Goal: Check status: Check status

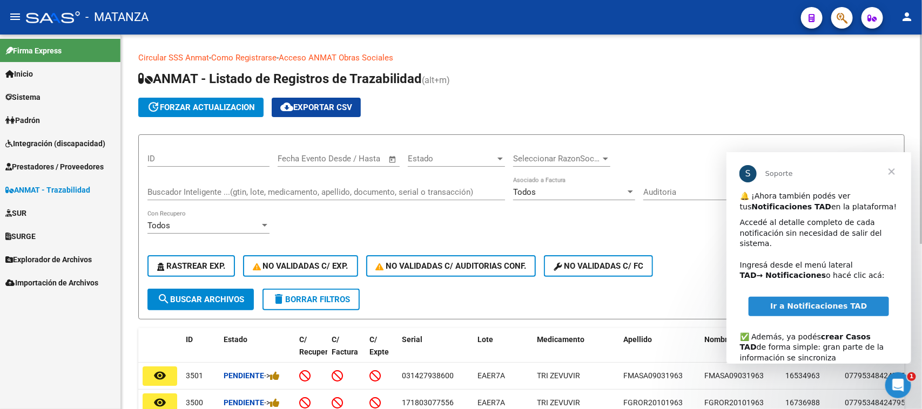
click at [681, 106] on div "update forzar actualizacion cloud_download Exportar CSV" at bounding box center [521, 107] width 766 height 19
click at [890, 171] on span "Cerrar" at bounding box center [890, 171] width 39 height 39
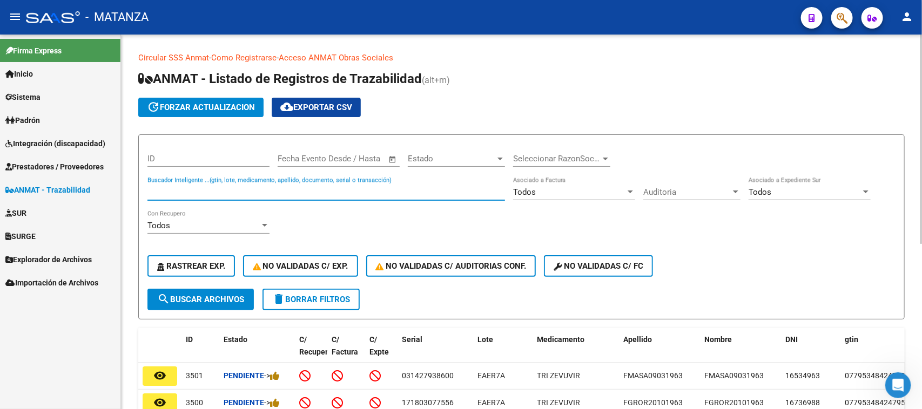
click at [184, 190] on input "Buscador Inteligente ...(gtin, lote, medicamento, apellido, documento, serial o…" at bounding box center [325, 192] width 357 height 10
click at [271, 187] on input "Buscador Inteligente ...(gtin, lote, medicamento, apellido, documento, serial o…" at bounding box center [325, 192] width 357 height 10
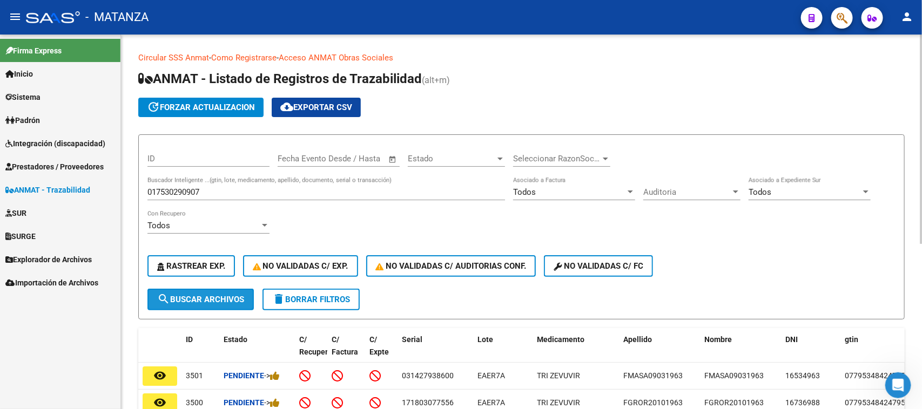
click at [211, 300] on span "search Buscar Archivos" at bounding box center [200, 300] width 87 height 10
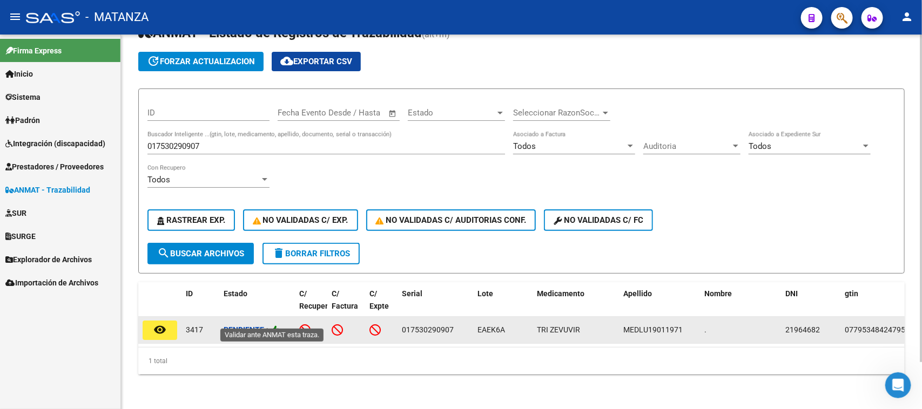
click at [277, 325] on icon at bounding box center [275, 330] width 10 height 10
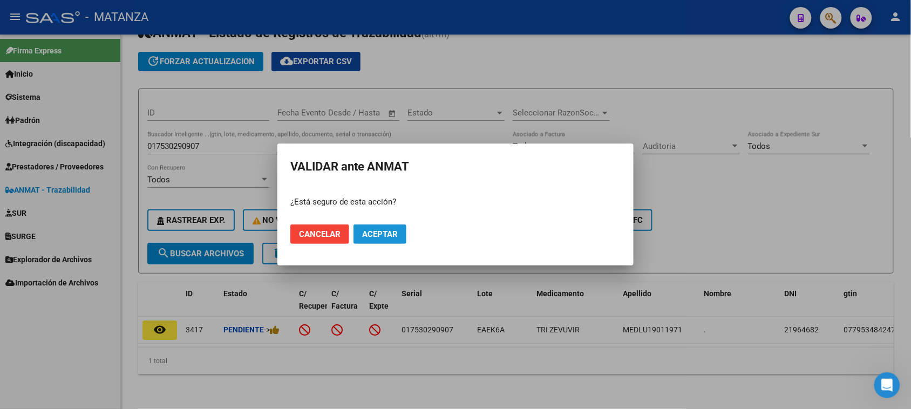
click at [389, 235] on span "Aceptar" at bounding box center [380, 234] width 36 height 10
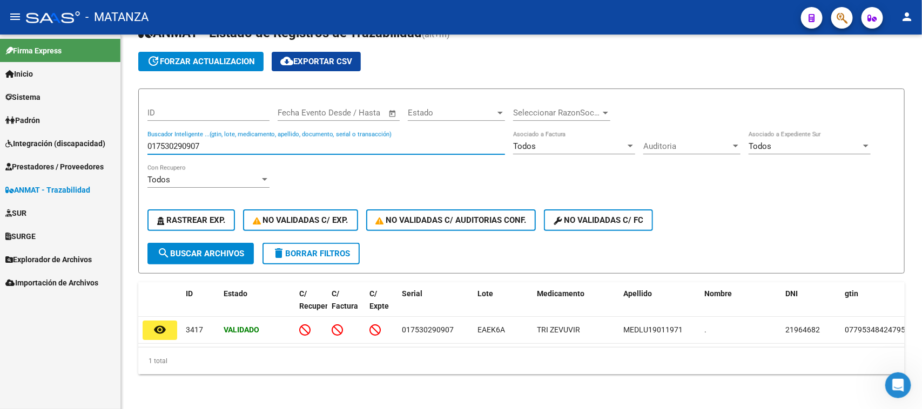
drag, startPoint x: 218, startPoint y: 135, endPoint x: 92, endPoint y: 139, distance: 125.9
click at [92, 139] on mat-sidenav-container "Firma Express Inicio Calendario SSS Instructivos Contacto OS Sistema Usuarios T…" at bounding box center [461, 222] width 922 height 375
click at [225, 249] on span "search Buscar Archivos" at bounding box center [200, 254] width 87 height 10
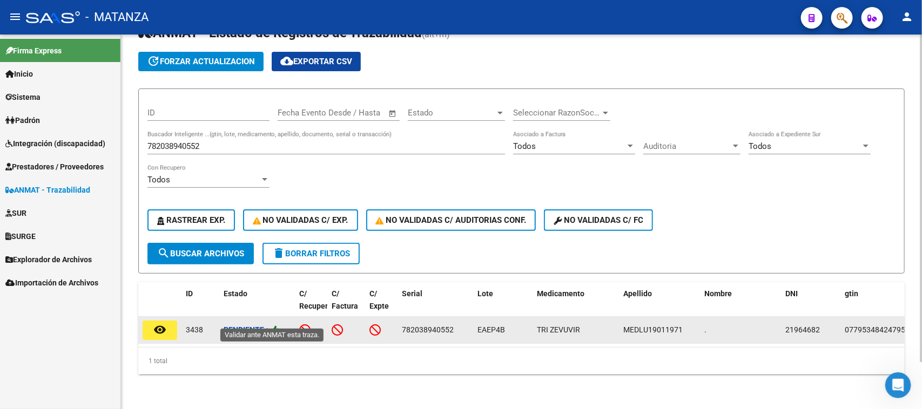
click at [280, 325] on icon at bounding box center [275, 330] width 10 height 10
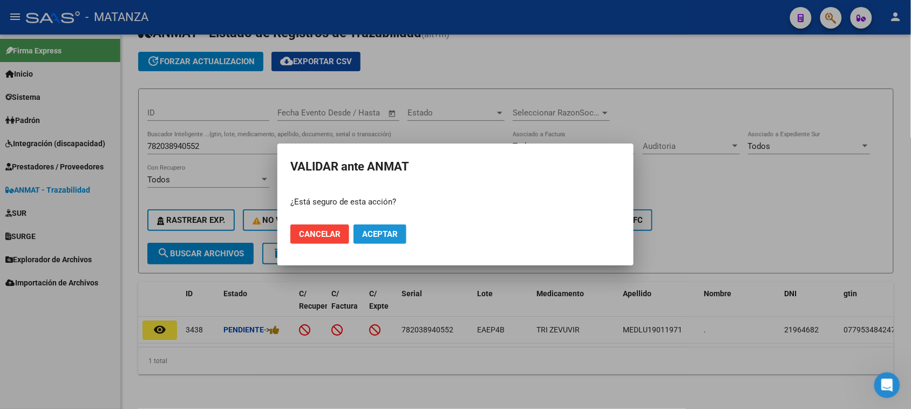
click at [379, 228] on button "Aceptar" at bounding box center [380, 234] width 53 height 19
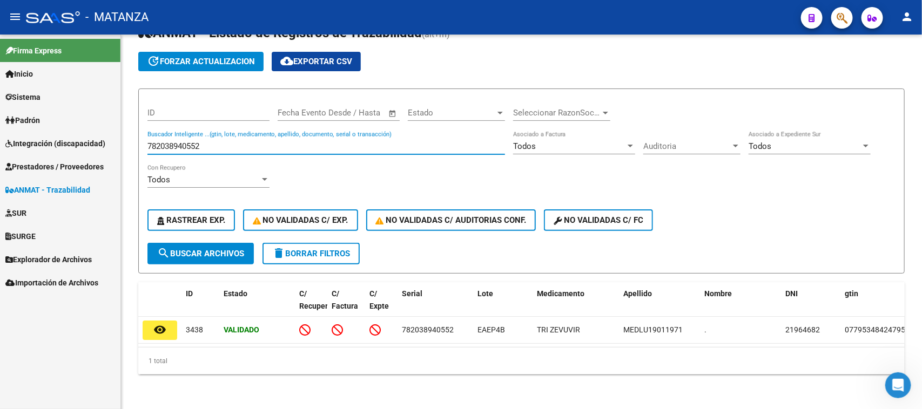
drag, startPoint x: 128, startPoint y: 140, endPoint x: 105, endPoint y: 141, distance: 22.7
click at [105, 141] on mat-sidenav-container "Firma Express Inicio Calendario SSS Instructivos Contacto OS Sistema Usuarios T…" at bounding box center [461, 222] width 922 height 375
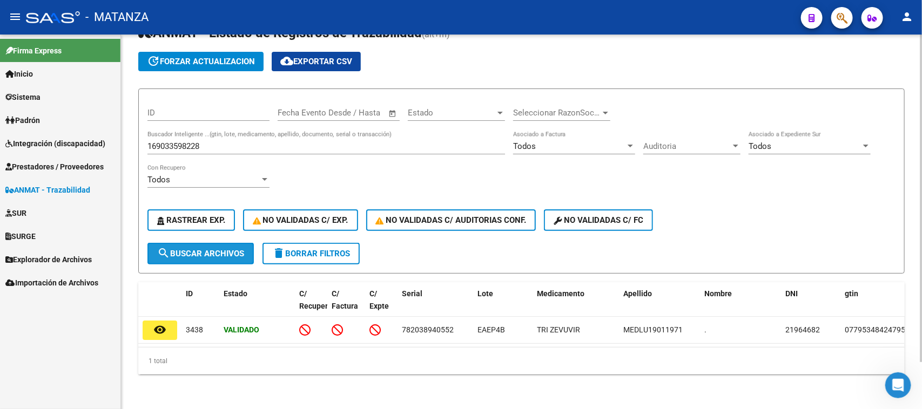
click at [206, 249] on span "search Buscar Archivos" at bounding box center [200, 254] width 87 height 10
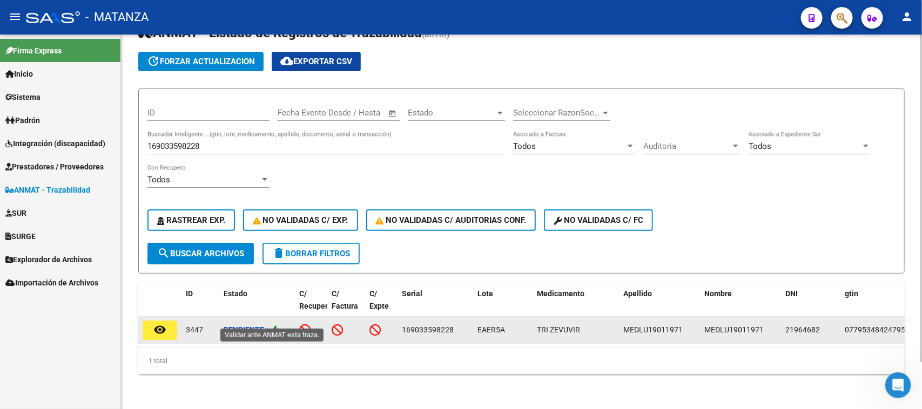
click at [278, 325] on icon at bounding box center [275, 330] width 10 height 10
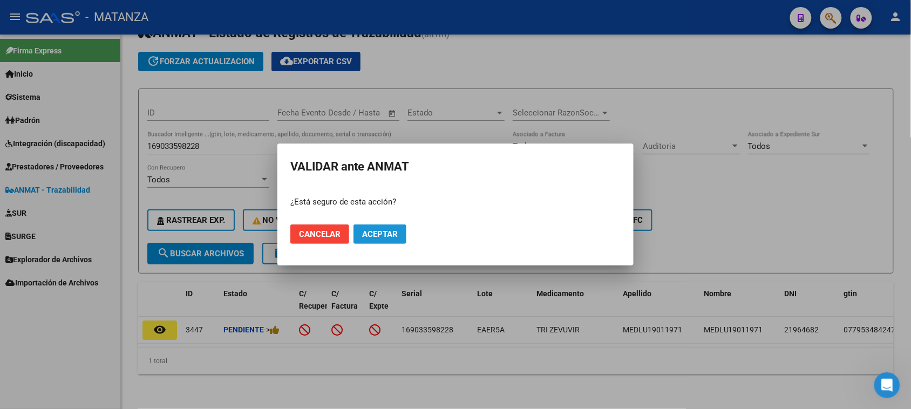
click at [378, 233] on span "Aceptar" at bounding box center [380, 234] width 36 height 10
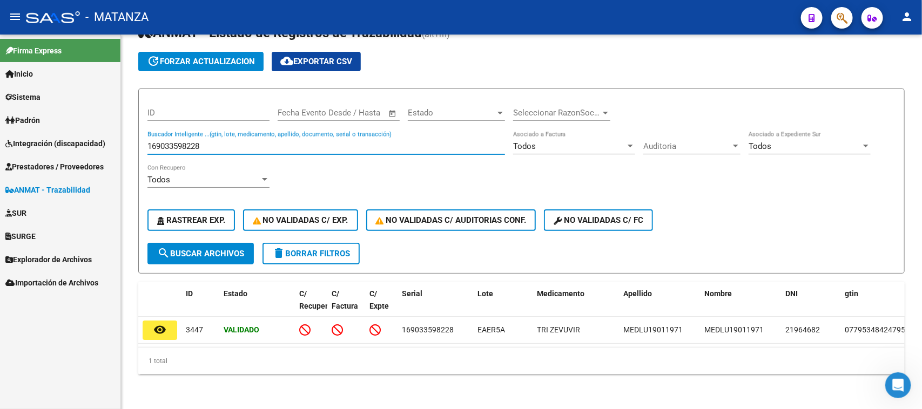
drag, startPoint x: 231, startPoint y: 136, endPoint x: 76, endPoint y: 137, distance: 155.0
click at [76, 137] on mat-sidenav-container "Firma Express Inicio Calendario SSS Instructivos Contacto OS Sistema Usuarios T…" at bounding box center [461, 222] width 922 height 375
click at [233, 249] on span "search Buscar Archivos" at bounding box center [200, 254] width 87 height 10
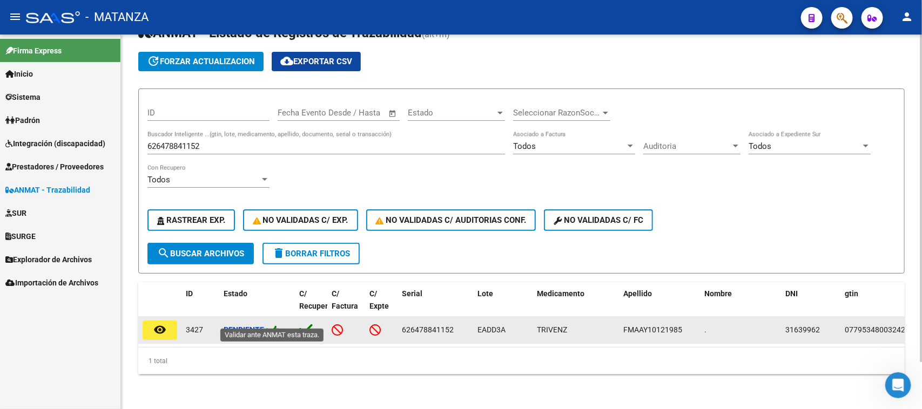
click at [278, 325] on icon at bounding box center [275, 330] width 10 height 10
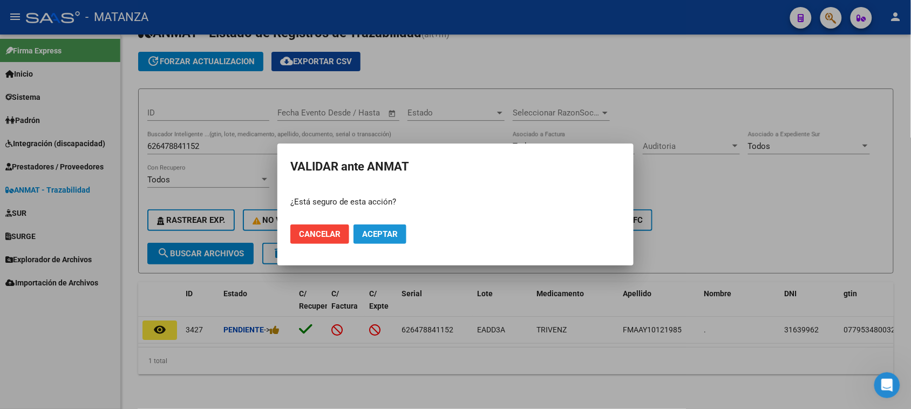
click at [381, 237] on span "Aceptar" at bounding box center [380, 234] width 36 height 10
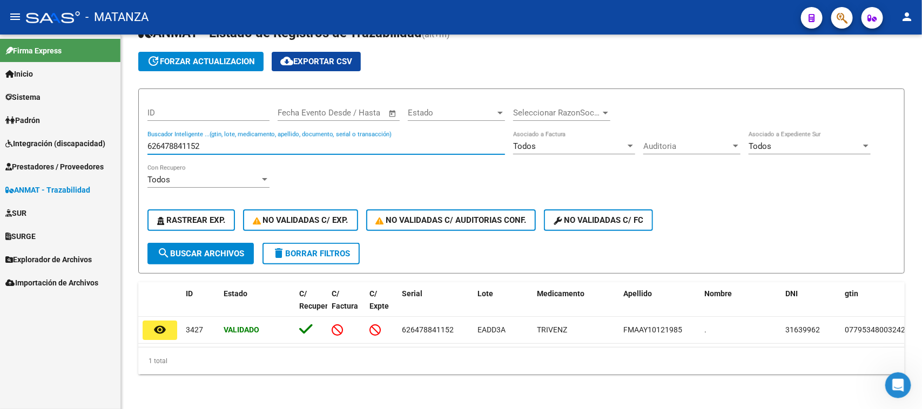
drag, startPoint x: 210, startPoint y: 133, endPoint x: 95, endPoint y: 136, distance: 114.5
click at [95, 136] on mat-sidenav-container "Firma Express Inicio Calendario SSS Instructivos Contacto OS Sistema Usuarios T…" at bounding box center [461, 222] width 922 height 375
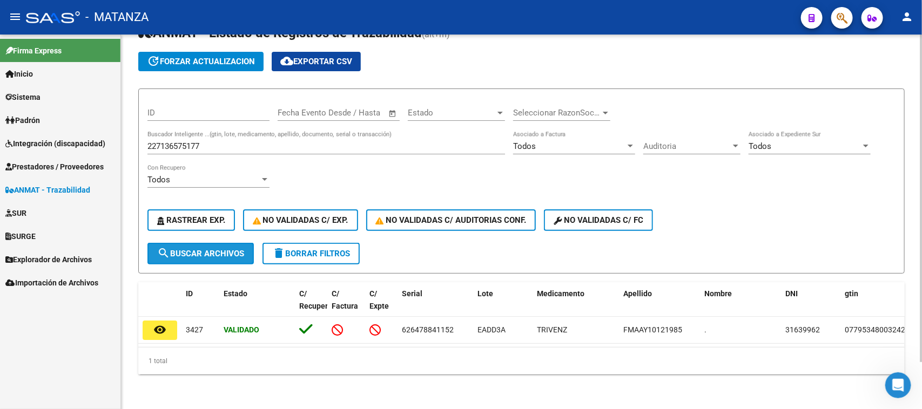
click at [229, 249] on span "search Buscar Archivos" at bounding box center [200, 254] width 87 height 10
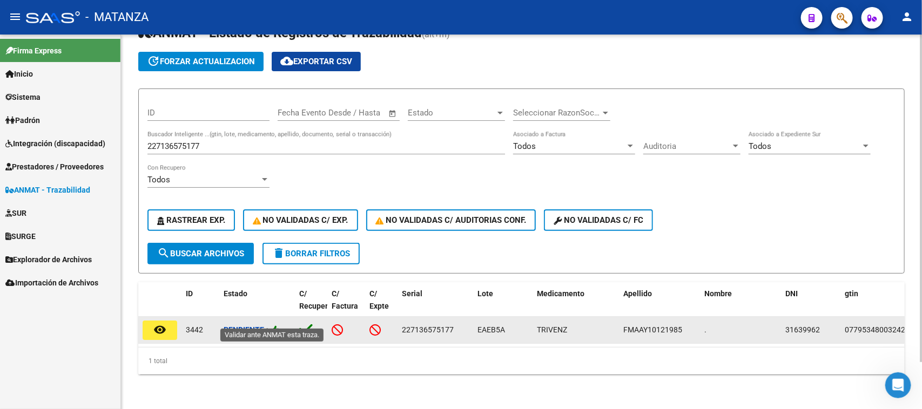
click at [275, 325] on icon at bounding box center [275, 330] width 10 height 10
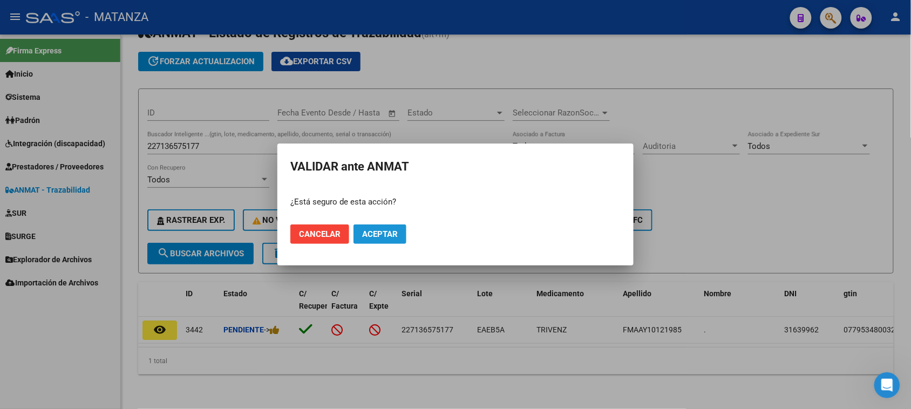
click at [380, 235] on span "Aceptar" at bounding box center [380, 234] width 36 height 10
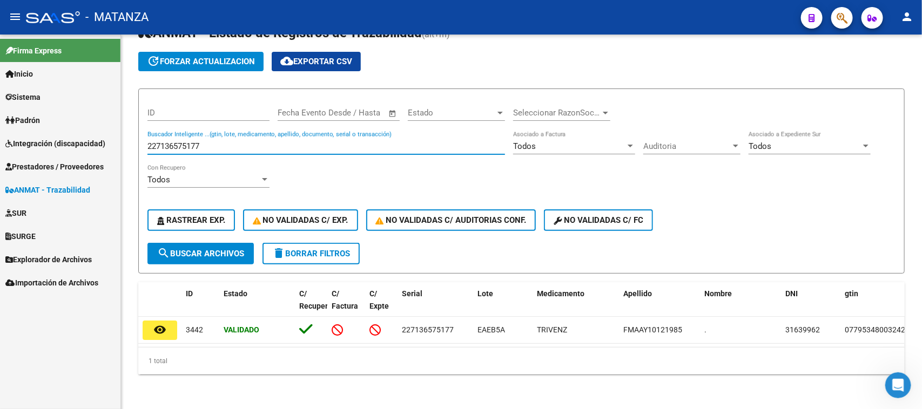
drag, startPoint x: 233, startPoint y: 137, endPoint x: 80, endPoint y: 138, distance: 153.4
click at [80, 138] on mat-sidenav-container "Firma Express Inicio Calendario SSS Instructivos Contacto OS Sistema Usuarios T…" at bounding box center [461, 222] width 922 height 375
click at [215, 249] on span "search Buscar Archivos" at bounding box center [200, 254] width 87 height 10
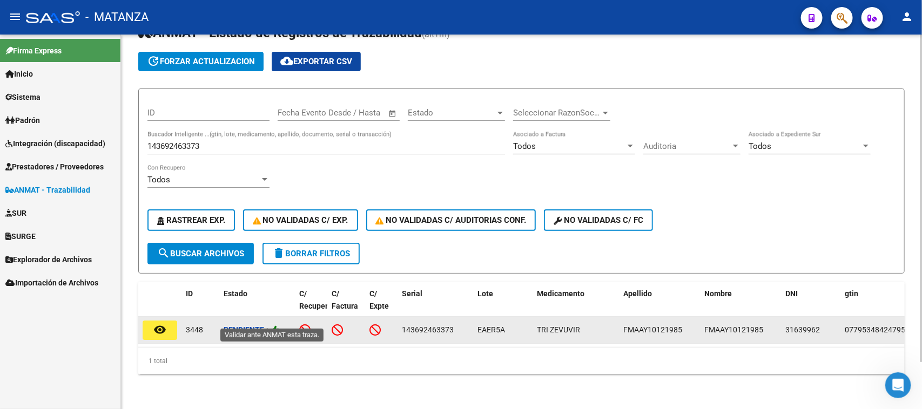
click at [277, 325] on icon at bounding box center [275, 330] width 10 height 10
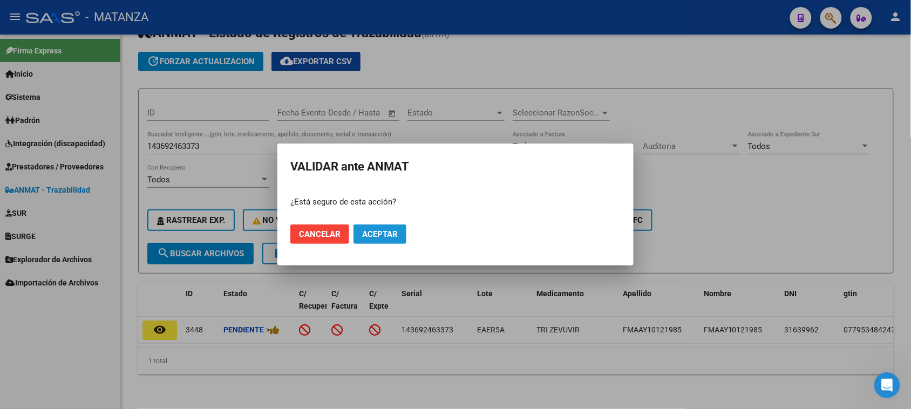
click at [384, 231] on span "Aceptar" at bounding box center [380, 234] width 36 height 10
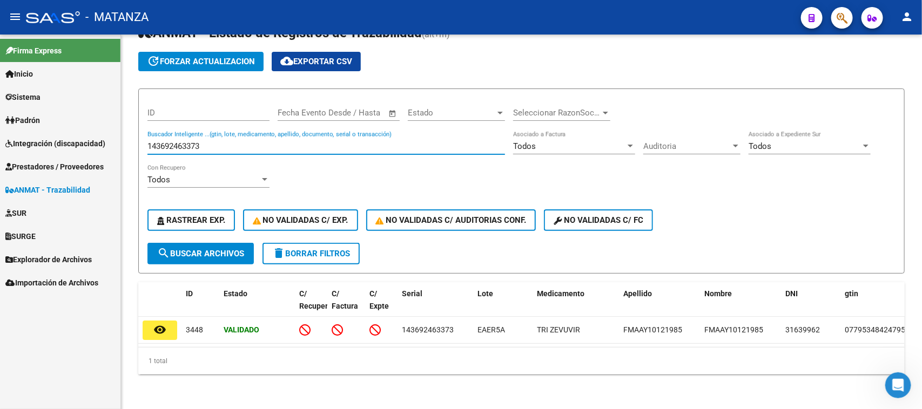
drag, startPoint x: 211, startPoint y: 137, endPoint x: 93, endPoint y: 154, distance: 118.4
click at [93, 154] on mat-sidenav-container "Firma Express Inicio Calendario SSS Instructivos Contacto OS Sistema Usuarios T…" at bounding box center [461, 222] width 922 height 375
click at [195, 249] on span "search Buscar Archivos" at bounding box center [200, 254] width 87 height 10
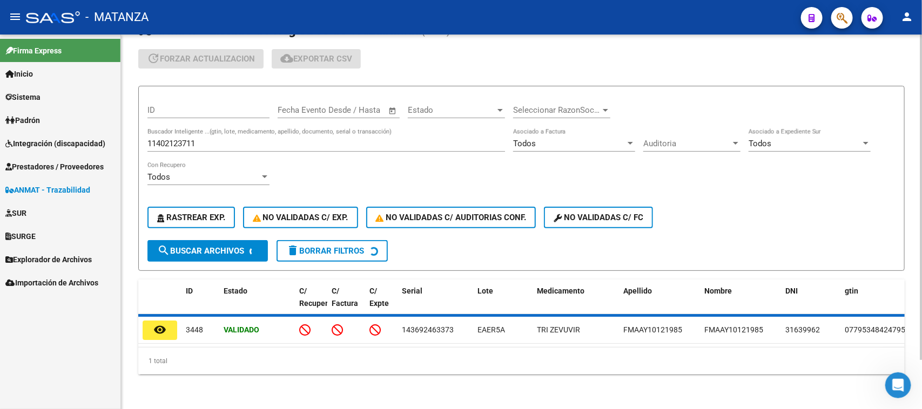
scroll to position [39, 0]
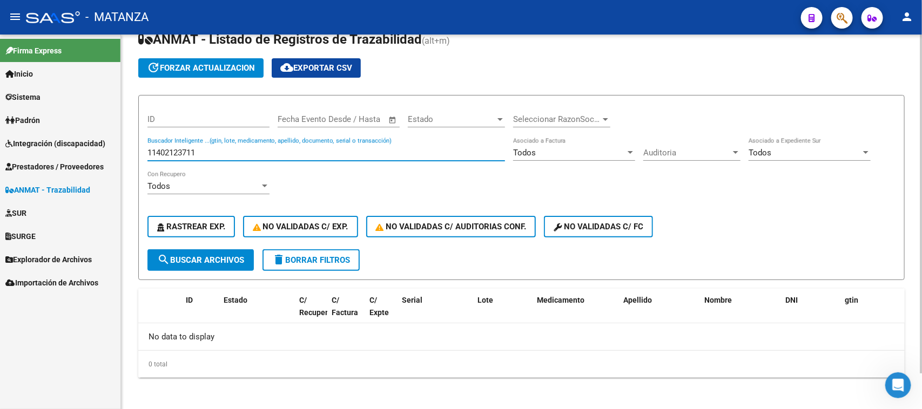
drag, startPoint x: 208, startPoint y: 149, endPoint x: 131, endPoint y: 152, distance: 77.3
click at [131, 150] on div "Circular SSS Anmat - Como Registrarse - Acceso ANMAT Obras Sociales Documentaci…" at bounding box center [521, 203] width 801 height 417
click at [195, 255] on span "search Buscar Archivos" at bounding box center [200, 260] width 87 height 10
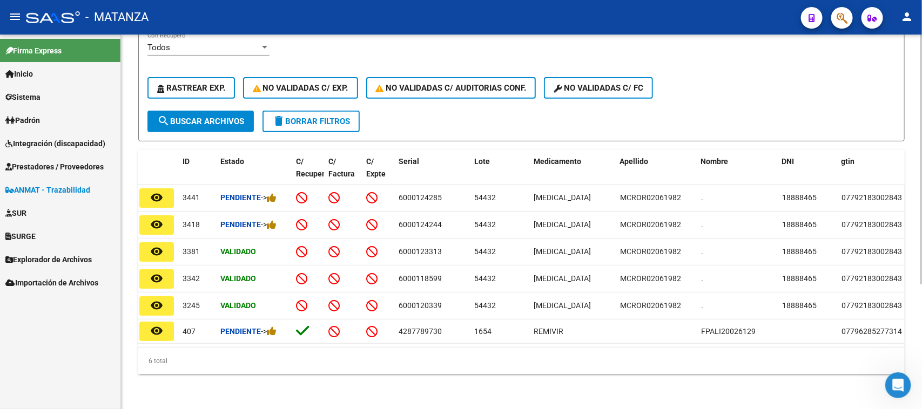
scroll to position [0, 0]
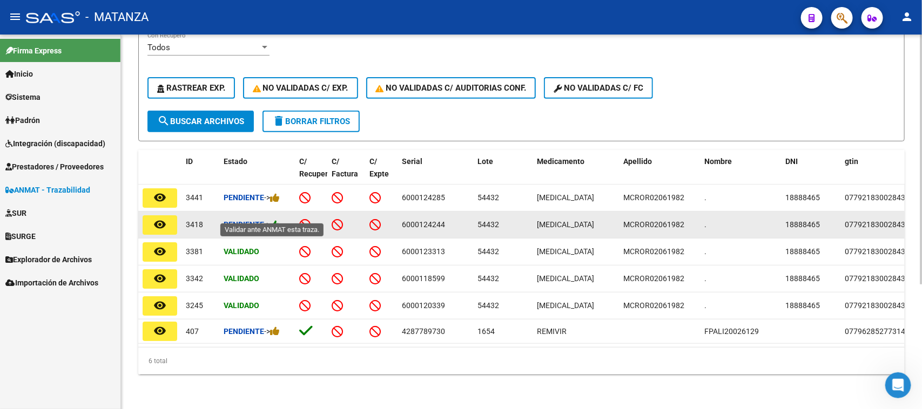
click at [277, 220] on icon at bounding box center [275, 225] width 10 height 10
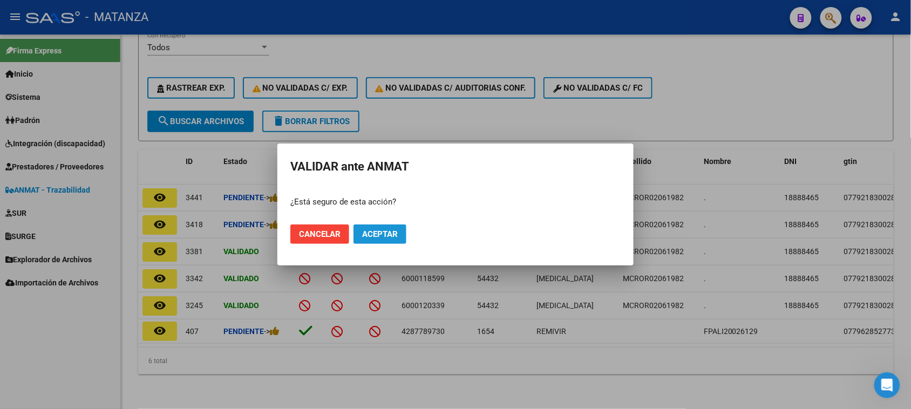
click at [387, 232] on span "Aceptar" at bounding box center [380, 234] width 36 height 10
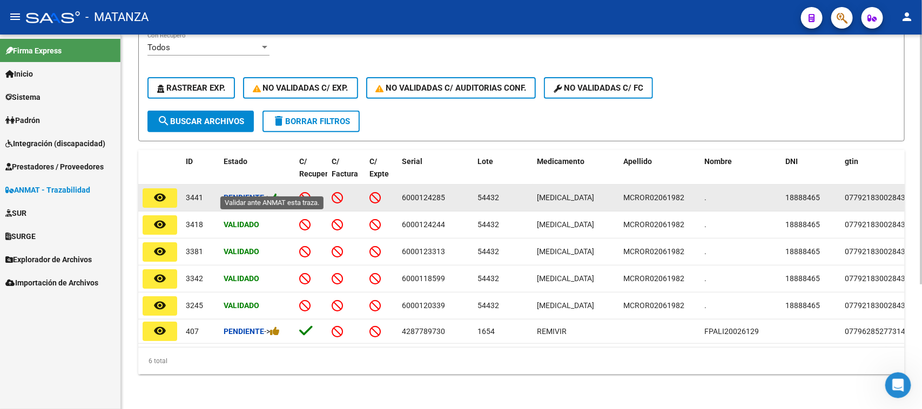
click at [278, 193] on icon at bounding box center [275, 198] width 10 height 10
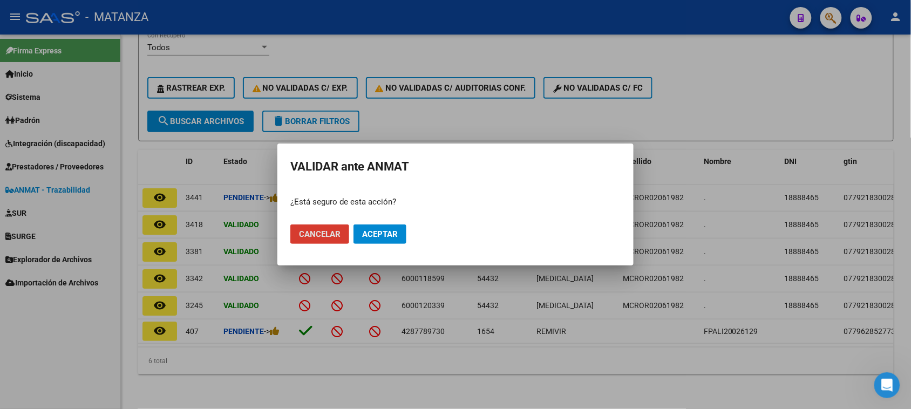
click at [377, 231] on span "Aceptar" at bounding box center [380, 234] width 36 height 10
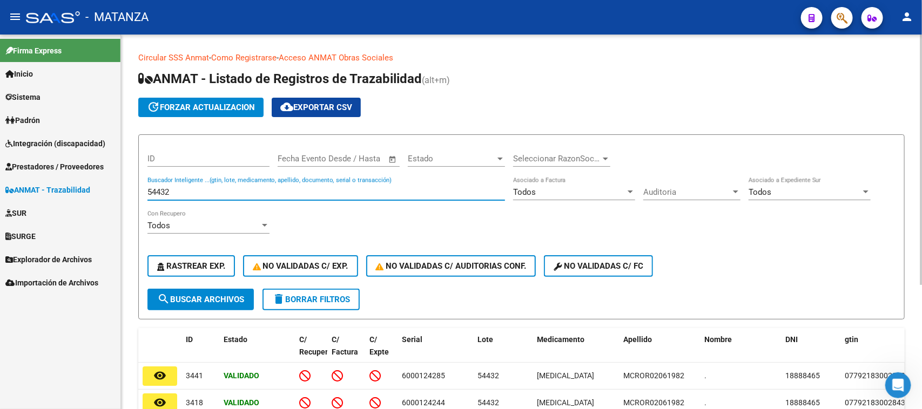
drag, startPoint x: 182, startPoint y: 190, endPoint x: 146, endPoint y: 195, distance: 36.6
click at [136, 193] on div "Circular SSS Anmat - Como Registrarse - Acceso ANMAT Obras Sociales Documentaci…" at bounding box center [521, 311] width 801 height 553
click at [211, 298] on span "search Buscar Archivos" at bounding box center [200, 300] width 87 height 10
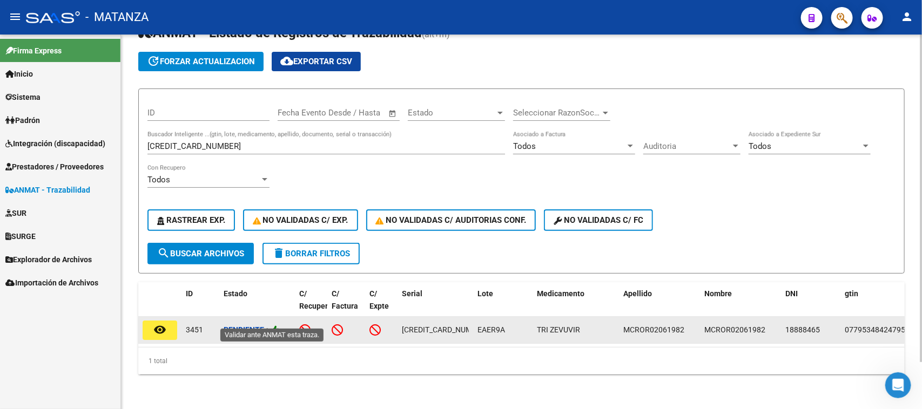
click at [278, 325] on icon at bounding box center [275, 330] width 10 height 10
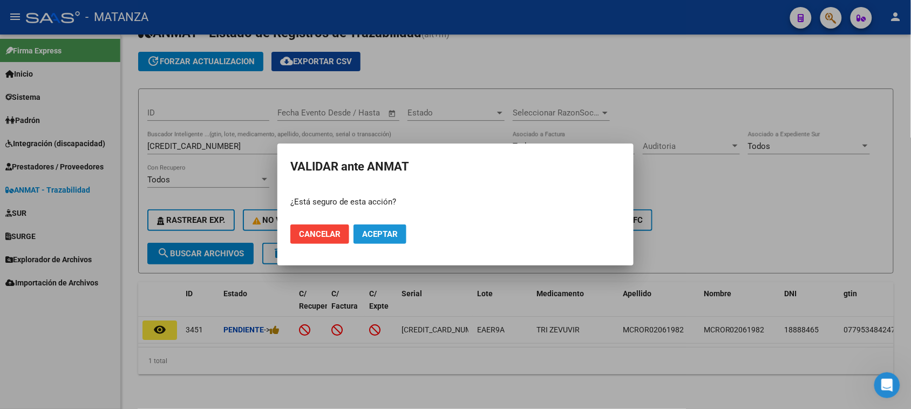
drag, startPoint x: 378, startPoint y: 235, endPoint x: 355, endPoint y: 236, distance: 22.7
click at [377, 235] on span "Aceptar" at bounding box center [380, 234] width 36 height 10
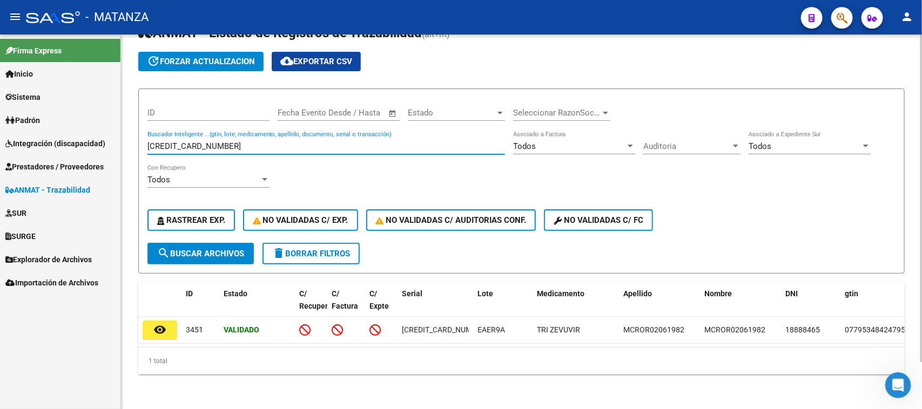
drag, startPoint x: 207, startPoint y: 137, endPoint x: 127, endPoint y: 137, distance: 79.4
click at [127, 137] on div "Circular SSS Anmat - Como Registrarse - Acceso ANMAT Obras Sociales Documentaci…" at bounding box center [521, 199] width 801 height 421
click at [212, 249] on span "search Buscar Archivos" at bounding box center [200, 254] width 87 height 10
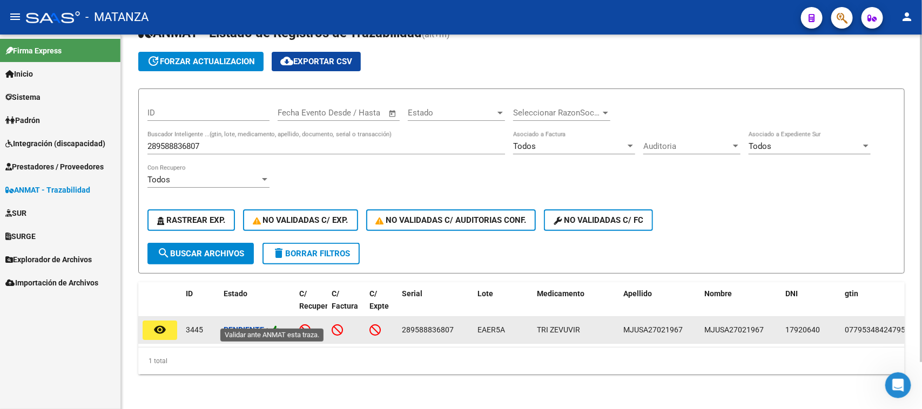
click at [280, 325] on icon at bounding box center [275, 330] width 10 height 10
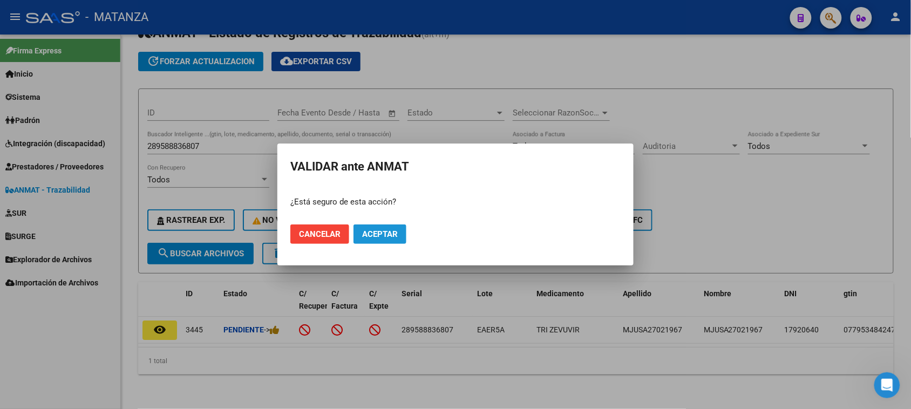
click at [386, 235] on span "Aceptar" at bounding box center [380, 234] width 36 height 10
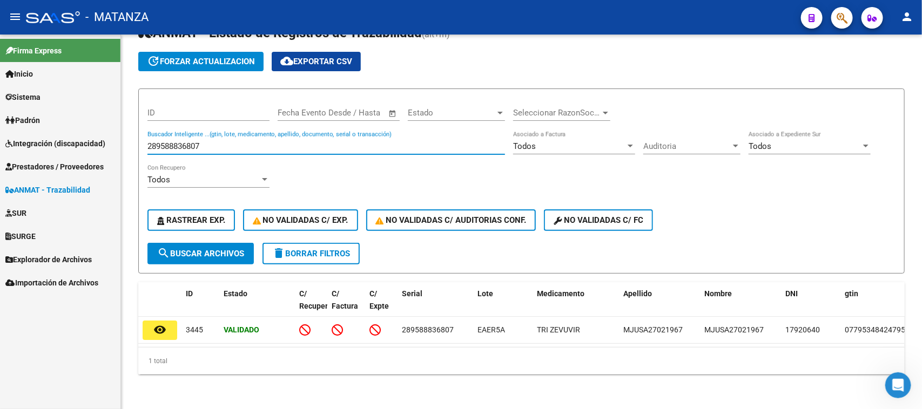
drag, startPoint x: 208, startPoint y: 135, endPoint x: 115, endPoint y: 138, distance: 93.5
click at [115, 138] on mat-sidenav-container "Firma Express Inicio Calendario SSS Instructivos Contacto OS Sistema Usuarios T…" at bounding box center [461, 222] width 922 height 375
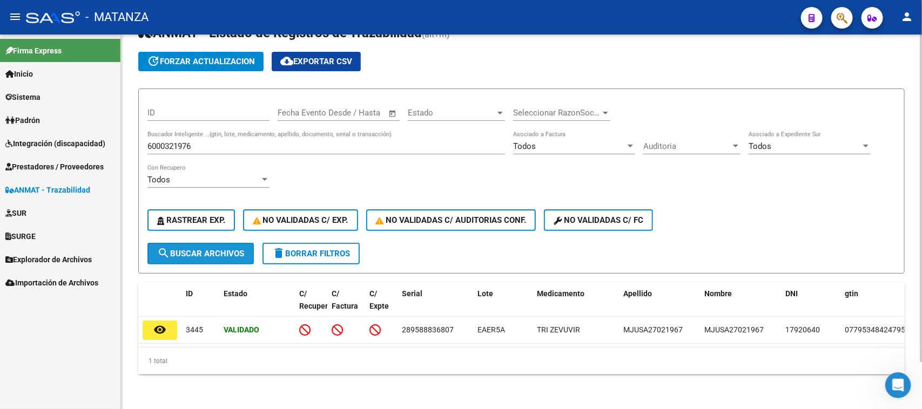
click at [195, 249] on span "search Buscar Archivos" at bounding box center [200, 254] width 87 height 10
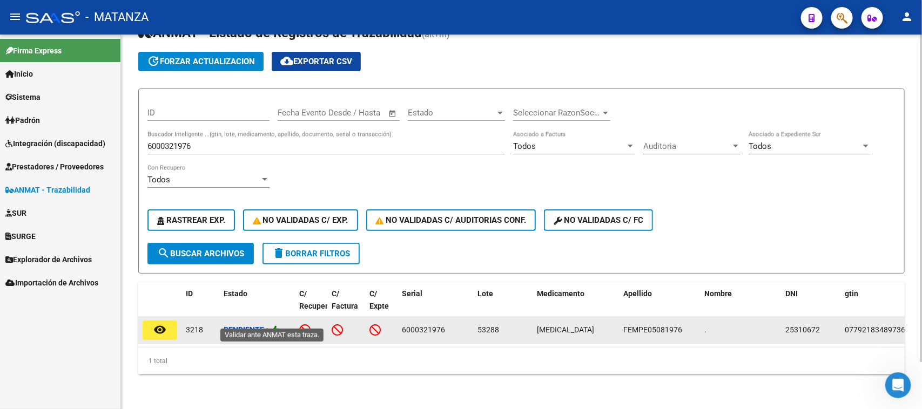
click at [280, 325] on icon at bounding box center [275, 330] width 10 height 10
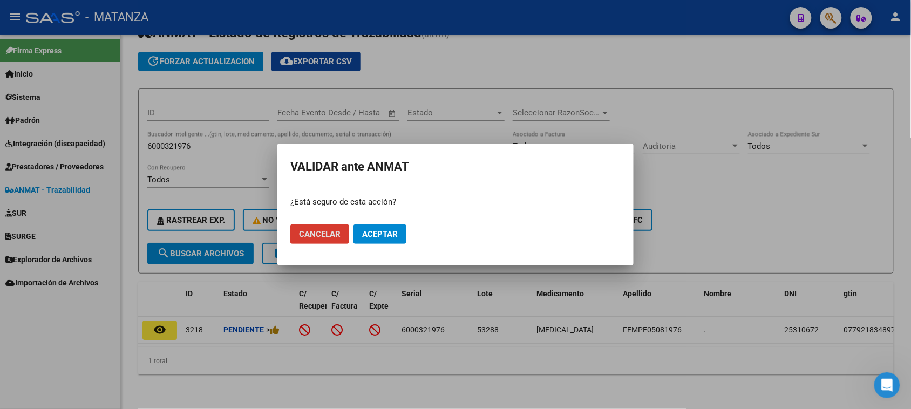
click at [402, 238] on button "Aceptar" at bounding box center [380, 234] width 53 height 19
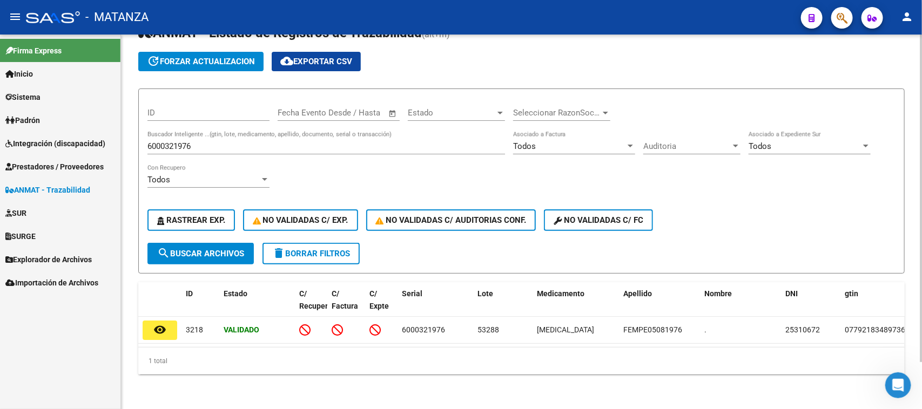
click at [224, 142] on div "6000321976 Buscador Inteligente ...(gtin, lote, medicamento, apellido, document…" at bounding box center [325, 142] width 357 height 23
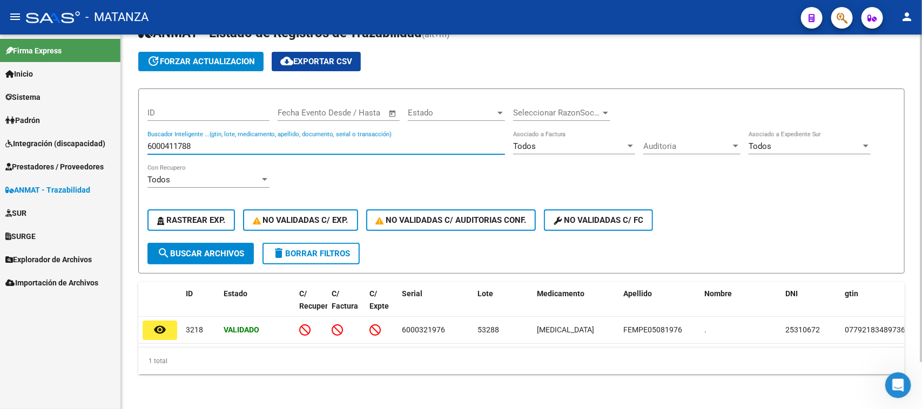
click at [233, 249] on span "search Buscar Archivos" at bounding box center [200, 254] width 87 height 10
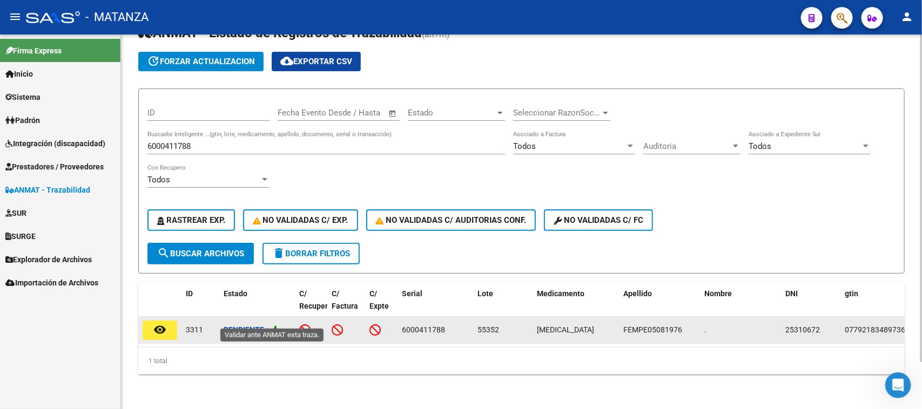
click at [279, 325] on icon at bounding box center [275, 330] width 10 height 10
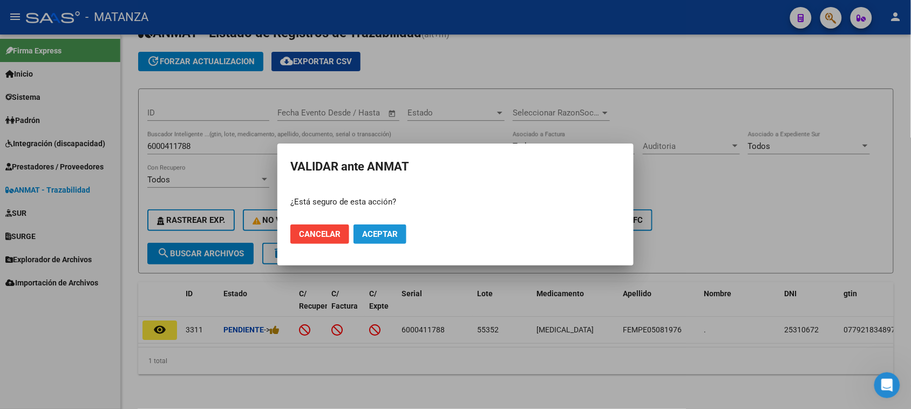
click at [370, 232] on span "Aceptar" at bounding box center [380, 234] width 36 height 10
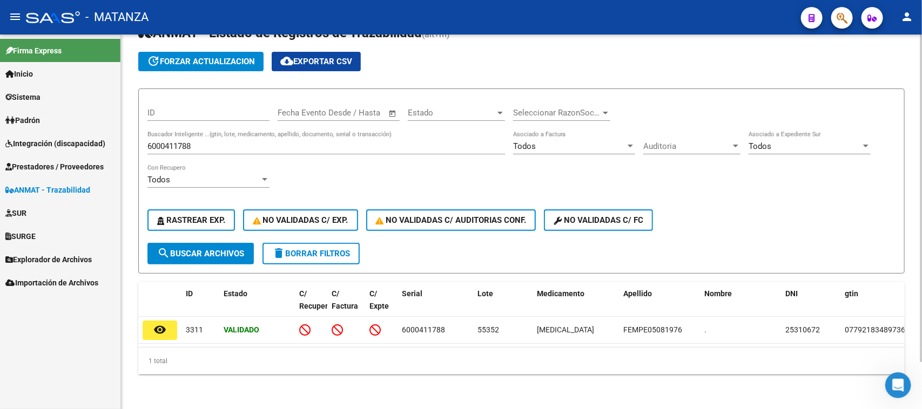
click at [255, 141] on input "6000411788" at bounding box center [325, 146] width 357 height 10
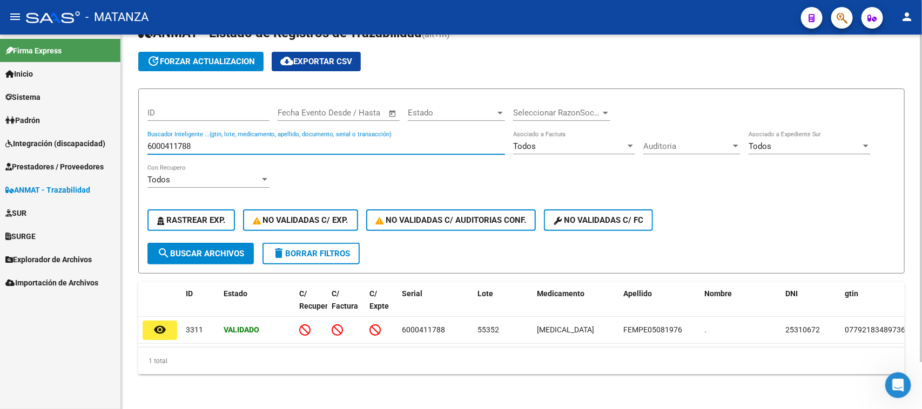
drag, startPoint x: 263, startPoint y: 133, endPoint x: 128, endPoint y: 152, distance: 136.2
click at [128, 152] on div "Circular SSS Anmat - Como Registrarse - Acceso ANMAT Obras Sociales Documentaci…" at bounding box center [521, 199] width 801 height 421
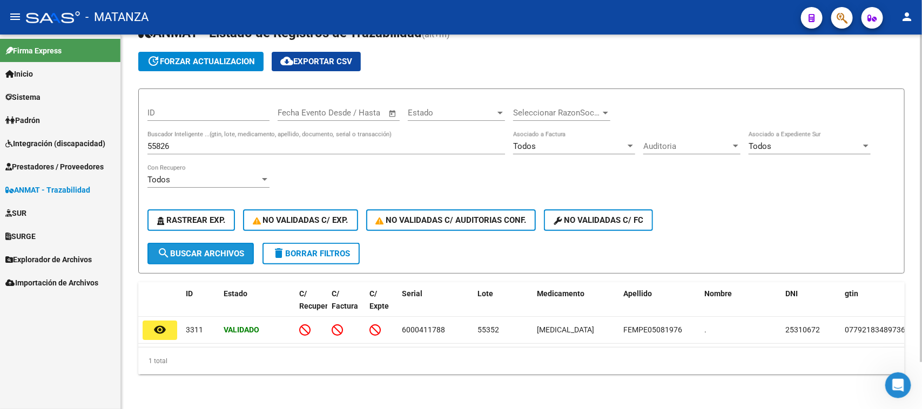
click at [190, 249] on span "search Buscar Archivos" at bounding box center [200, 254] width 87 height 10
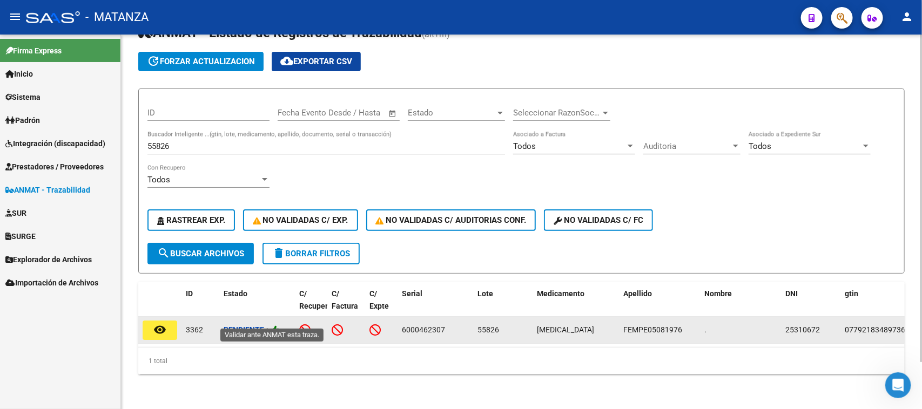
click at [276, 325] on icon at bounding box center [275, 330] width 10 height 10
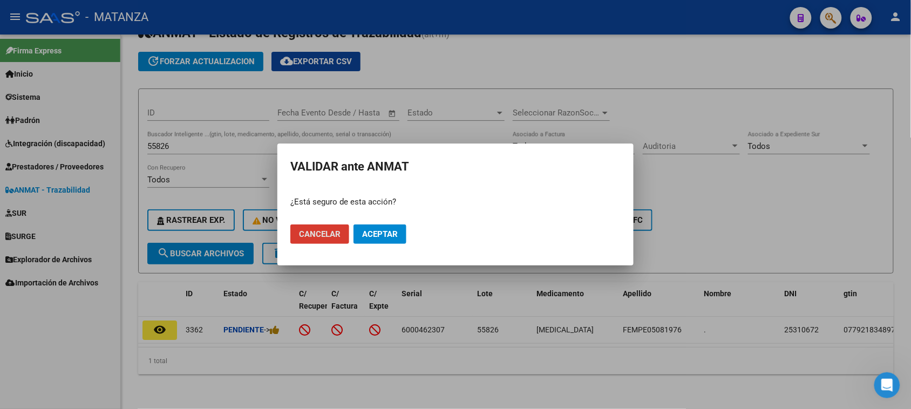
click at [369, 241] on button "Aceptar" at bounding box center [380, 234] width 53 height 19
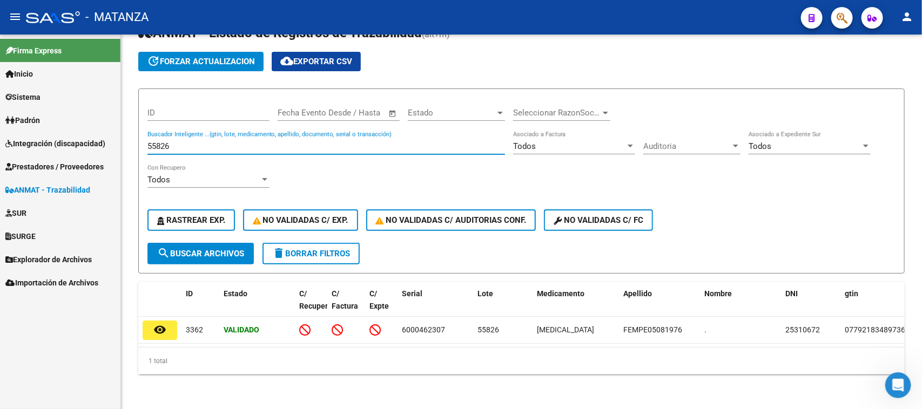
drag, startPoint x: 227, startPoint y: 139, endPoint x: 78, endPoint y: 132, distance: 149.2
click at [78, 132] on mat-sidenav-container "Firma Express Inicio Calendario SSS Instructivos Contacto OS Sistema Usuarios T…" at bounding box center [461, 222] width 922 height 375
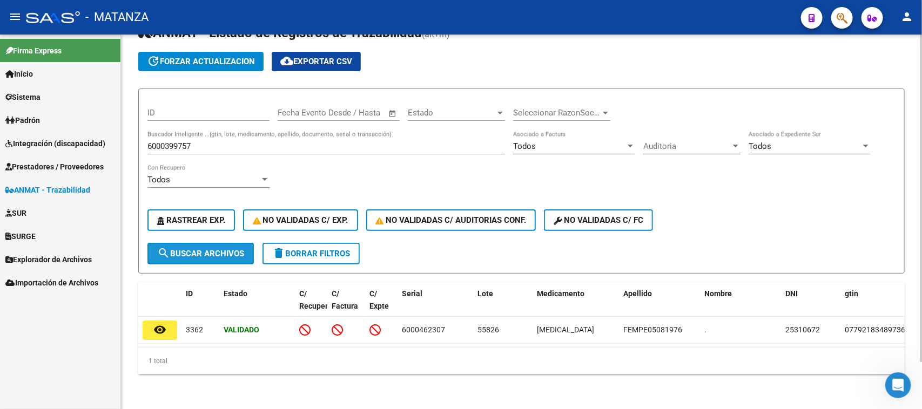
click at [195, 249] on span "search Buscar Archivos" at bounding box center [200, 254] width 87 height 10
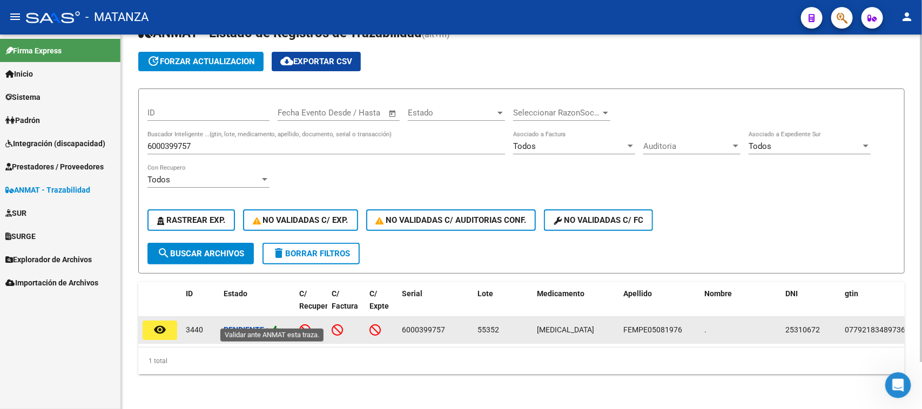
click at [279, 325] on icon at bounding box center [275, 330] width 10 height 10
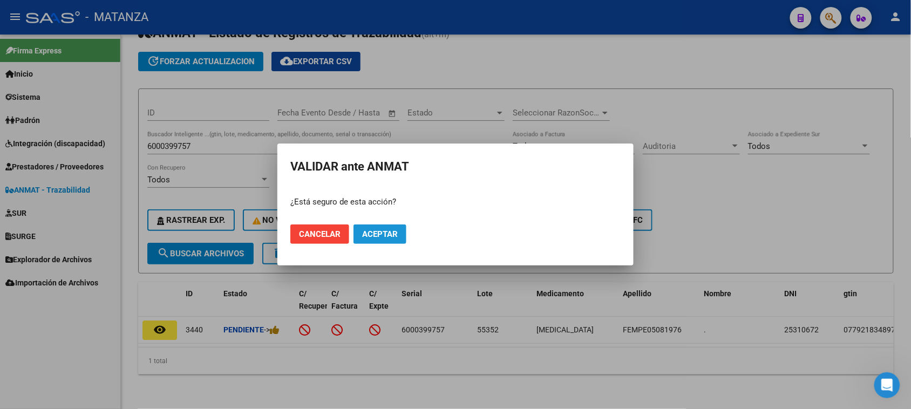
click at [375, 235] on span "Aceptar" at bounding box center [380, 234] width 36 height 10
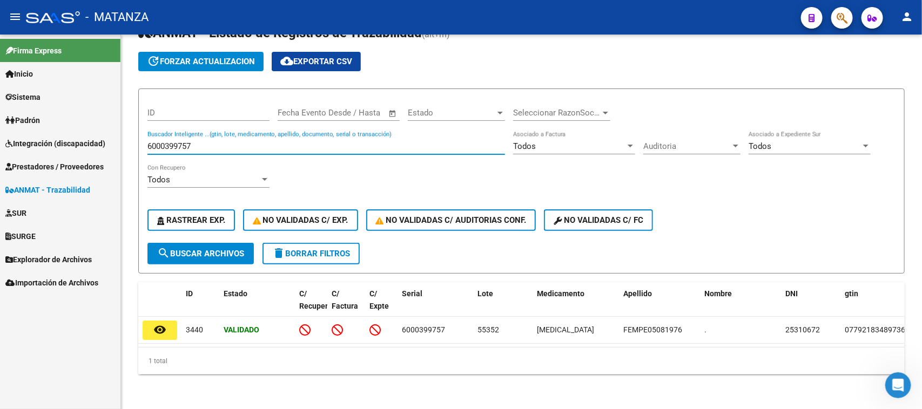
drag, startPoint x: 230, startPoint y: 137, endPoint x: 108, endPoint y: 137, distance: 122.0
click at [108, 137] on mat-sidenav-container "Firma Express Inicio Calendario SSS Instructivos Contacto OS Sistema Usuarios T…" at bounding box center [461, 222] width 922 height 375
click at [223, 249] on span "search Buscar Archivos" at bounding box center [200, 254] width 87 height 10
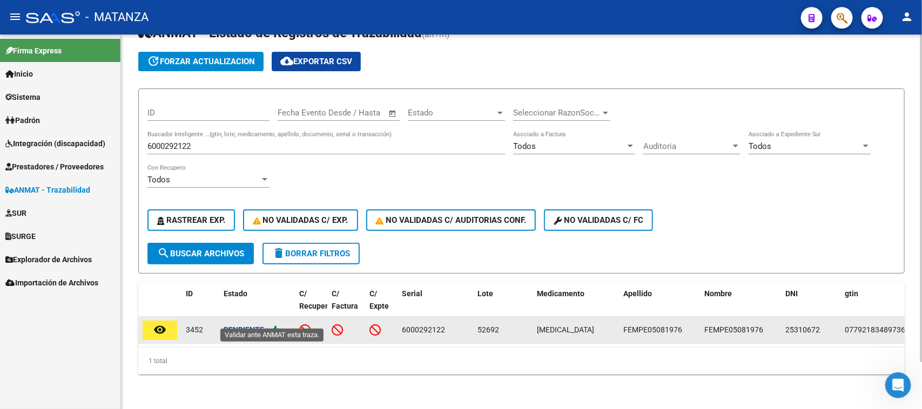
click at [279, 325] on icon at bounding box center [275, 330] width 10 height 10
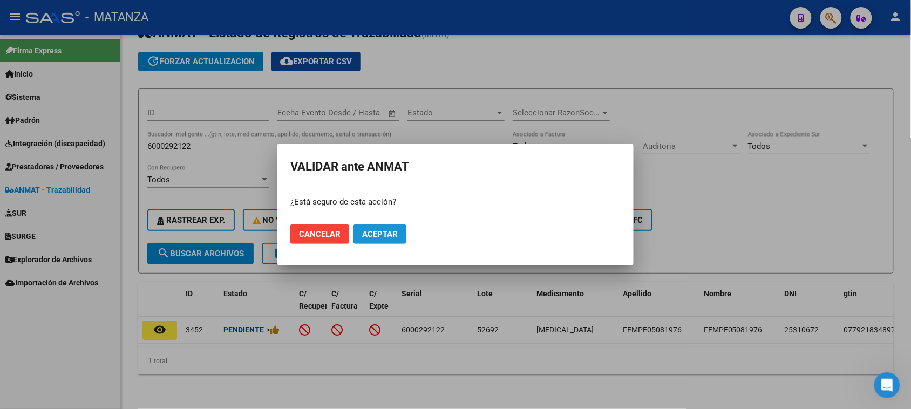
click at [381, 229] on span "Aceptar" at bounding box center [380, 234] width 36 height 10
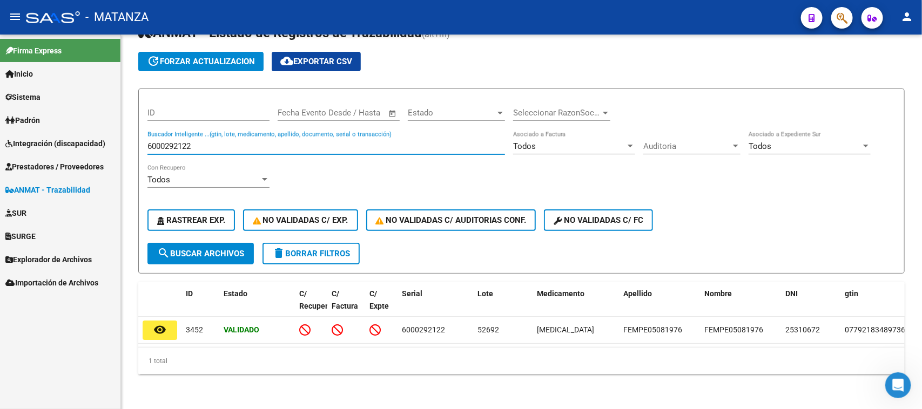
drag, startPoint x: 214, startPoint y: 136, endPoint x: 118, endPoint y: 141, distance: 96.8
click at [118, 141] on mat-sidenav-container "Firma Express Inicio Calendario SSS Instructivos Contacto OS Sistema Usuarios T…" at bounding box center [461, 222] width 922 height 375
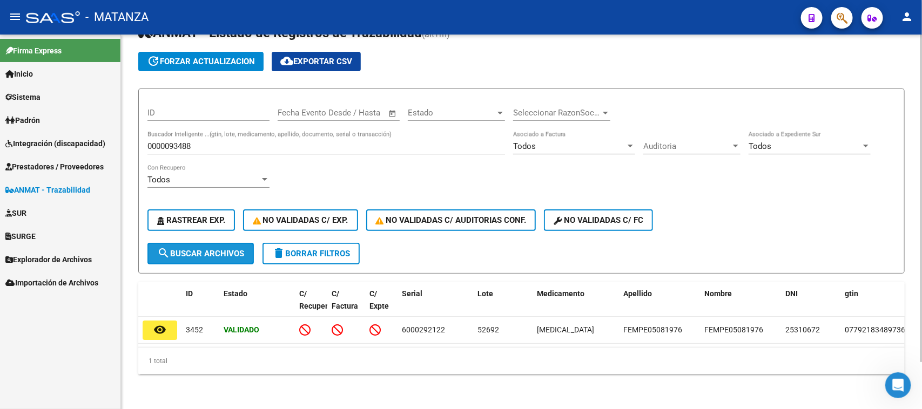
click at [220, 249] on span "search Buscar Archivos" at bounding box center [200, 254] width 87 height 10
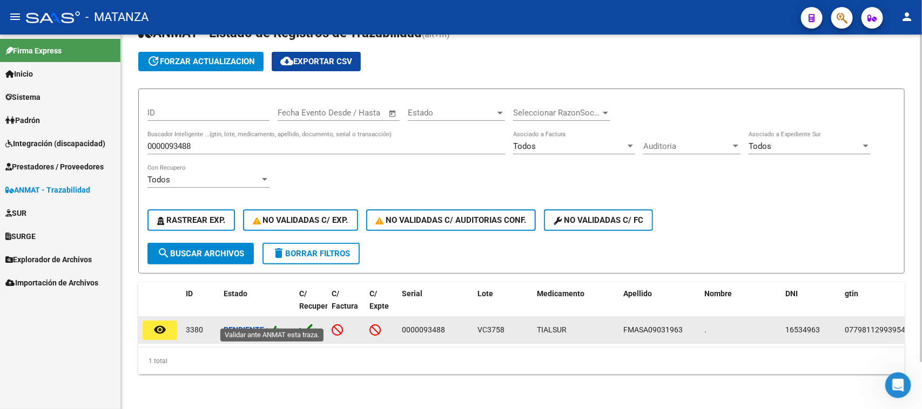
click at [275, 325] on icon at bounding box center [275, 330] width 10 height 10
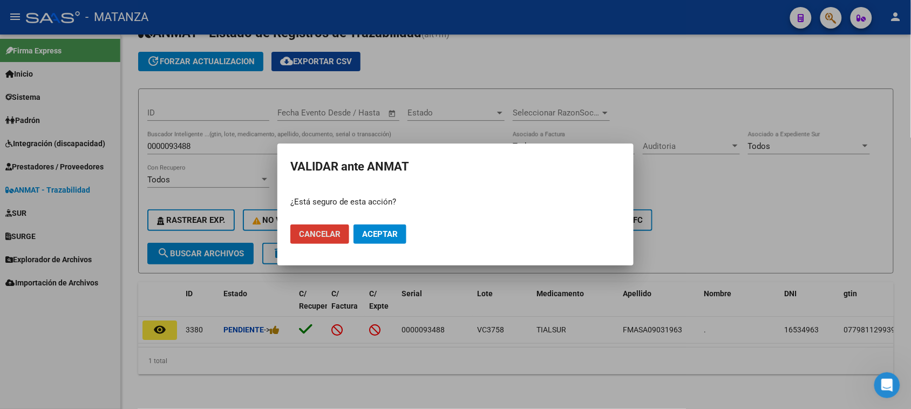
click at [383, 234] on span "Aceptar" at bounding box center [380, 234] width 36 height 10
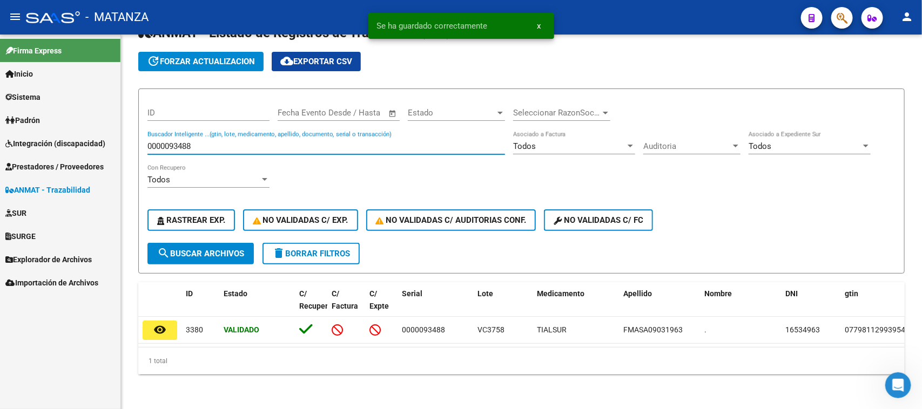
drag, startPoint x: 216, startPoint y: 137, endPoint x: 98, endPoint y: 137, distance: 117.7
click at [99, 137] on mat-sidenav-container "Firma Express Inicio Calendario SSS Instructivos Contacto OS Sistema Usuarios T…" at bounding box center [461, 222] width 922 height 375
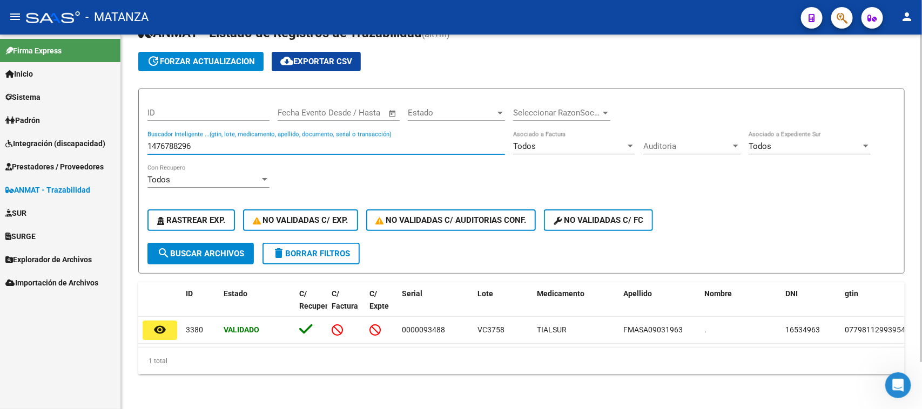
click at [228, 249] on span "search Buscar Archivos" at bounding box center [200, 254] width 87 height 10
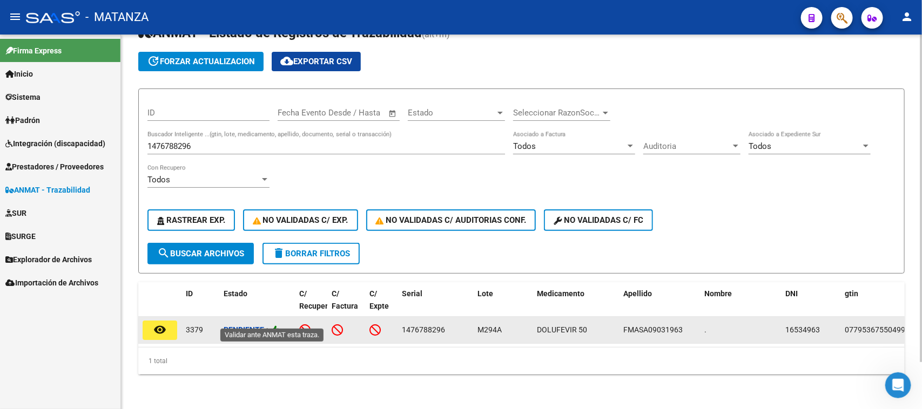
click at [274, 325] on icon at bounding box center [275, 330] width 10 height 10
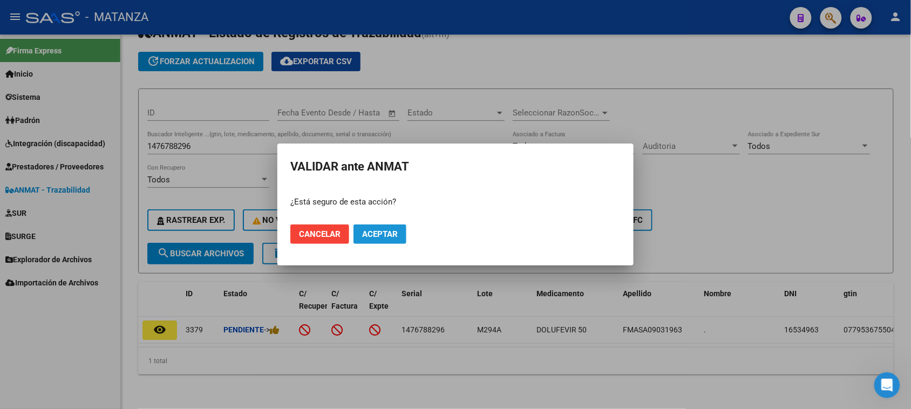
click at [373, 232] on span "Aceptar" at bounding box center [380, 234] width 36 height 10
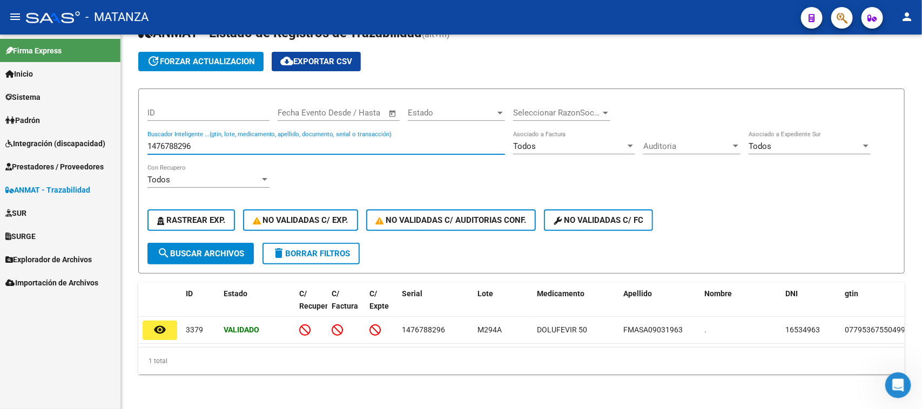
drag, startPoint x: 212, startPoint y: 133, endPoint x: 78, endPoint y: 151, distance: 135.1
click at [77, 151] on mat-sidenav-container "Firma Express Inicio Calendario SSS Instructivos Contacto OS Sistema Usuarios T…" at bounding box center [461, 222] width 922 height 375
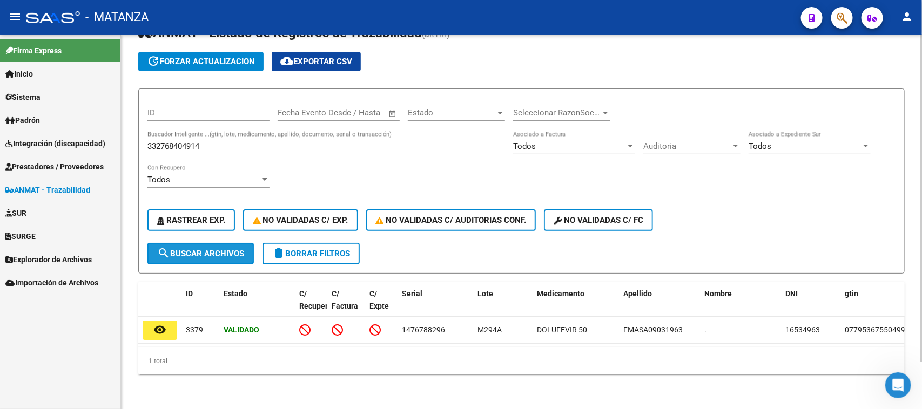
click at [226, 243] on button "search Buscar Archivos" at bounding box center [200, 254] width 106 height 22
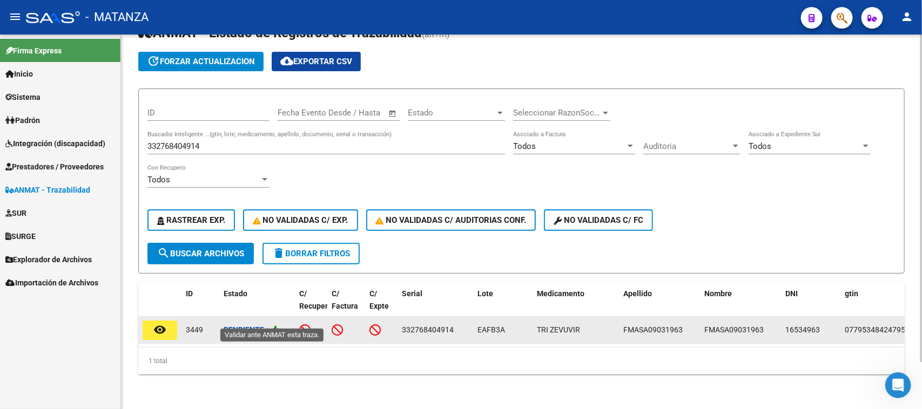
click at [278, 325] on icon at bounding box center [275, 330] width 10 height 10
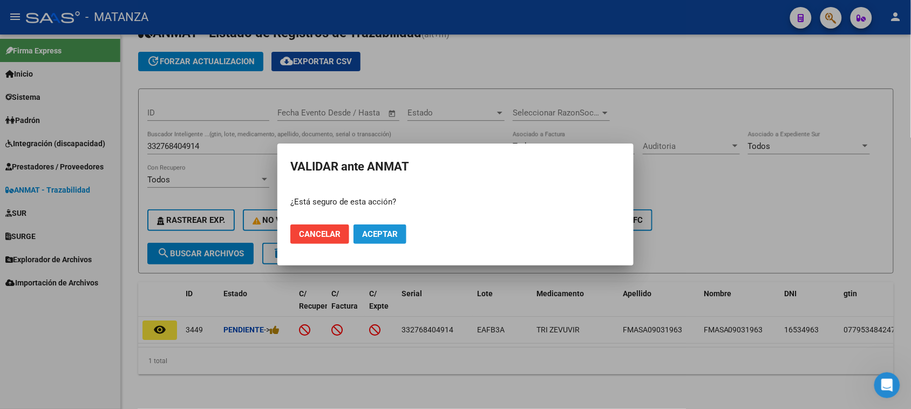
drag, startPoint x: 363, startPoint y: 235, endPoint x: 351, endPoint y: 230, distance: 13.3
click at [363, 235] on span "Aceptar" at bounding box center [380, 234] width 36 height 10
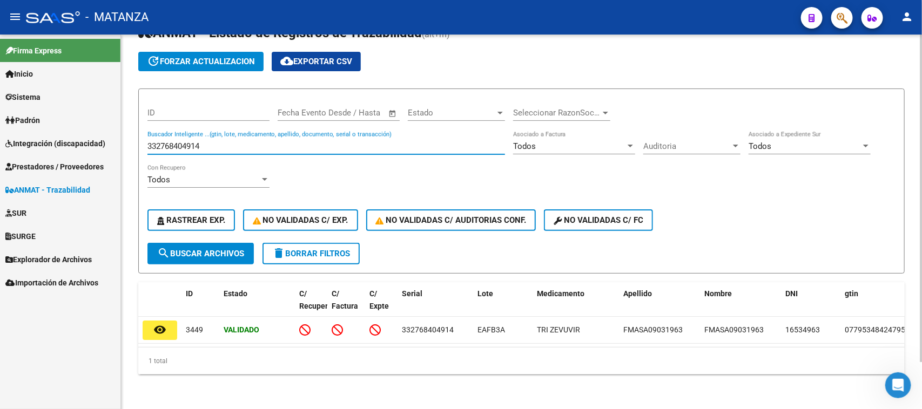
drag, startPoint x: 209, startPoint y: 133, endPoint x: 144, endPoint y: 137, distance: 65.4
click at [129, 135] on div "Circular SSS Anmat - Como Registrarse - Acceso ANMAT Obras Sociales Documentaci…" at bounding box center [521, 199] width 801 height 421
click at [201, 249] on span "search Buscar Archivos" at bounding box center [200, 254] width 87 height 10
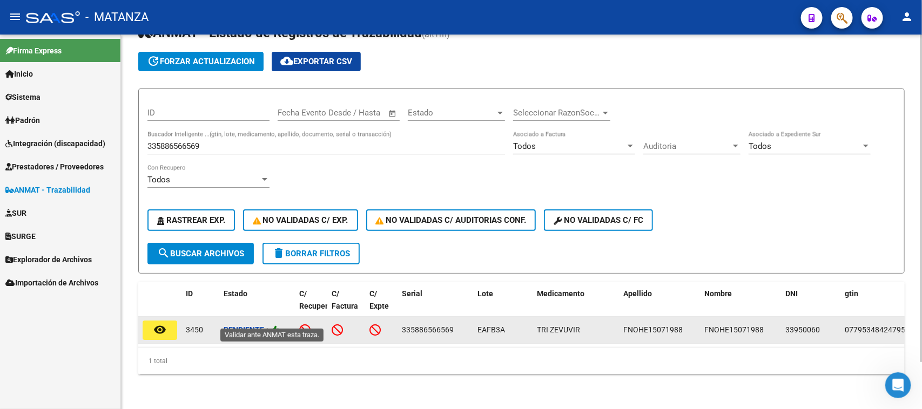
click at [280, 325] on icon at bounding box center [275, 330] width 10 height 10
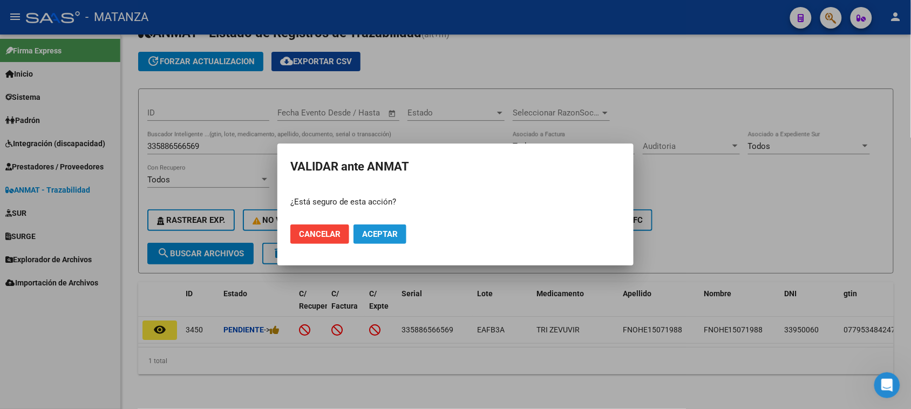
click at [382, 231] on span "Aceptar" at bounding box center [380, 234] width 36 height 10
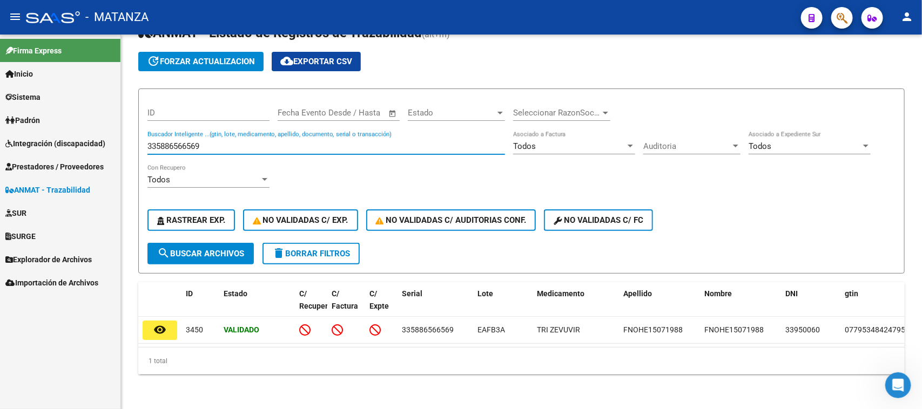
drag, startPoint x: 219, startPoint y: 136, endPoint x: 106, endPoint y: 147, distance: 114.0
click at [106, 146] on mat-sidenav-container "Firma Express Inicio Calendario SSS Instructivos Contacto OS Sistema Usuarios T…" at bounding box center [461, 222] width 922 height 375
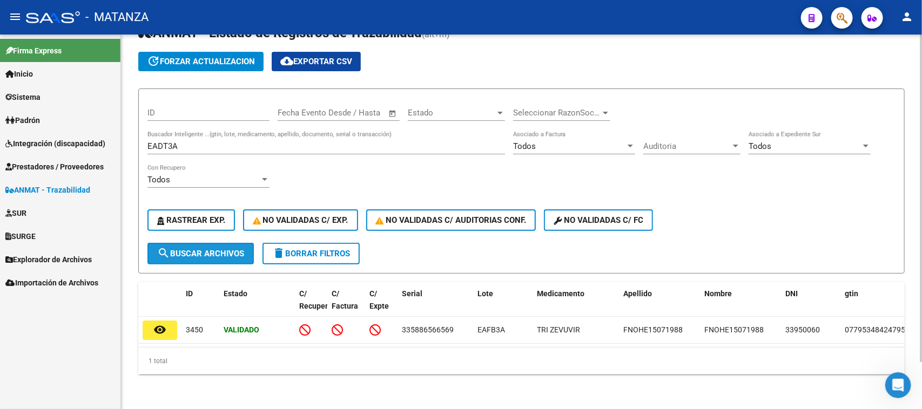
click at [193, 249] on span "search Buscar Archivos" at bounding box center [200, 254] width 87 height 10
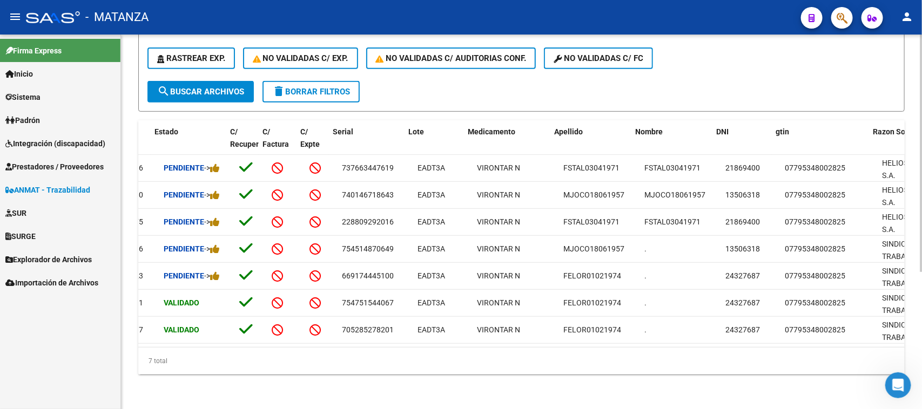
scroll to position [0, 43]
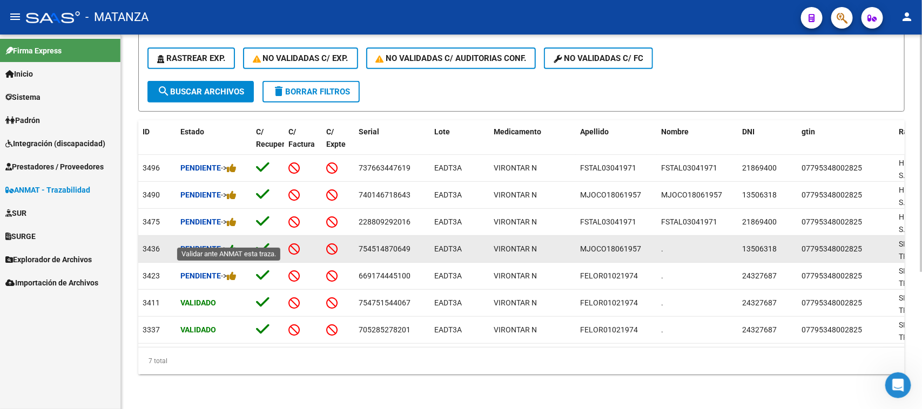
click at [234, 244] on icon at bounding box center [232, 249] width 10 height 10
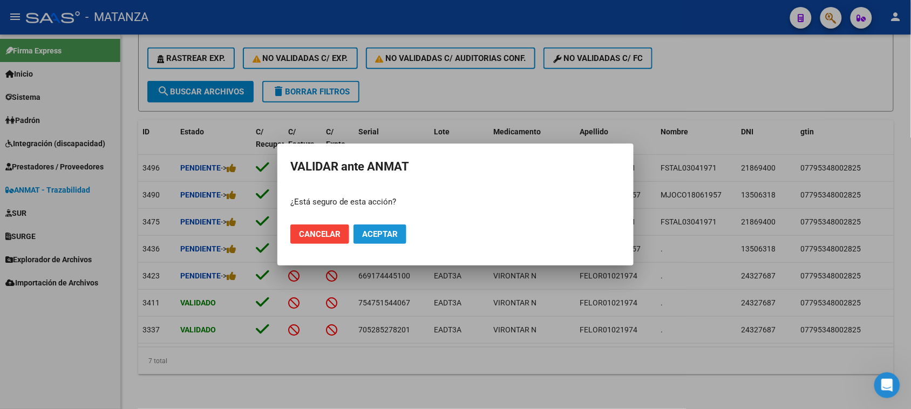
click at [388, 235] on span "Aceptar" at bounding box center [380, 234] width 36 height 10
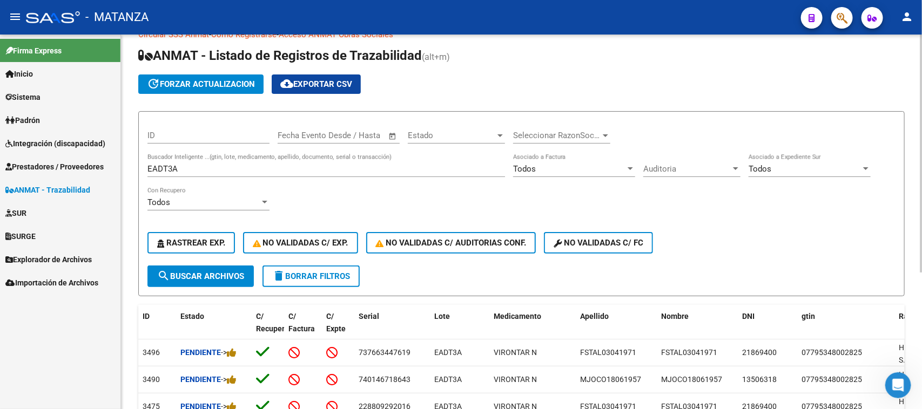
scroll to position [0, 0]
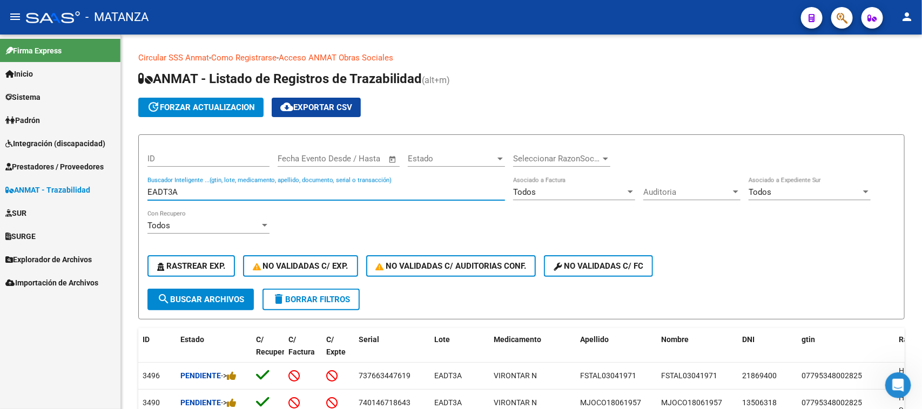
drag, startPoint x: 210, startPoint y: 191, endPoint x: 105, endPoint y: 192, distance: 104.2
click at [103, 192] on mat-sidenav-container "Firma Express Inicio Calendario SSS Instructivos Contacto OS Sistema Usuarios T…" at bounding box center [461, 222] width 922 height 375
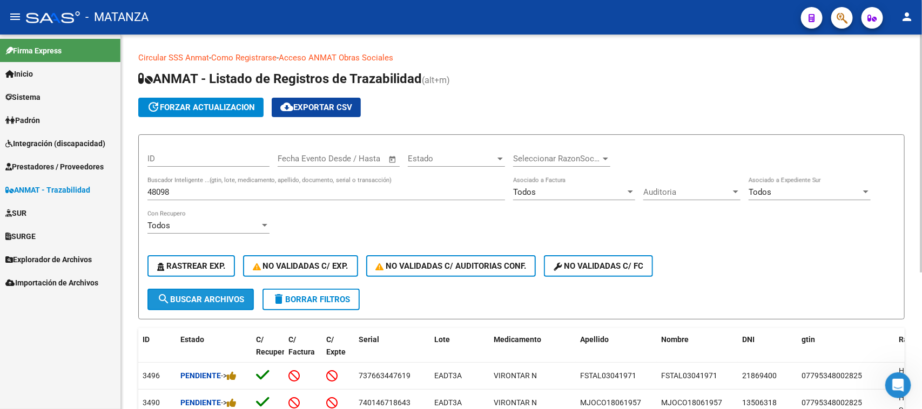
click at [229, 298] on span "search Buscar Archivos" at bounding box center [200, 300] width 87 height 10
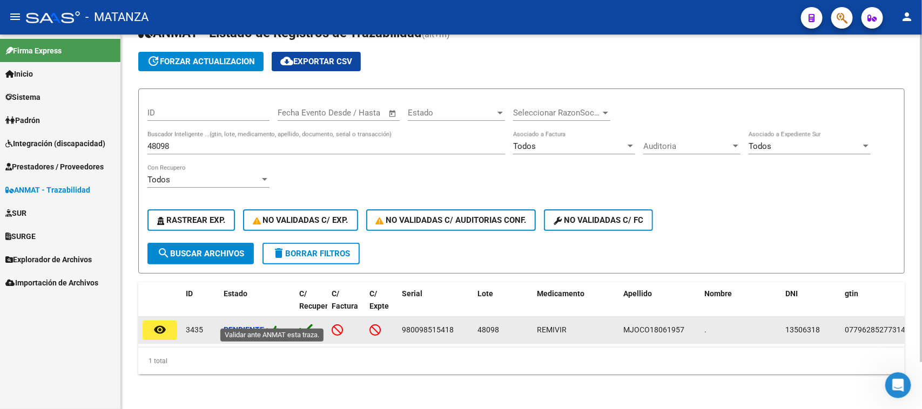
click at [276, 325] on icon at bounding box center [275, 330] width 10 height 10
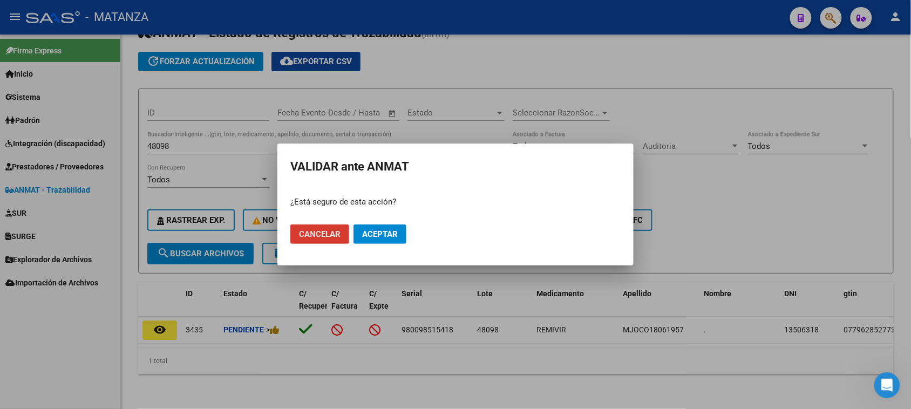
click at [391, 236] on span "Aceptar" at bounding box center [380, 234] width 36 height 10
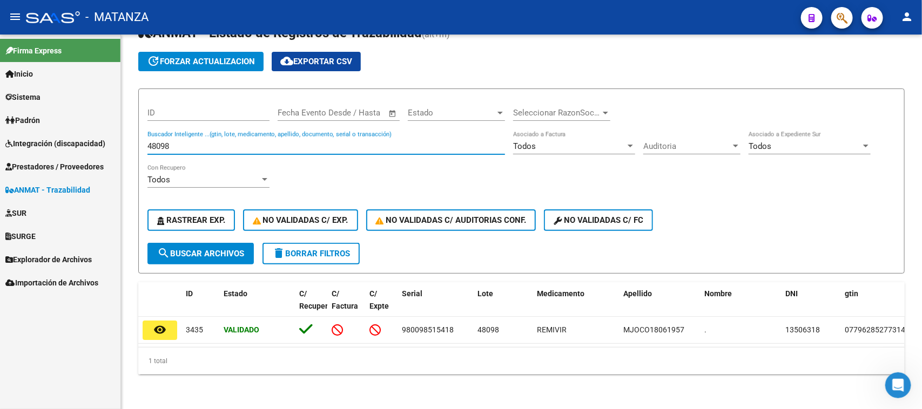
drag, startPoint x: 178, startPoint y: 134, endPoint x: 117, endPoint y: 144, distance: 62.3
click at [117, 144] on mat-sidenav-container "Firma Express Inicio Calendario SSS Instructivos Contacto OS Sistema Usuarios T…" at bounding box center [461, 222] width 922 height 375
click at [184, 249] on span "search Buscar Archivos" at bounding box center [200, 254] width 87 height 10
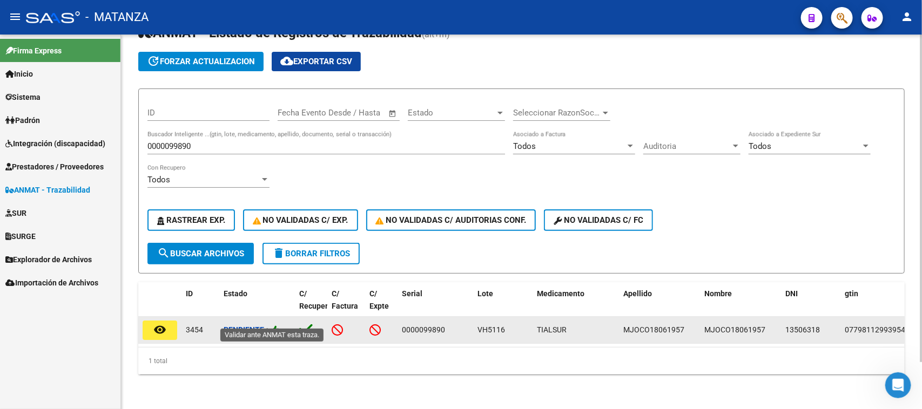
click at [280, 325] on icon at bounding box center [275, 330] width 10 height 10
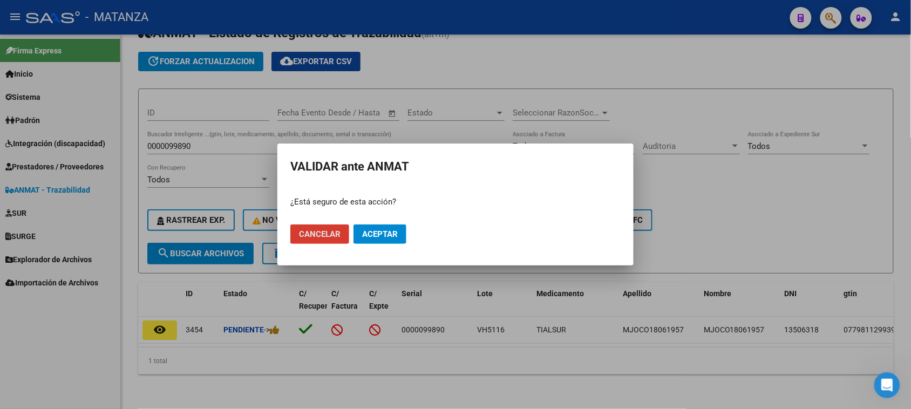
click at [381, 235] on span "Aceptar" at bounding box center [380, 234] width 36 height 10
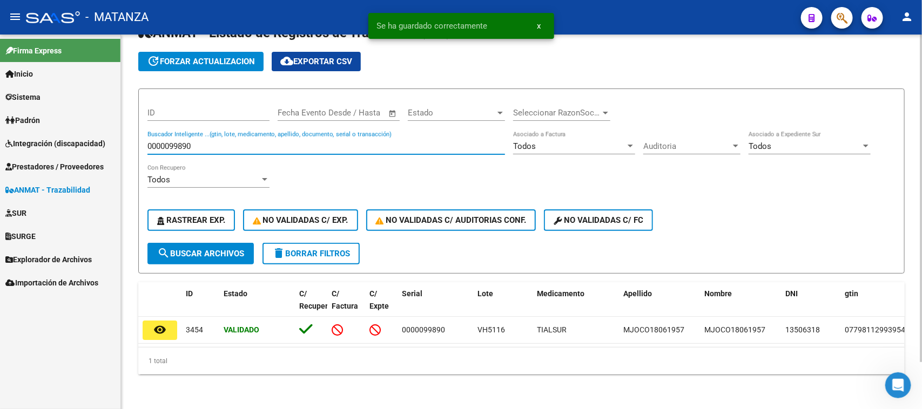
drag, startPoint x: 217, startPoint y: 137, endPoint x: 130, endPoint y: 136, distance: 86.4
click at [130, 136] on div "Circular SSS Anmat - Como Registrarse - Acceso ANMAT Obras Sociales Documentaci…" at bounding box center [521, 199] width 801 height 421
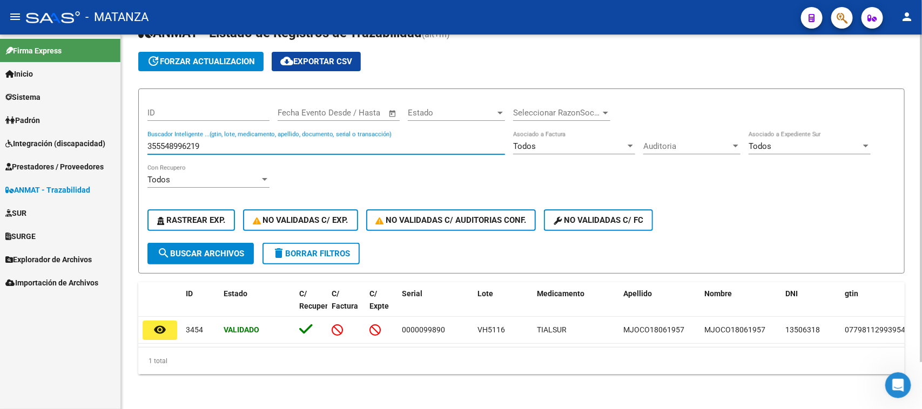
click at [190, 243] on button "search Buscar Archivos" at bounding box center [200, 254] width 106 height 22
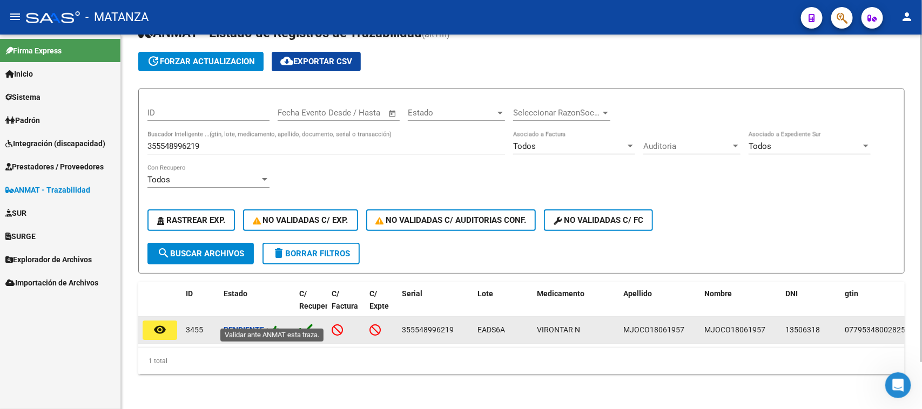
click at [279, 325] on icon at bounding box center [275, 330] width 10 height 10
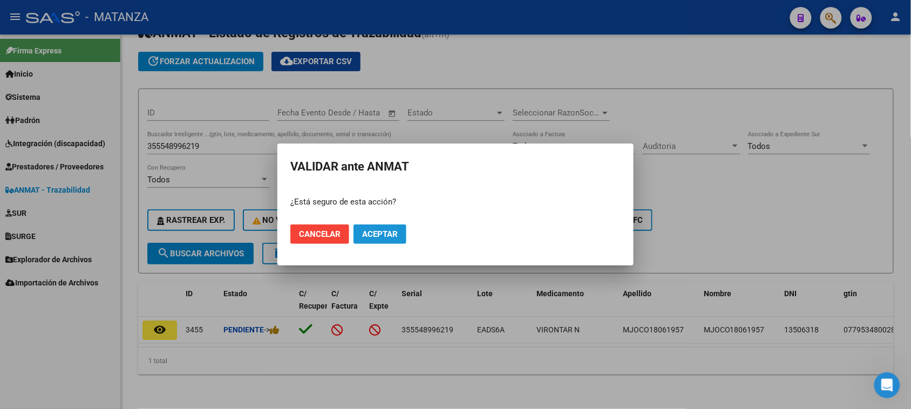
click at [376, 233] on span "Aceptar" at bounding box center [380, 234] width 36 height 10
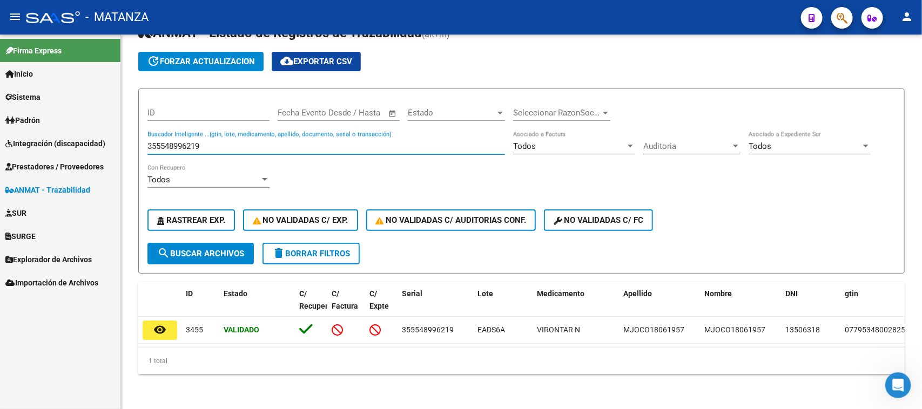
drag, startPoint x: 140, startPoint y: 135, endPoint x: 48, endPoint y: 136, distance: 92.9
click at [48, 135] on mat-sidenav-container "Firma Express Inicio Calendario SSS Instructivos Contacto OS Sistema Usuarios T…" at bounding box center [461, 222] width 922 height 375
click at [192, 249] on span "search Buscar Archivos" at bounding box center [200, 254] width 87 height 10
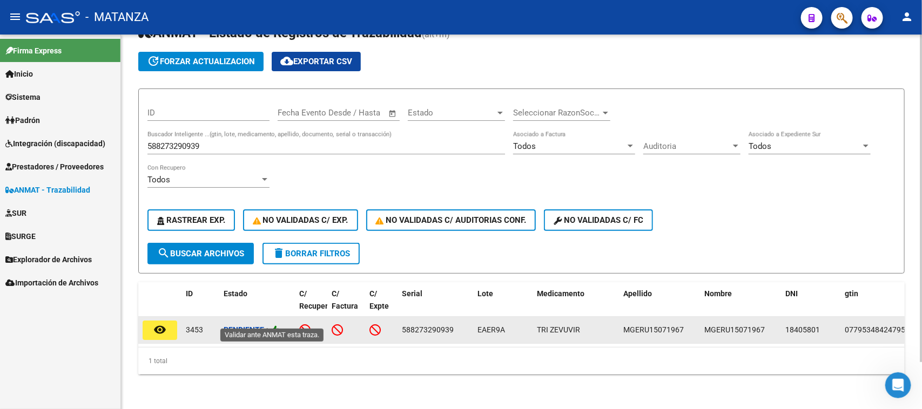
click at [276, 325] on icon at bounding box center [275, 330] width 10 height 10
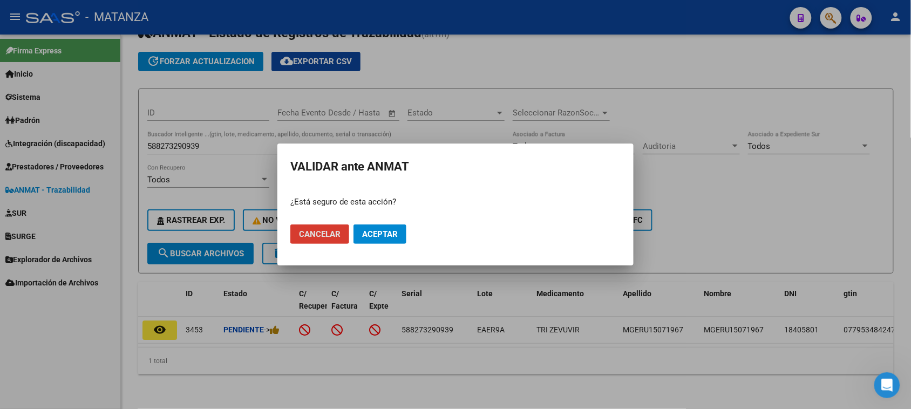
click at [378, 233] on span "Aceptar" at bounding box center [380, 234] width 36 height 10
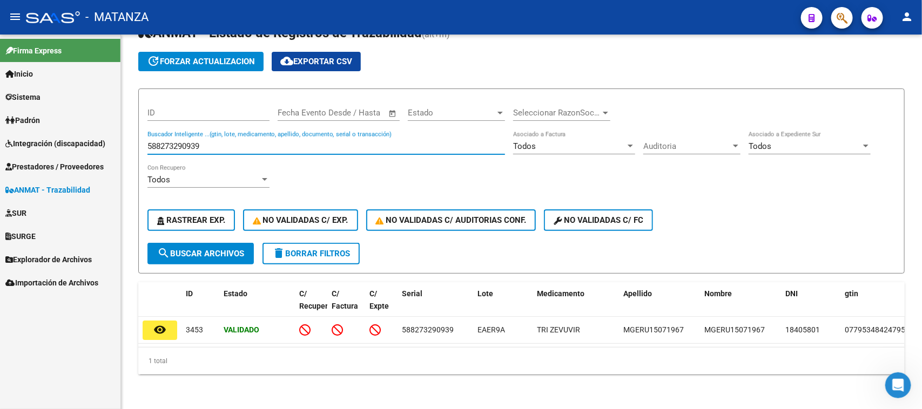
drag, startPoint x: 147, startPoint y: 138, endPoint x: 100, endPoint y: 138, distance: 47.0
click at [100, 138] on mat-sidenav-container "Firma Express Inicio Calendario SSS Instructivos Contacto OS Sistema Usuarios T…" at bounding box center [461, 222] width 922 height 375
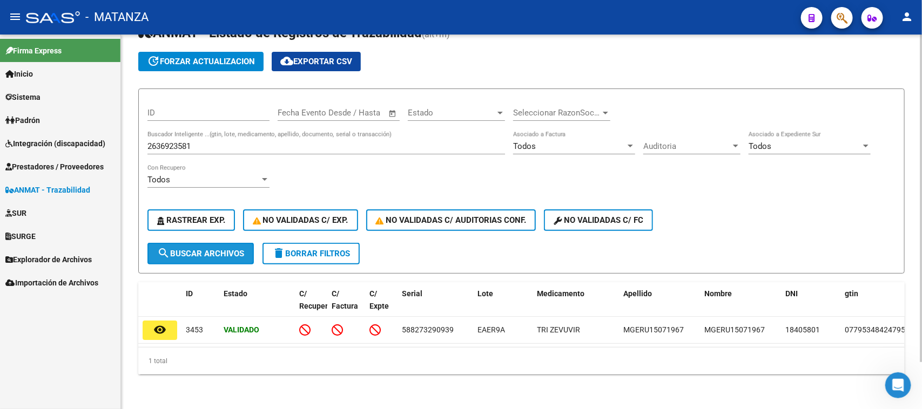
click at [194, 249] on span "search Buscar Archivos" at bounding box center [200, 254] width 87 height 10
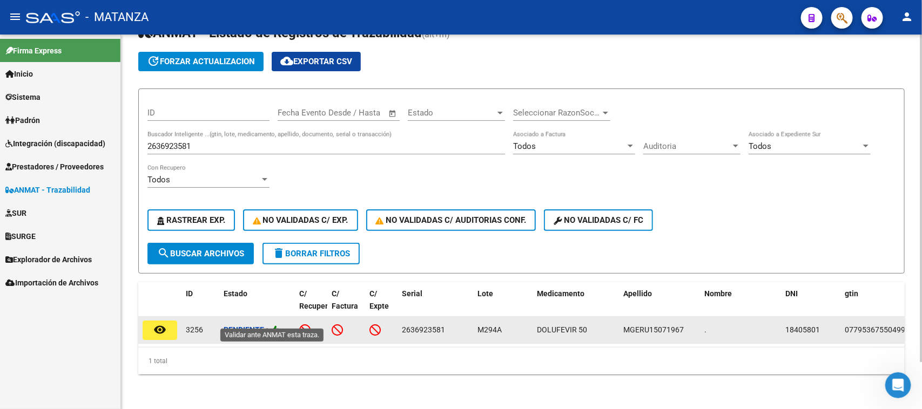
click at [279, 325] on icon at bounding box center [275, 330] width 10 height 10
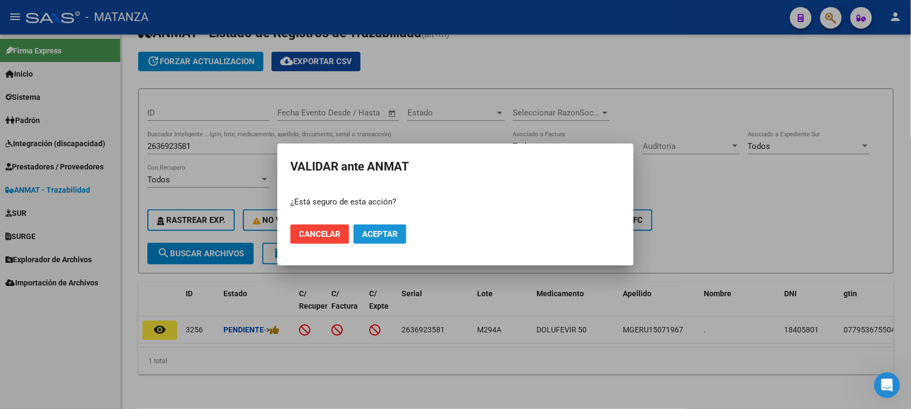
click at [368, 234] on span "Aceptar" at bounding box center [380, 234] width 36 height 10
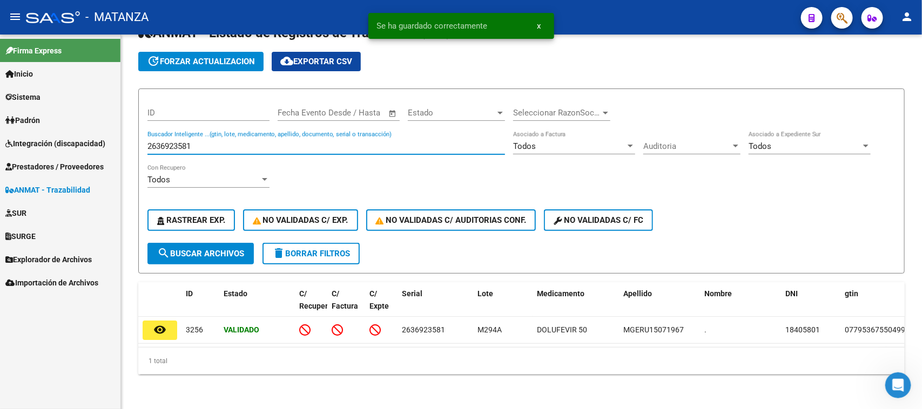
drag, startPoint x: 228, startPoint y: 137, endPoint x: 82, endPoint y: 138, distance: 146.3
click at [82, 138] on mat-sidenav-container "Firma Express Inicio Calendario SSS Instructivos Contacto OS Sistema Usuarios T…" at bounding box center [461, 222] width 922 height 375
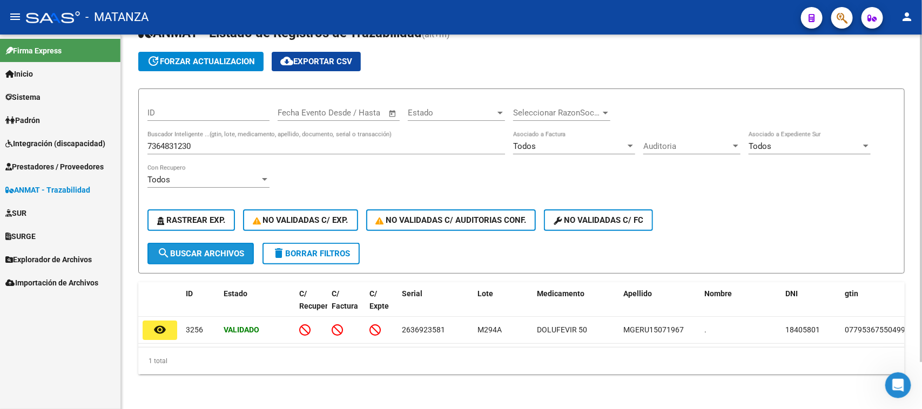
click at [195, 249] on span "search Buscar Archivos" at bounding box center [200, 254] width 87 height 10
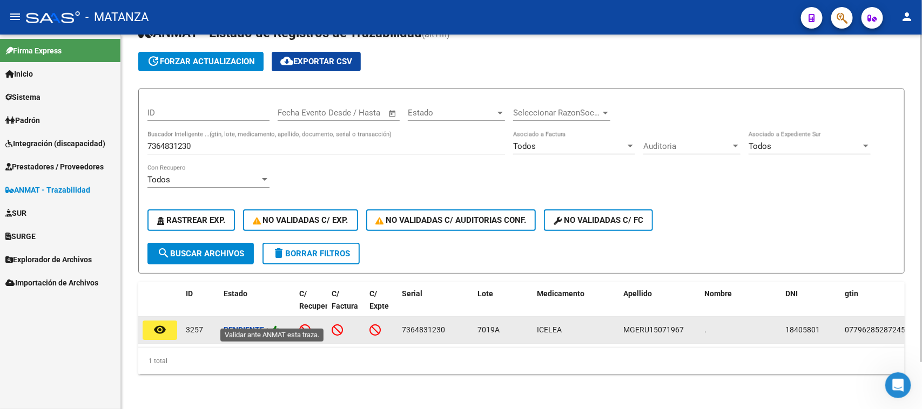
click at [280, 325] on icon at bounding box center [275, 330] width 10 height 10
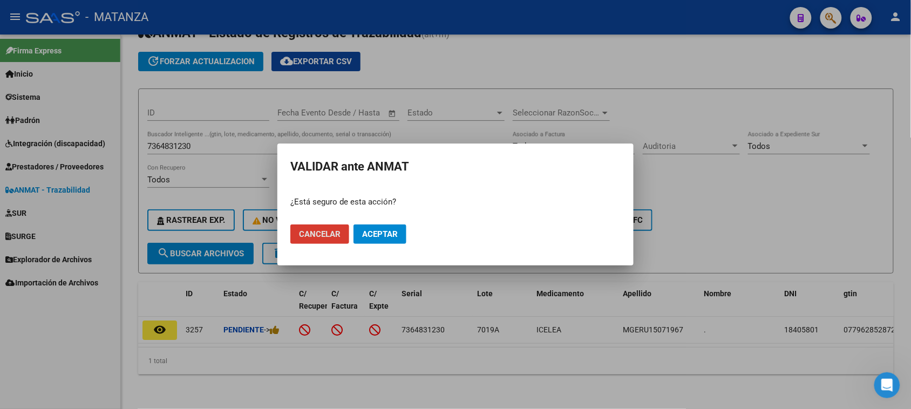
click at [374, 233] on span "Aceptar" at bounding box center [380, 234] width 36 height 10
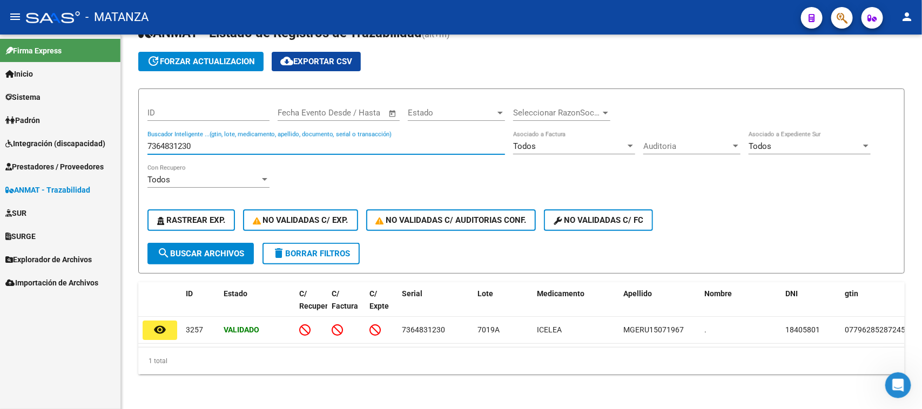
drag, startPoint x: 207, startPoint y: 138, endPoint x: 48, endPoint y: 139, distance: 159.3
click at [48, 139] on mat-sidenav-container "Firma Express Inicio Calendario SSS Instructivos Contacto OS Sistema Usuarios T…" at bounding box center [461, 222] width 922 height 375
click at [239, 249] on span "search Buscar Archivos" at bounding box center [200, 254] width 87 height 10
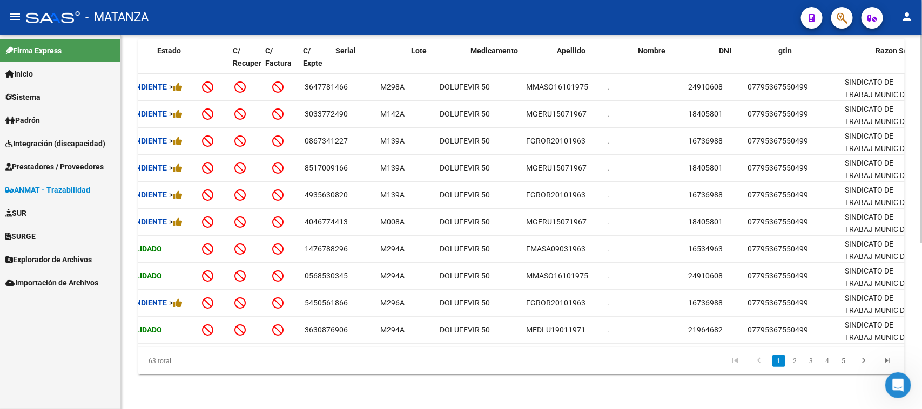
scroll to position [0, 66]
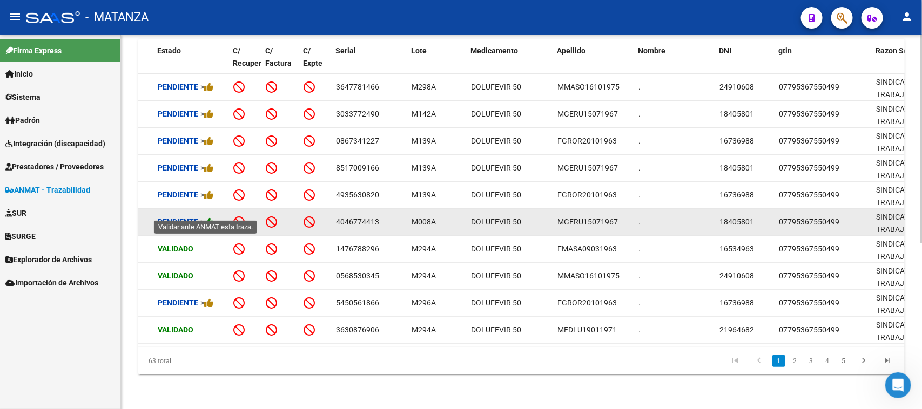
click at [208, 217] on icon at bounding box center [209, 222] width 10 height 10
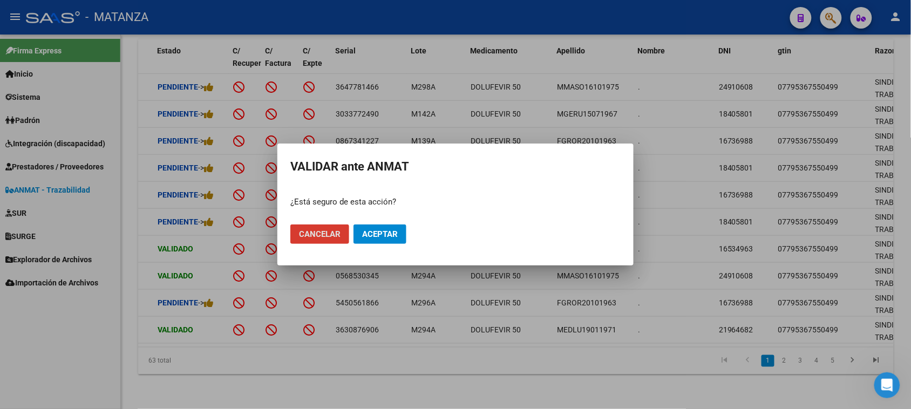
click at [389, 236] on span "Aceptar" at bounding box center [380, 234] width 36 height 10
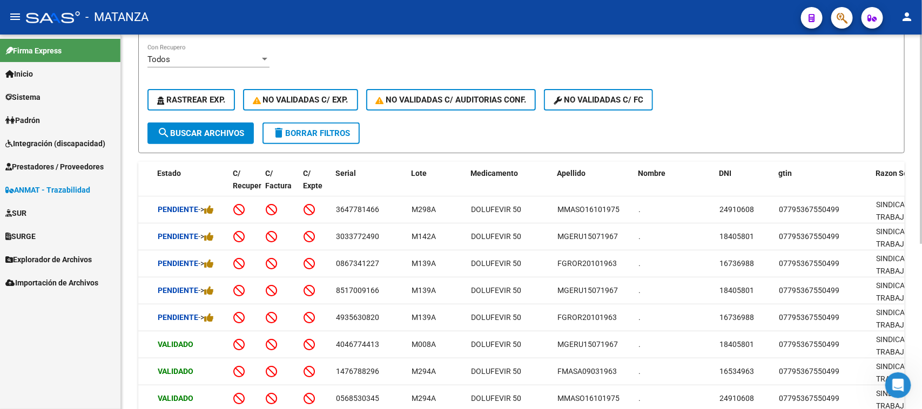
scroll to position [0, 0]
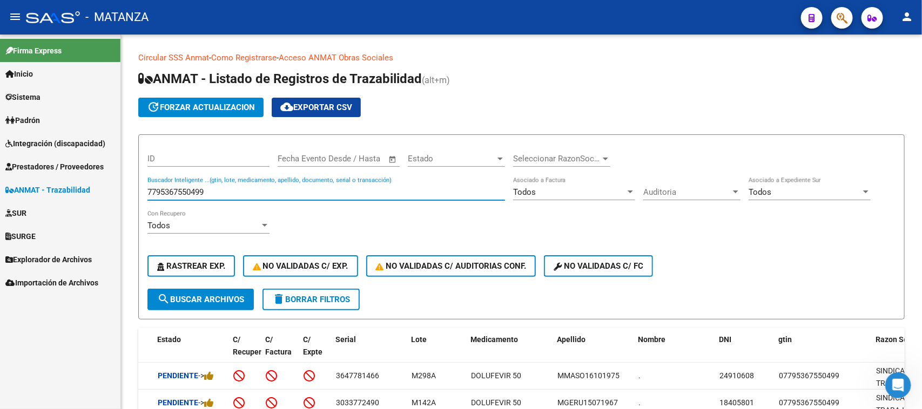
drag, startPoint x: 214, startPoint y: 190, endPoint x: 103, endPoint y: 190, distance: 110.7
click at [103, 190] on mat-sidenav-container "Firma Express Inicio Calendario SSS Instructivos Contacto OS Sistema Usuarios T…" at bounding box center [461, 222] width 922 height 375
click at [242, 297] on span "search Buscar Archivos" at bounding box center [200, 300] width 87 height 10
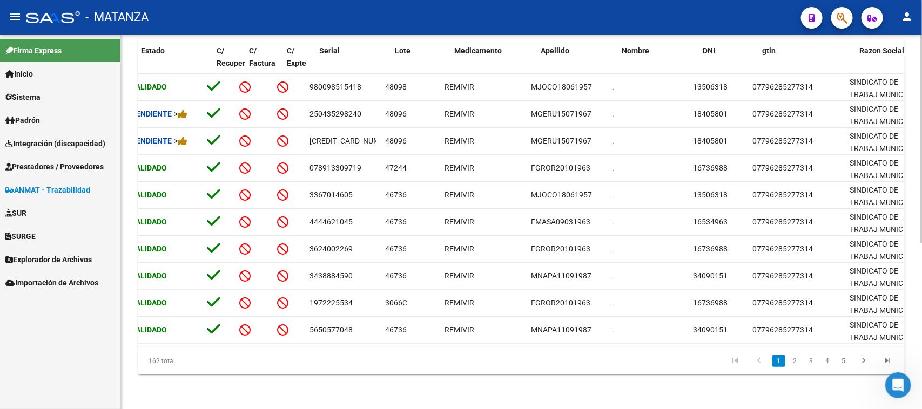
scroll to position [0, 82]
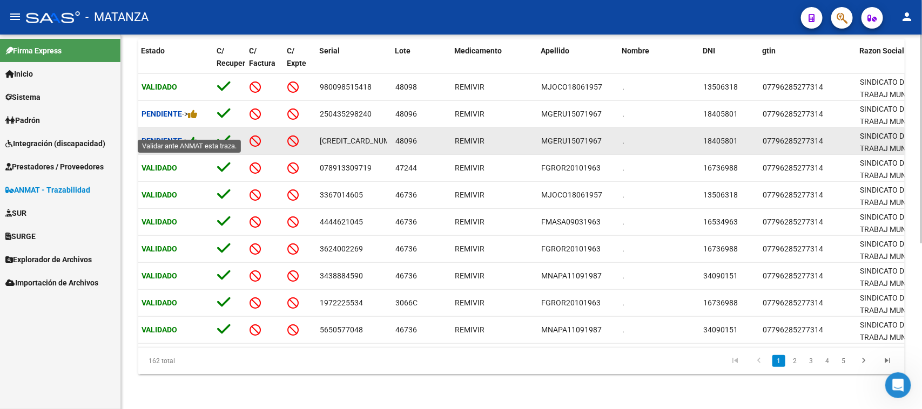
click at [193, 136] on icon at bounding box center [193, 141] width 10 height 10
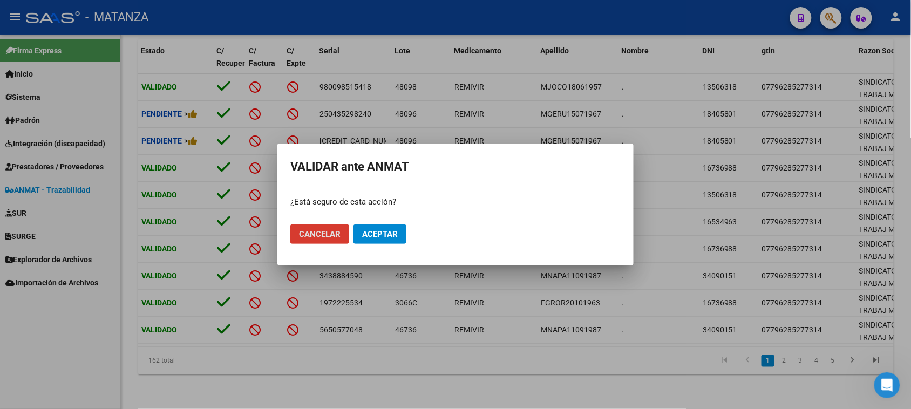
click at [382, 236] on span "Aceptar" at bounding box center [380, 234] width 36 height 10
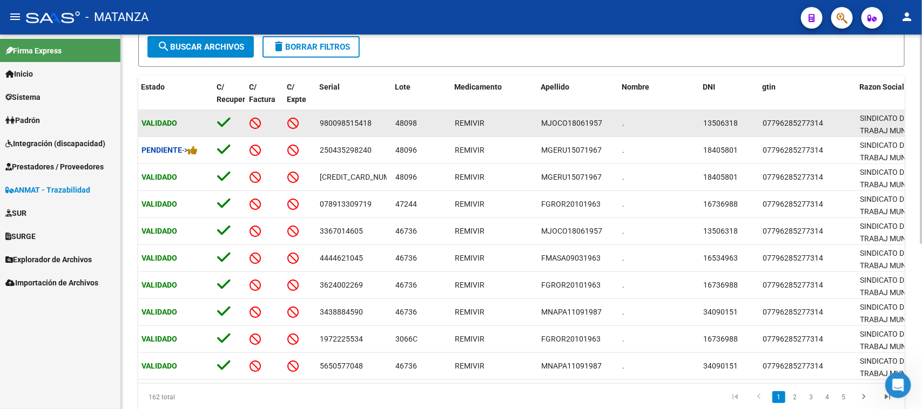
scroll to position [229, 0]
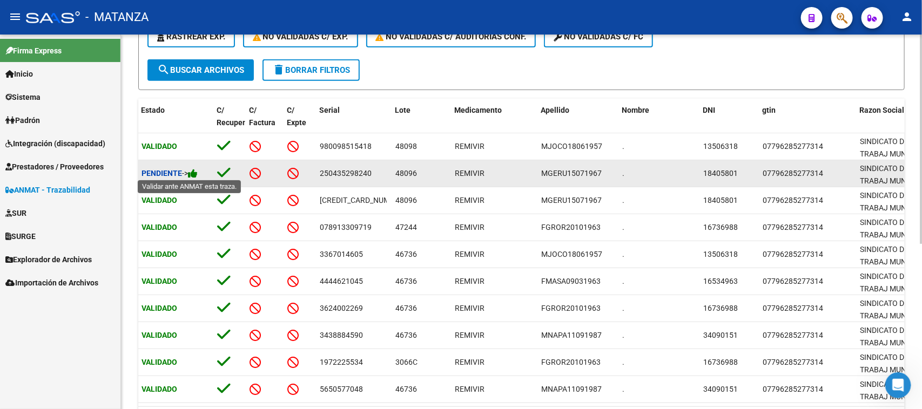
click at [196, 170] on icon at bounding box center [193, 173] width 10 height 10
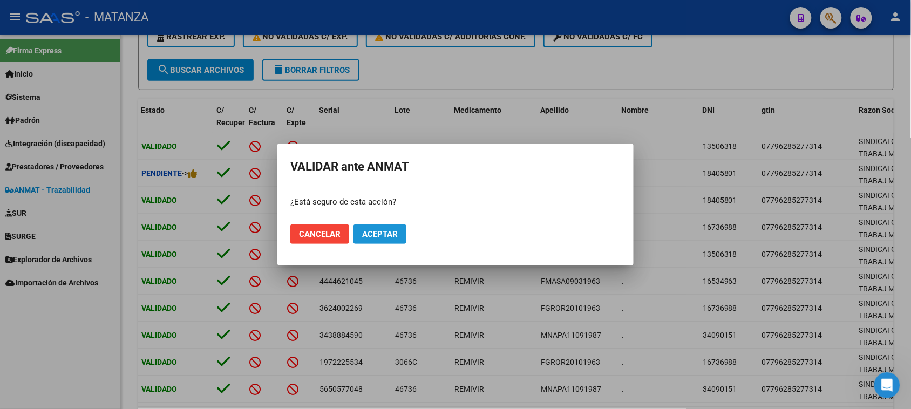
click at [390, 235] on span "Aceptar" at bounding box center [380, 234] width 36 height 10
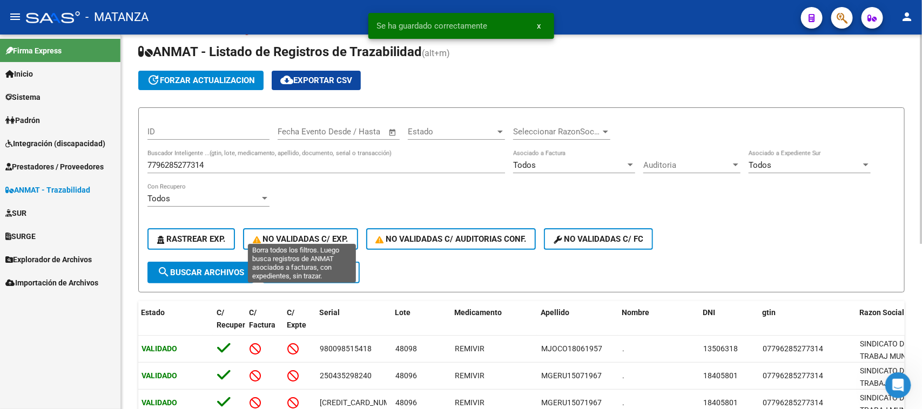
scroll to position [0, 0]
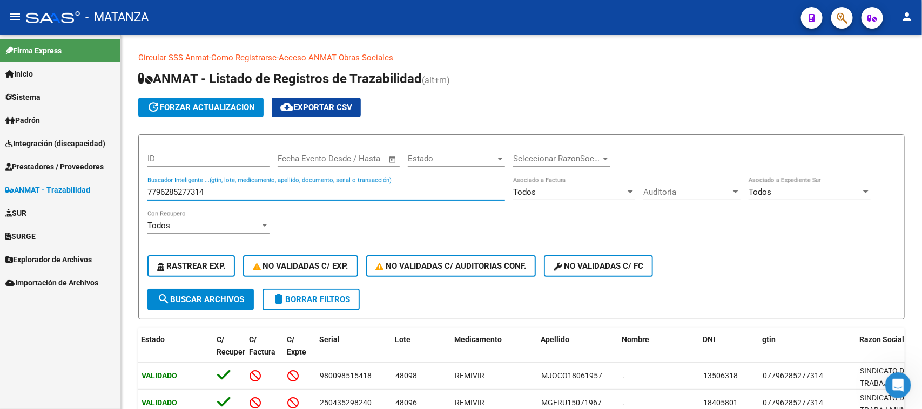
drag, startPoint x: 222, startPoint y: 190, endPoint x: 89, endPoint y: 191, distance: 132.8
click at [89, 191] on mat-sidenav-container "Firma Express Inicio Calendario SSS Instructivos Contacto OS Sistema Usuarios T…" at bounding box center [461, 222] width 922 height 375
click at [193, 295] on span "search Buscar Archivos" at bounding box center [200, 300] width 87 height 10
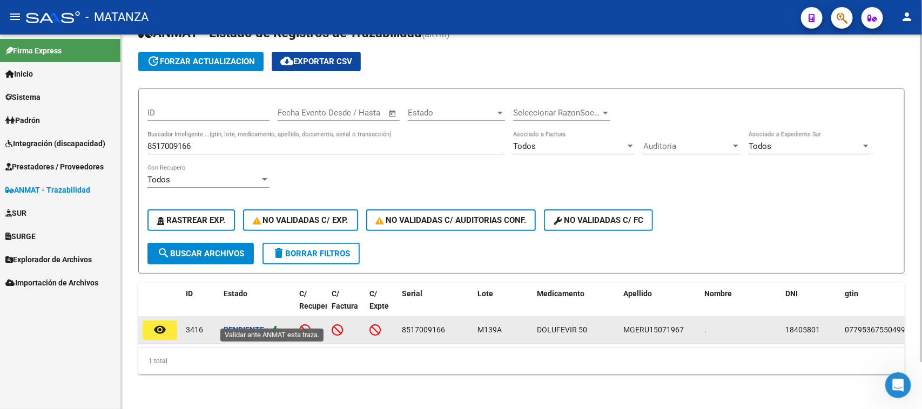
click at [276, 325] on icon at bounding box center [275, 330] width 10 height 10
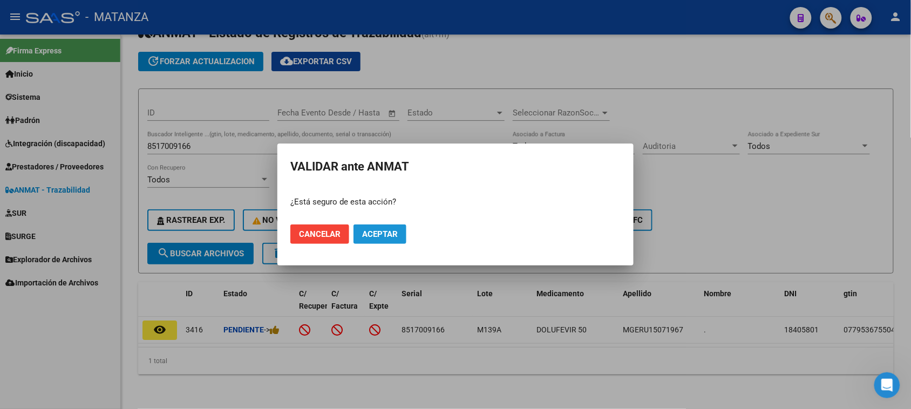
click at [388, 229] on span "Aceptar" at bounding box center [380, 234] width 36 height 10
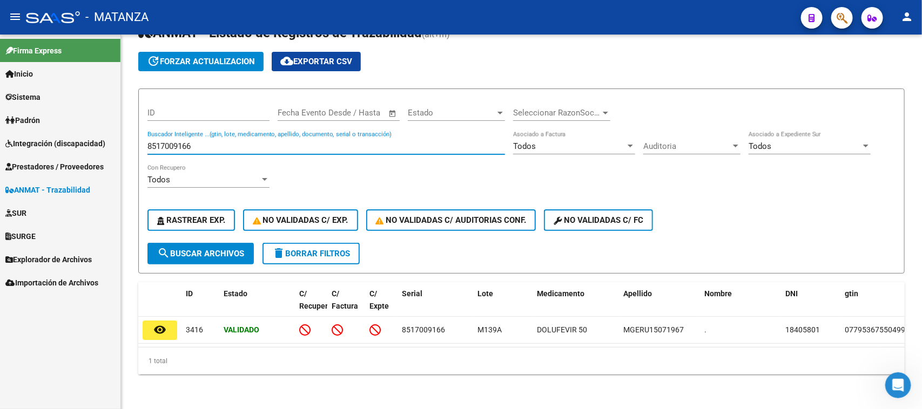
drag, startPoint x: 243, startPoint y: 136, endPoint x: 4, endPoint y: 143, distance: 238.8
click at [1, 143] on mat-sidenav-container "Firma Express Inicio Calendario SSS Instructivos Contacto OS Sistema Usuarios T…" at bounding box center [461, 222] width 922 height 375
click at [192, 249] on span "search Buscar Archivos" at bounding box center [200, 254] width 87 height 10
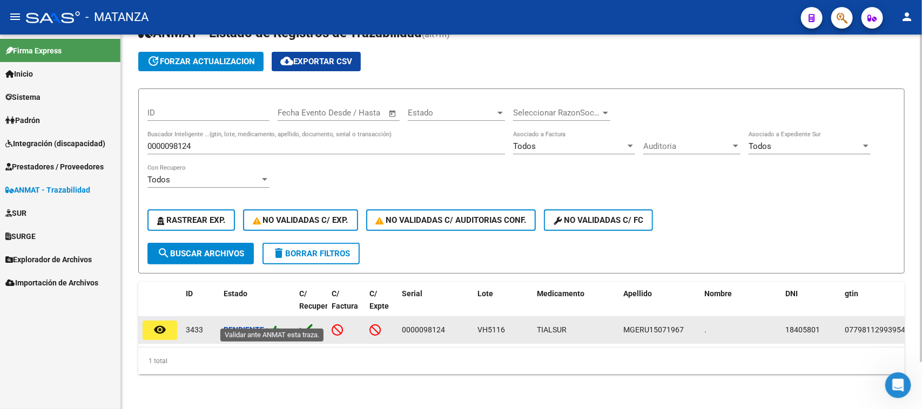
click at [279, 325] on icon at bounding box center [275, 330] width 10 height 10
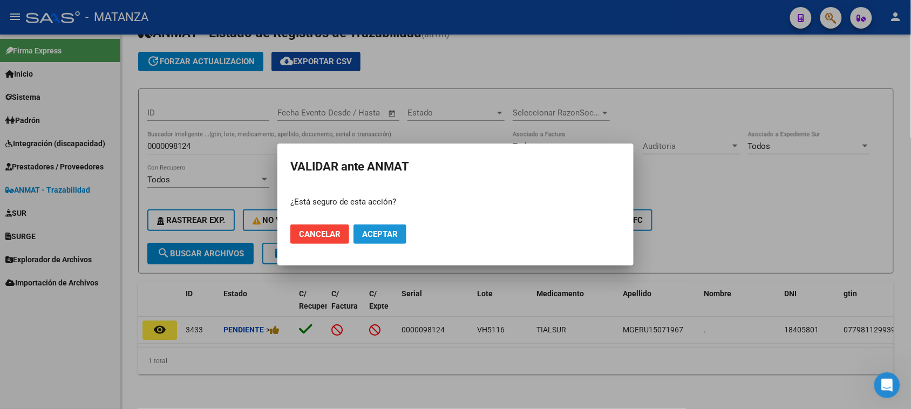
click at [382, 231] on span "Aceptar" at bounding box center [380, 234] width 36 height 10
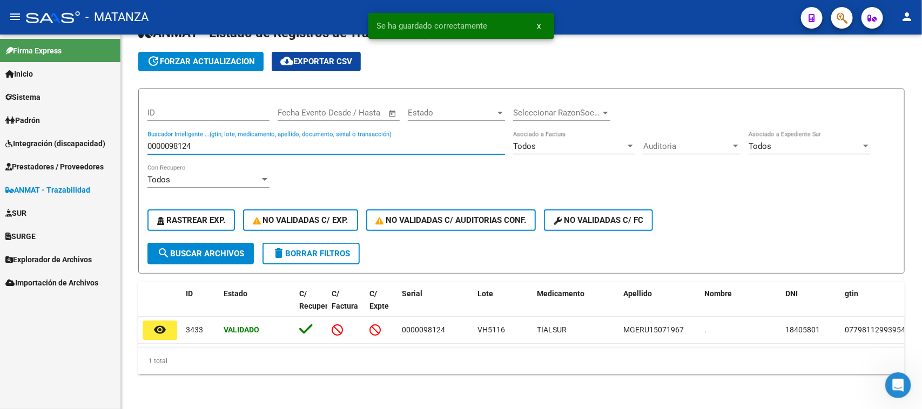
drag, startPoint x: 130, startPoint y: 136, endPoint x: 62, endPoint y: 138, distance: 68.1
click at [62, 138] on mat-sidenav-container "Firma Express Inicio Calendario SSS Instructivos Contacto OS Sistema Usuarios T…" at bounding box center [461, 222] width 922 height 375
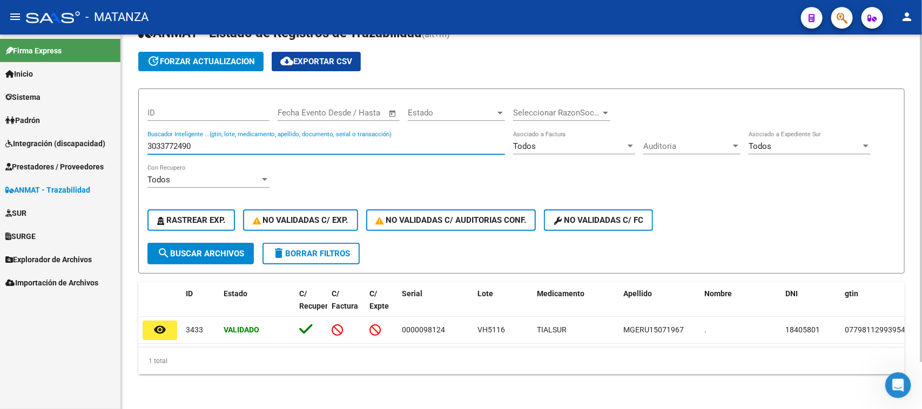
click at [174, 249] on span "search Buscar Archivos" at bounding box center [200, 254] width 87 height 10
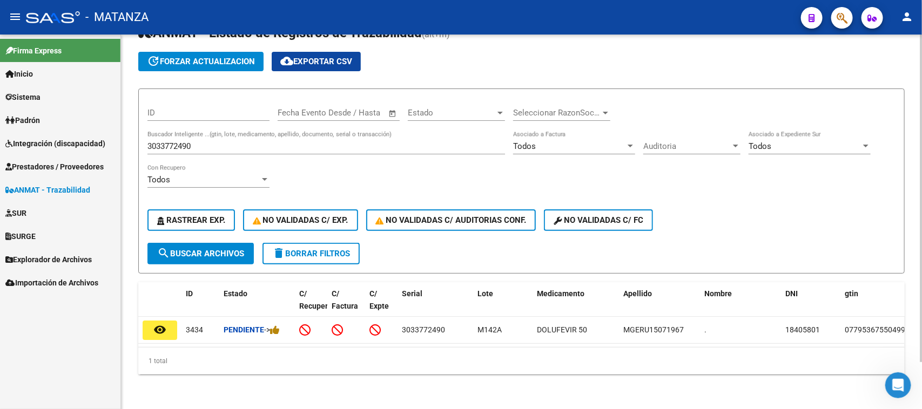
drag, startPoint x: 506, startPoint y: 336, endPoint x: 379, endPoint y: 339, distance: 126.9
click at [432, 342] on datatable-body "remove_red_eye 3434 Pendiente -> 3033772490 M142A DOLUFEVIR 50 MGERU15071967 . …" at bounding box center [521, 332] width 766 height 30
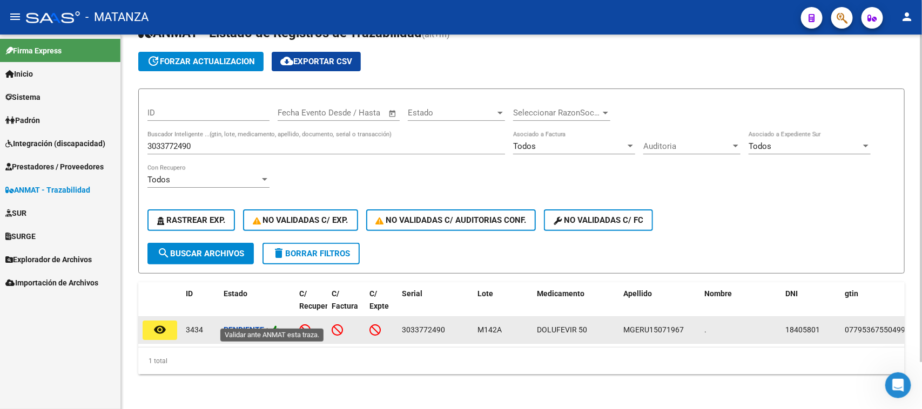
click at [279, 325] on icon at bounding box center [275, 330] width 10 height 10
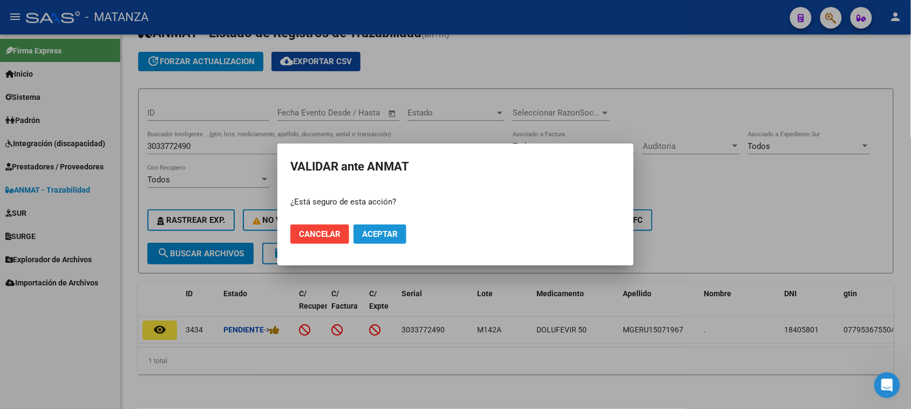
click at [395, 235] on span "Aceptar" at bounding box center [380, 234] width 36 height 10
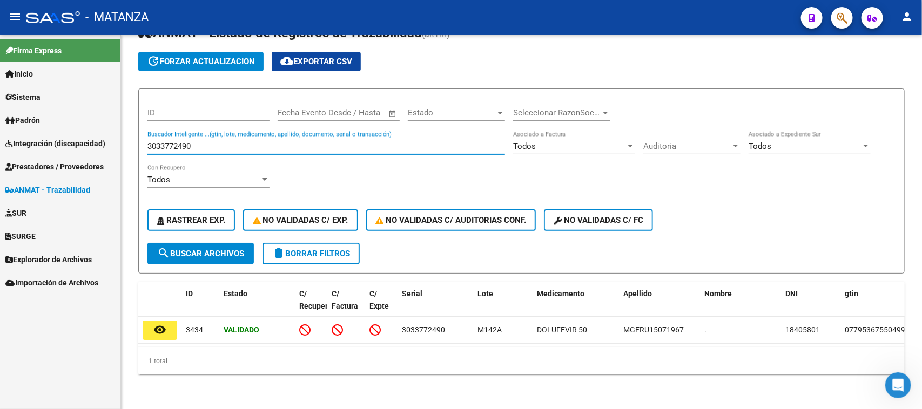
drag, startPoint x: 278, startPoint y: 133, endPoint x: 80, endPoint y: 133, distance: 198.2
click at [80, 133] on mat-sidenav-container "Firma Express Inicio Calendario SSS Instructivos Contacto OS Sistema Usuarios T…" at bounding box center [461, 222] width 922 height 375
click at [181, 249] on span "search Buscar Archivos" at bounding box center [200, 254] width 87 height 10
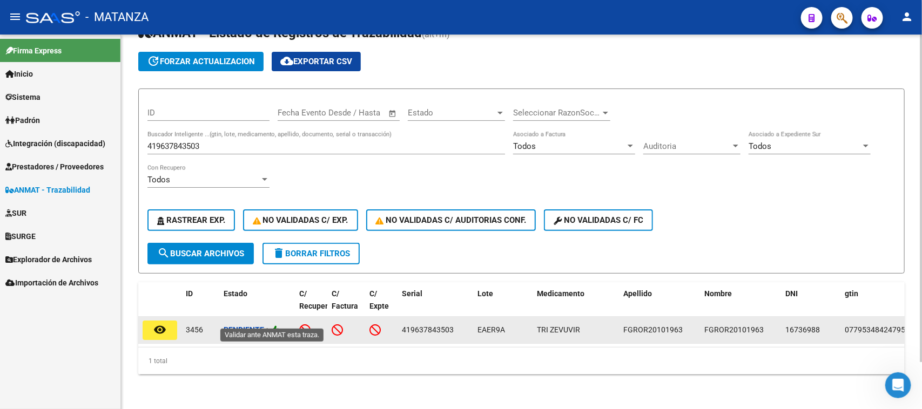
click at [280, 325] on icon at bounding box center [275, 330] width 10 height 10
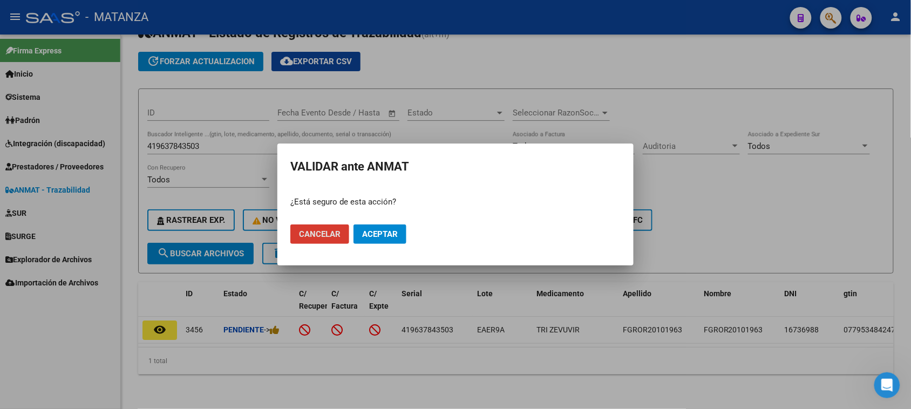
click at [383, 228] on button "Aceptar" at bounding box center [380, 234] width 53 height 19
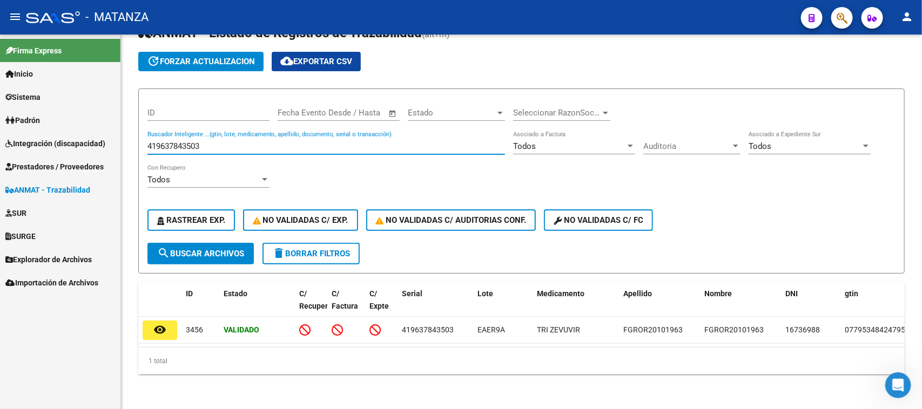
drag, startPoint x: 205, startPoint y: 139, endPoint x: 85, endPoint y: 140, distance: 120.4
click at [85, 140] on mat-sidenav-container "Firma Express Inicio Calendario SSS Instructivos Contacto OS Sistema Usuarios T…" at bounding box center [461, 222] width 922 height 375
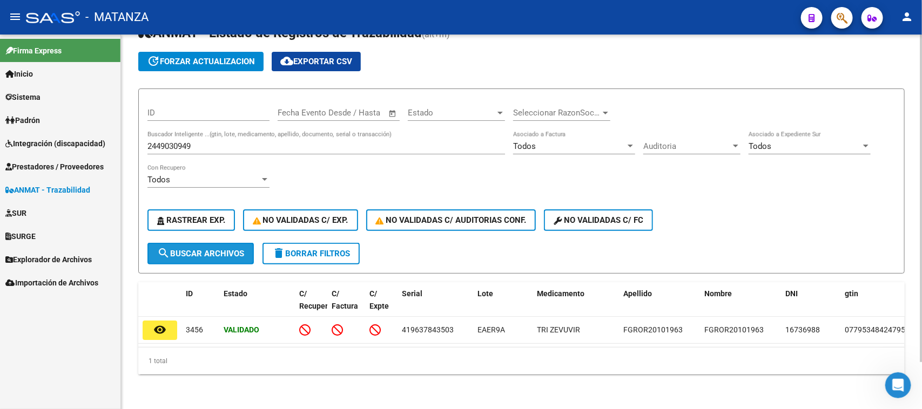
click at [225, 249] on span "search Buscar Archivos" at bounding box center [200, 254] width 87 height 10
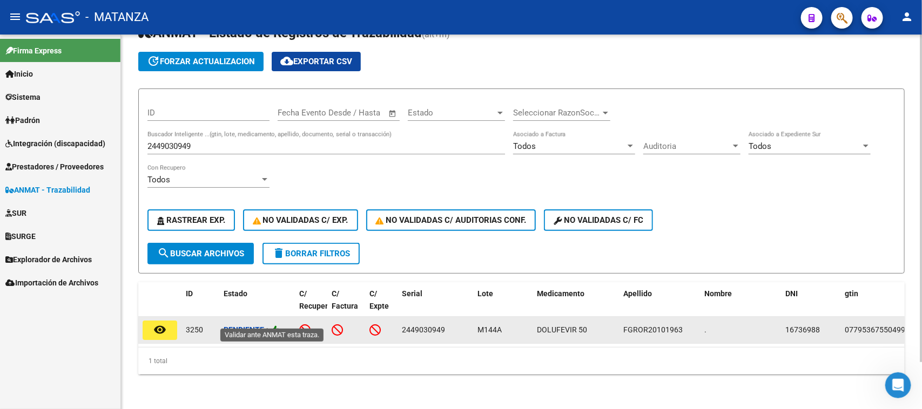
click at [275, 325] on icon at bounding box center [275, 330] width 10 height 10
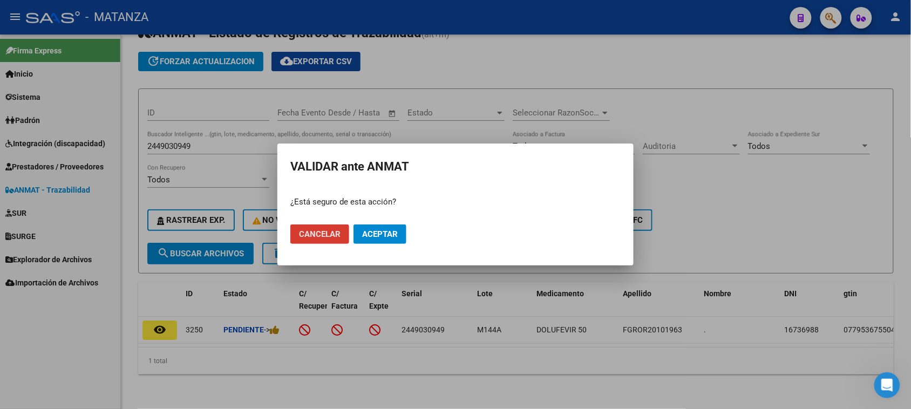
click at [390, 233] on span "Aceptar" at bounding box center [380, 234] width 36 height 10
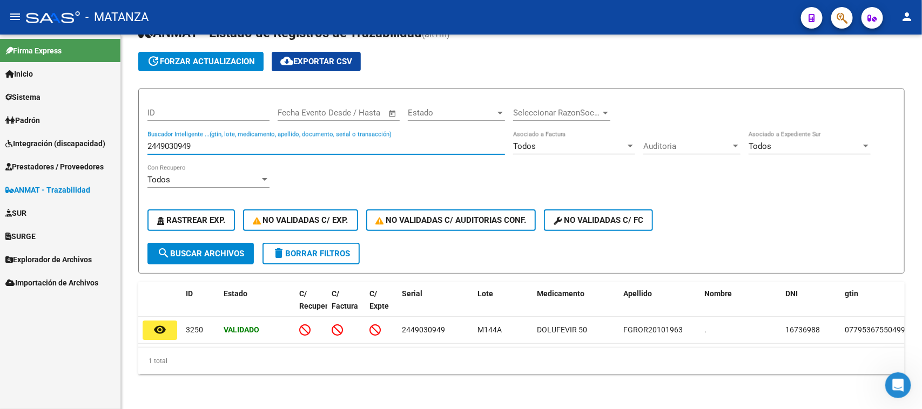
drag, startPoint x: 210, startPoint y: 136, endPoint x: 42, endPoint y: 139, distance: 168.0
click at [36, 137] on mat-sidenav-container "Firma Express Inicio Calendario SSS Instructivos Contacto OS Sistema Usuarios T…" at bounding box center [461, 222] width 922 height 375
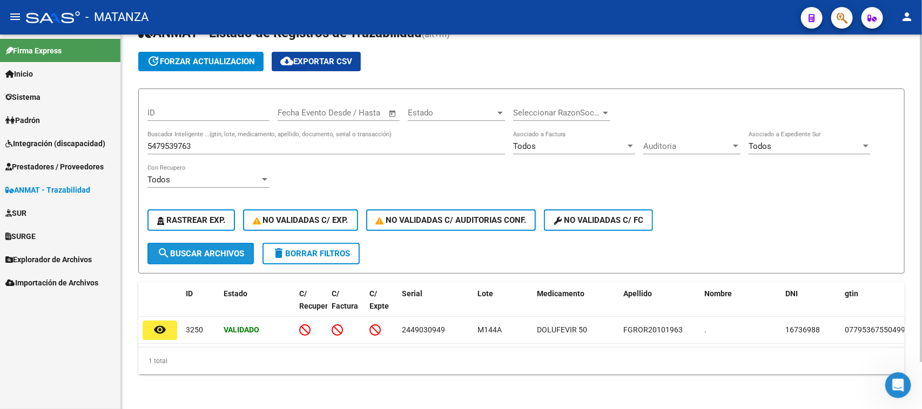
click at [198, 243] on button "search Buscar Archivos" at bounding box center [200, 254] width 106 height 22
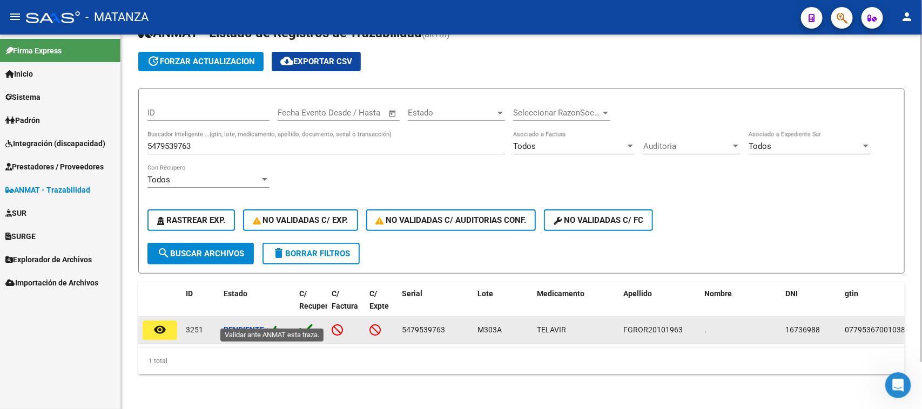
click at [276, 325] on icon at bounding box center [275, 330] width 10 height 10
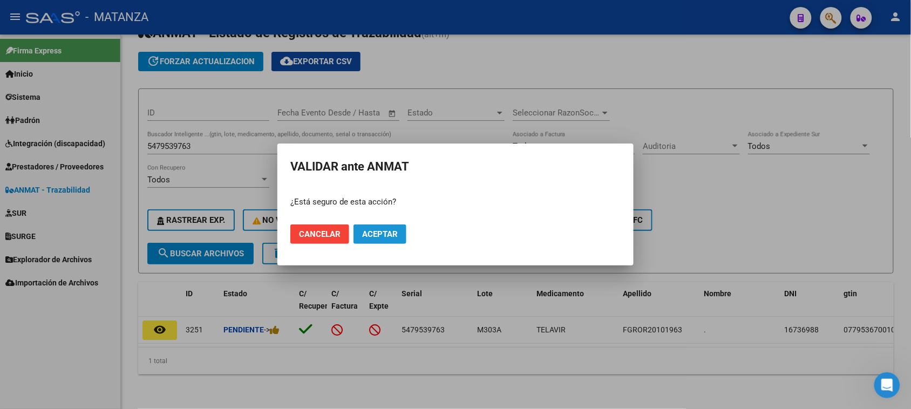
click at [389, 228] on button "Aceptar" at bounding box center [380, 234] width 53 height 19
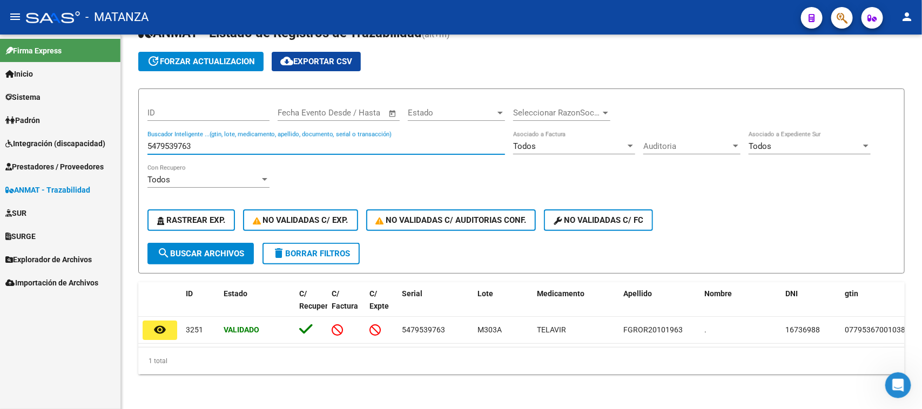
drag, startPoint x: 204, startPoint y: 139, endPoint x: 94, endPoint y: 137, distance: 109.1
click at [94, 137] on mat-sidenav-container "Firma Express Inicio Calendario SSS Instructivos Contacto OS Sistema Usuarios T…" at bounding box center [461, 222] width 922 height 375
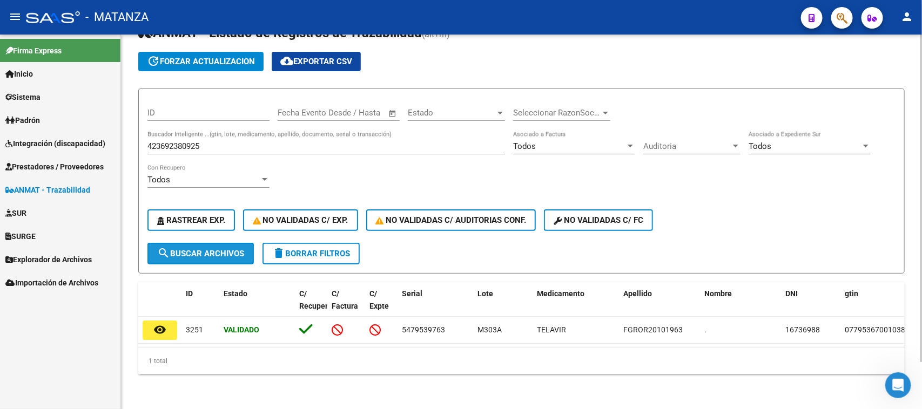
click at [200, 249] on span "search Buscar Archivos" at bounding box center [200, 254] width 87 height 10
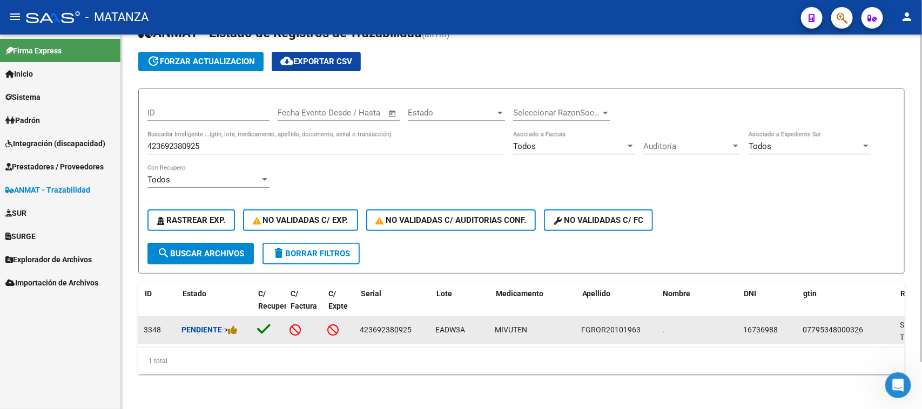
scroll to position [0, 41]
click at [238, 325] on icon at bounding box center [234, 330] width 10 height 10
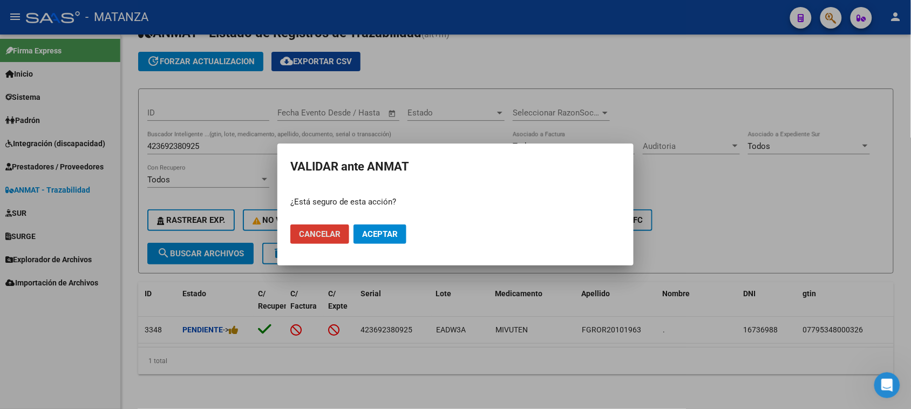
click at [381, 238] on span "Aceptar" at bounding box center [380, 234] width 36 height 10
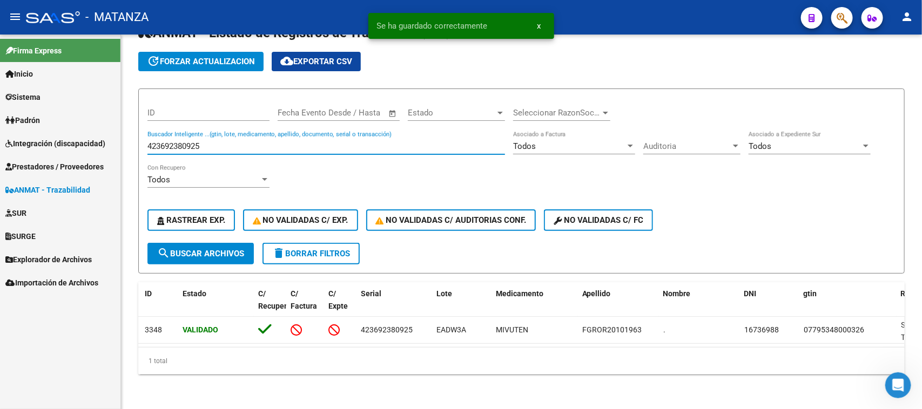
drag, startPoint x: 226, startPoint y: 136, endPoint x: 98, endPoint y: 129, distance: 127.7
click at [99, 132] on mat-sidenav-container "Firma Express Inicio Calendario SSS Instructivos Contacto OS Sistema Usuarios T…" at bounding box center [461, 222] width 922 height 375
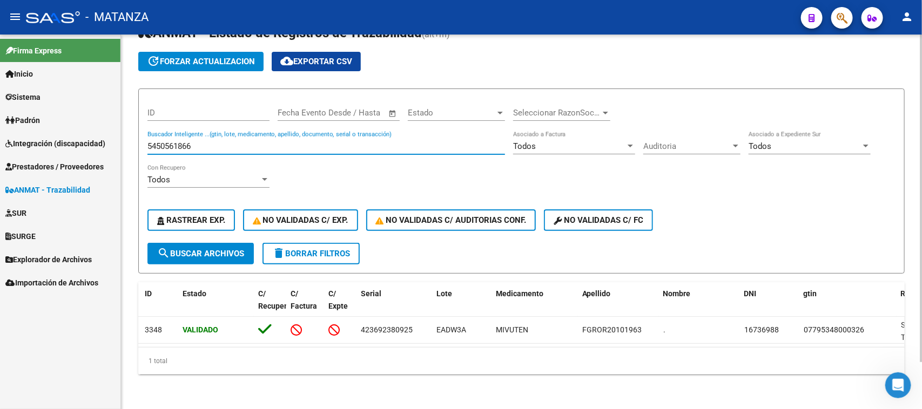
click at [217, 249] on span "search Buscar Archivos" at bounding box center [200, 254] width 87 height 10
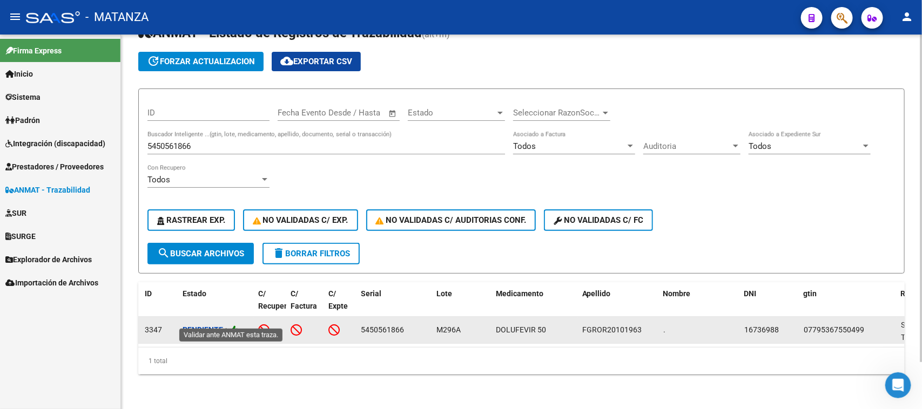
click at [233, 325] on icon at bounding box center [234, 330] width 10 height 10
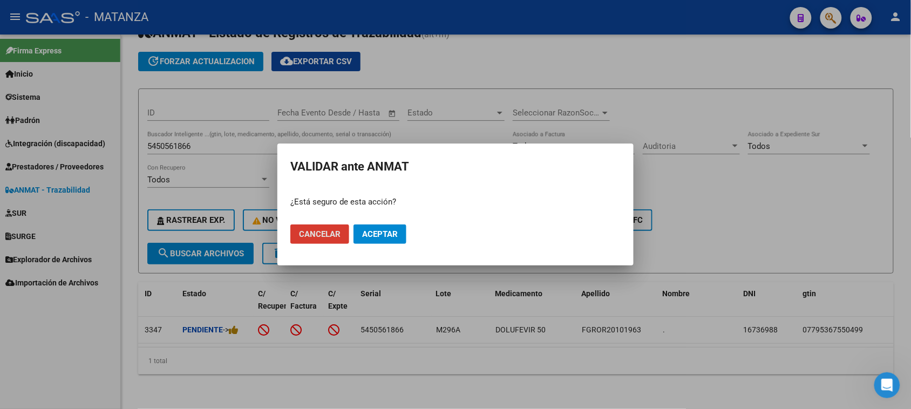
click at [390, 231] on span "Aceptar" at bounding box center [380, 234] width 36 height 10
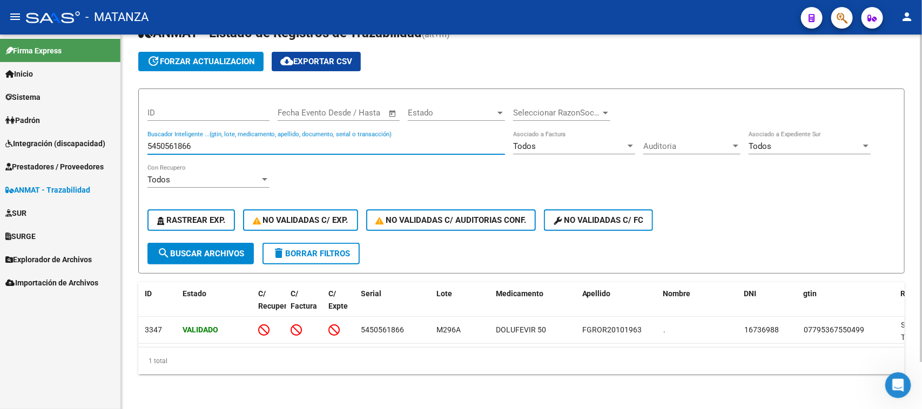
drag, startPoint x: 200, startPoint y: 133, endPoint x: 125, endPoint y: 133, distance: 75.1
click at [125, 133] on div "Circular SSS Anmat - Como Registrarse - Acceso ANMAT Obras Sociales Documentaci…" at bounding box center [521, 199] width 801 height 421
click at [193, 249] on span "search Buscar Archivos" at bounding box center [200, 254] width 87 height 10
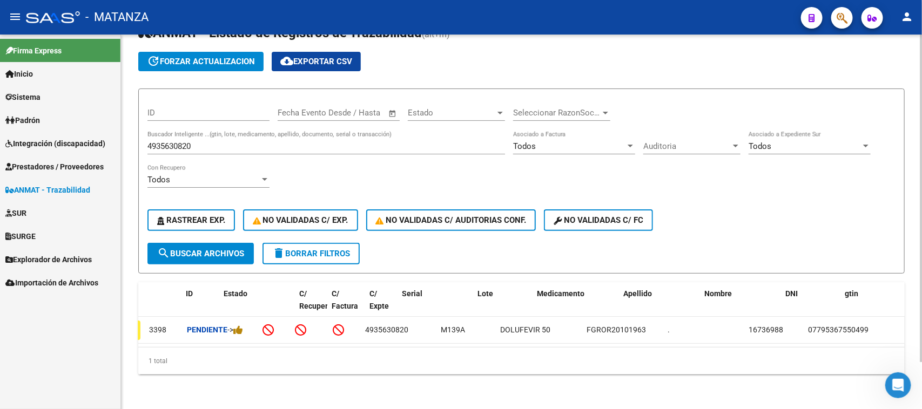
scroll to position [0, 0]
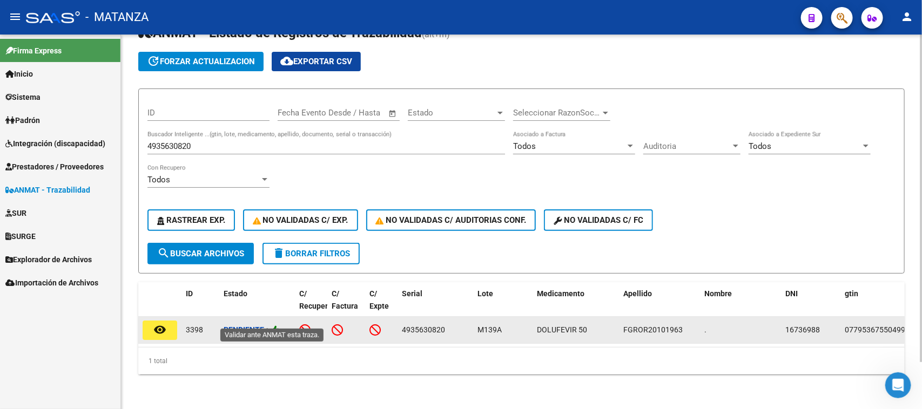
click at [278, 325] on icon at bounding box center [275, 330] width 10 height 10
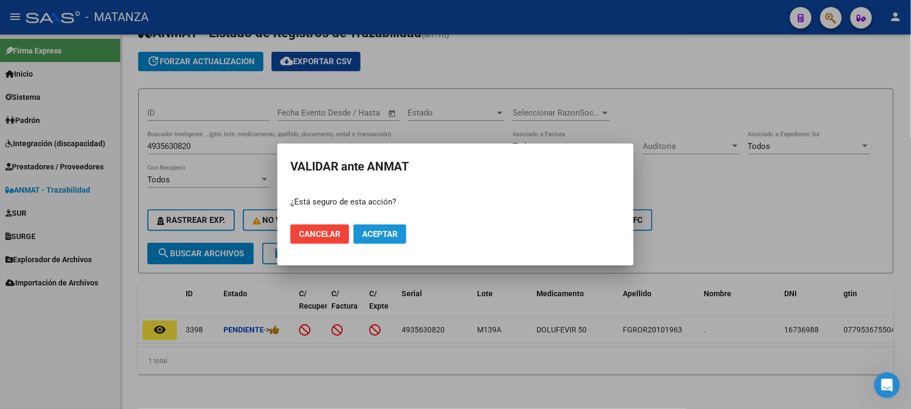
click at [389, 233] on span "Aceptar" at bounding box center [380, 234] width 36 height 10
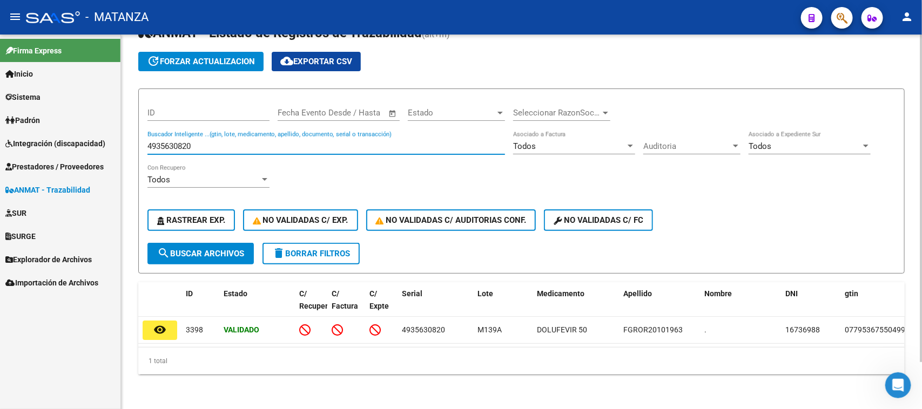
drag, startPoint x: 195, startPoint y: 138, endPoint x: 135, endPoint y: 149, distance: 61.0
click at [127, 138] on div "Circular SSS Anmat - Como Registrarse - Acceso ANMAT Obras Sociales Documentaci…" at bounding box center [521, 199] width 801 height 421
click at [236, 249] on span "search Buscar Archivos" at bounding box center [200, 254] width 87 height 10
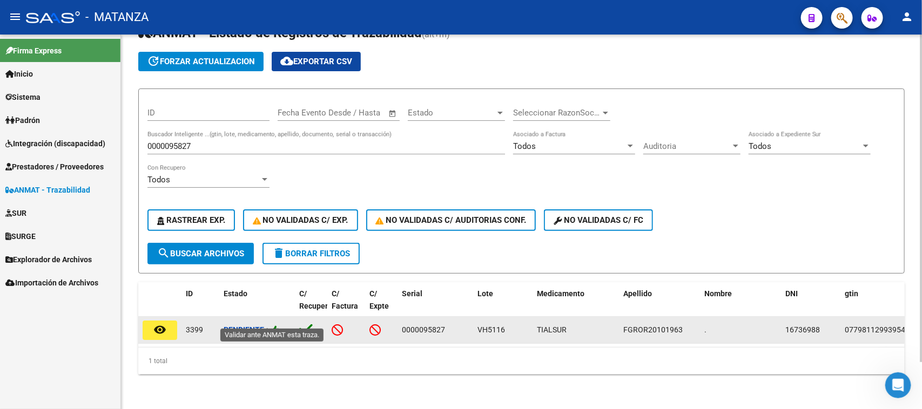
click at [274, 325] on icon at bounding box center [275, 330] width 10 height 10
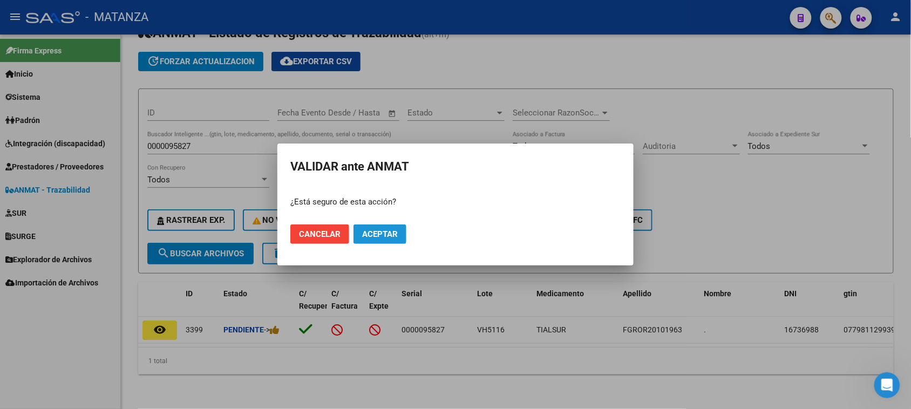
click at [371, 237] on span "Aceptar" at bounding box center [380, 234] width 36 height 10
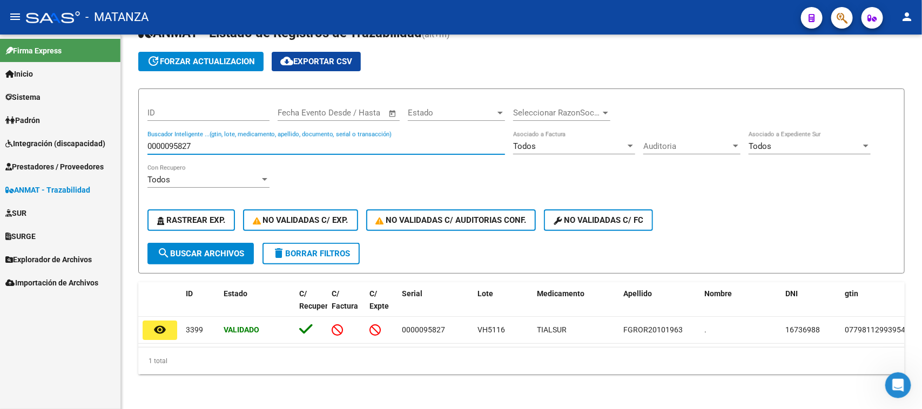
drag, startPoint x: 217, startPoint y: 133, endPoint x: 114, endPoint y: 139, distance: 102.7
click at [114, 139] on mat-sidenav-container "Firma Express Inicio Calendario SSS Instructivos Contacto OS Sistema Usuarios T…" at bounding box center [461, 222] width 922 height 375
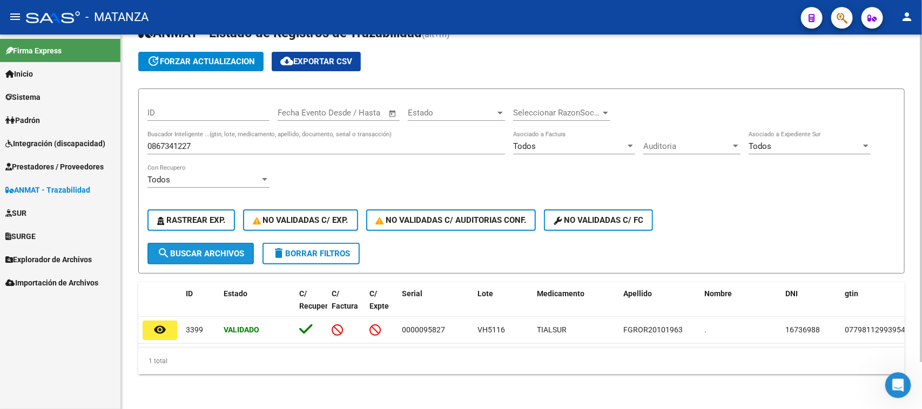
click at [205, 249] on span "search Buscar Archivos" at bounding box center [200, 254] width 87 height 10
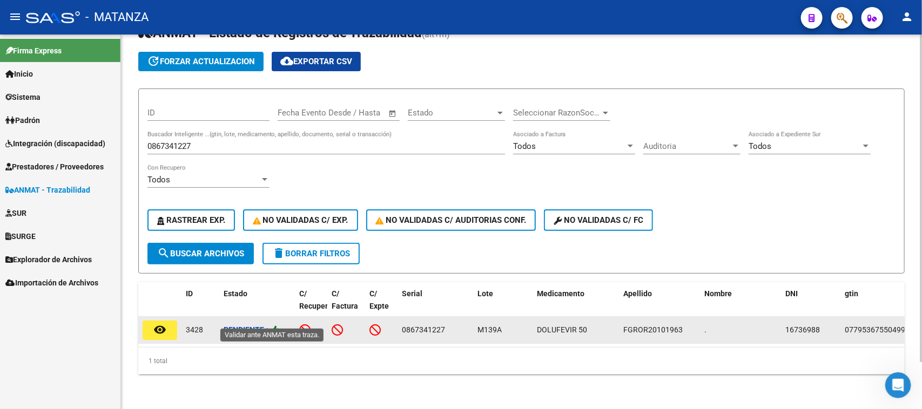
click at [276, 325] on icon at bounding box center [275, 330] width 10 height 10
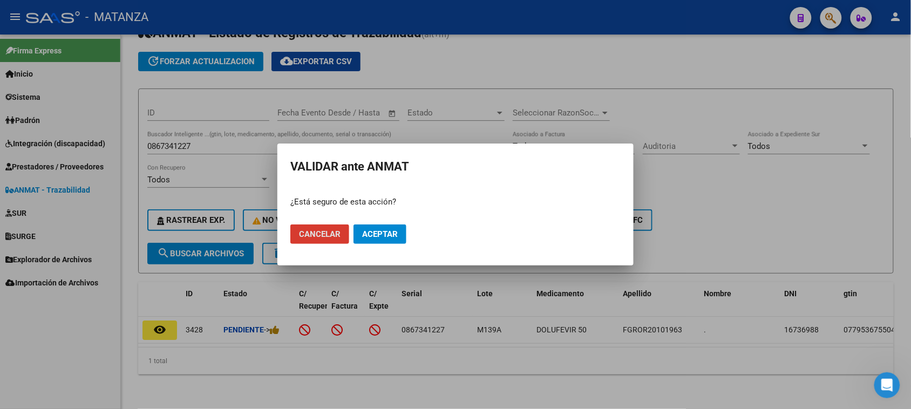
click at [381, 232] on span "Aceptar" at bounding box center [380, 234] width 36 height 10
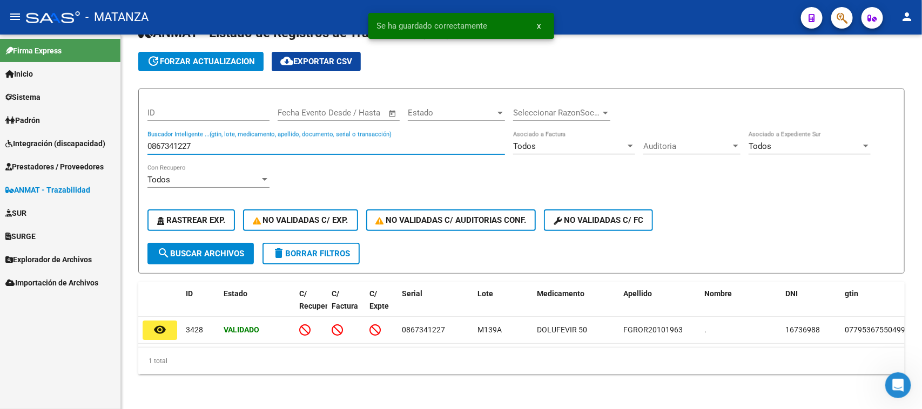
drag, startPoint x: 244, startPoint y: 138, endPoint x: 115, endPoint y: 145, distance: 129.2
click at [100, 142] on mat-sidenav-container "Firma Express Inicio Calendario SSS Instructivos Contacto OS Sistema Usuarios T…" at bounding box center [461, 222] width 922 height 375
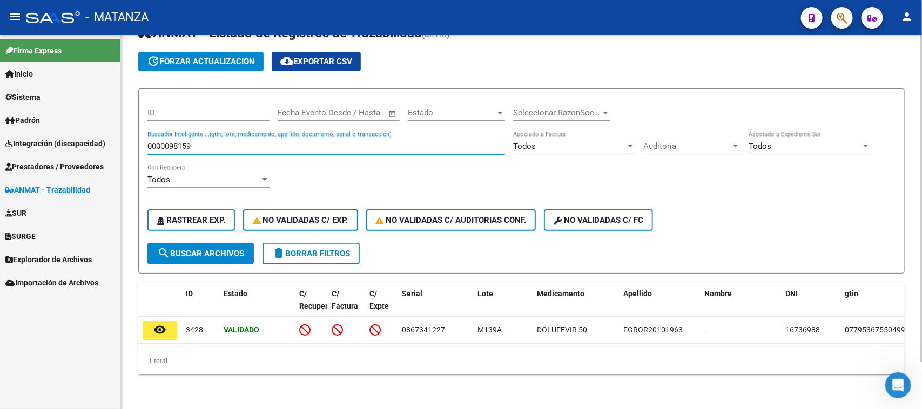
click at [231, 249] on span "search Buscar Archivos" at bounding box center [200, 254] width 87 height 10
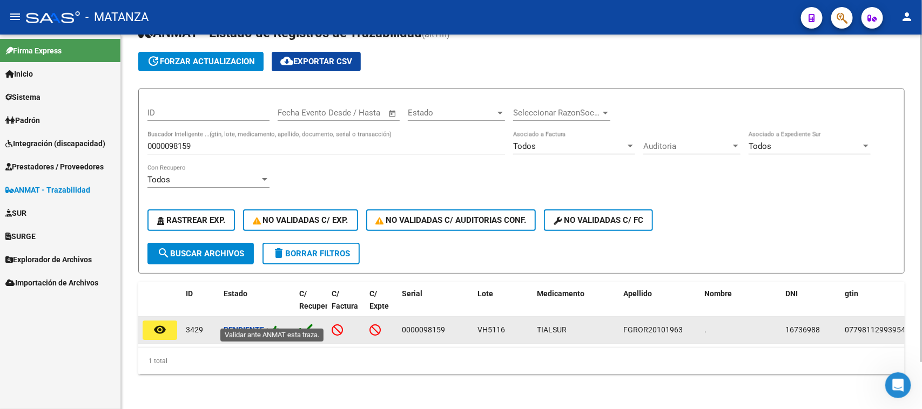
click at [275, 325] on icon at bounding box center [275, 330] width 10 height 10
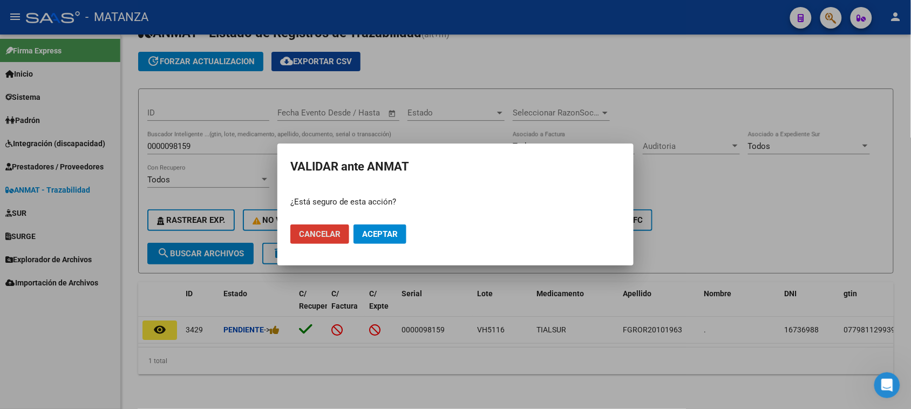
click at [379, 236] on span "Aceptar" at bounding box center [380, 234] width 36 height 10
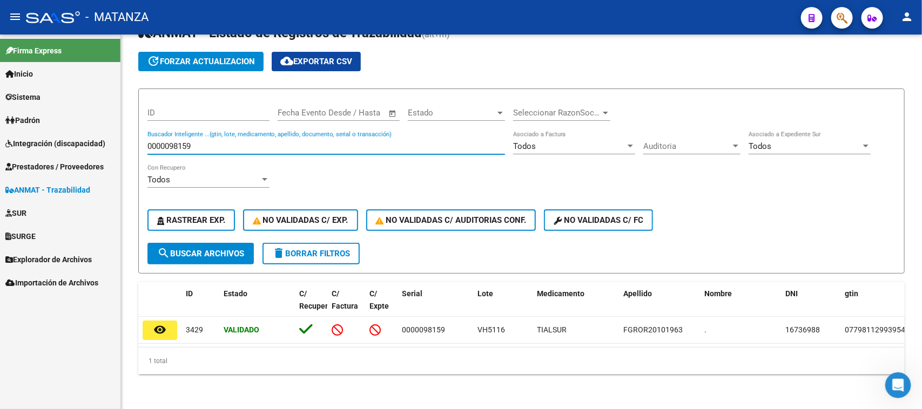
drag, startPoint x: 203, startPoint y: 136, endPoint x: 104, endPoint y: 136, distance: 98.8
click at [104, 136] on mat-sidenav-container "Firma Express Inicio Calendario SSS Instructivos Contacto OS Sistema Usuarios T…" at bounding box center [461, 222] width 922 height 375
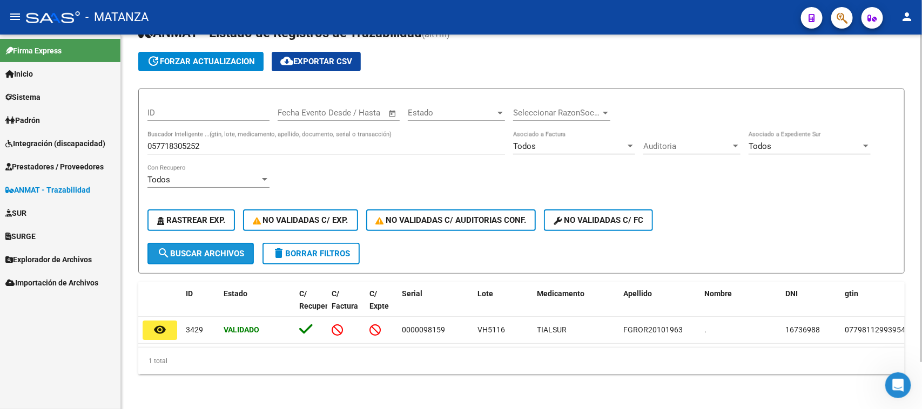
click at [226, 249] on span "search Buscar Archivos" at bounding box center [200, 254] width 87 height 10
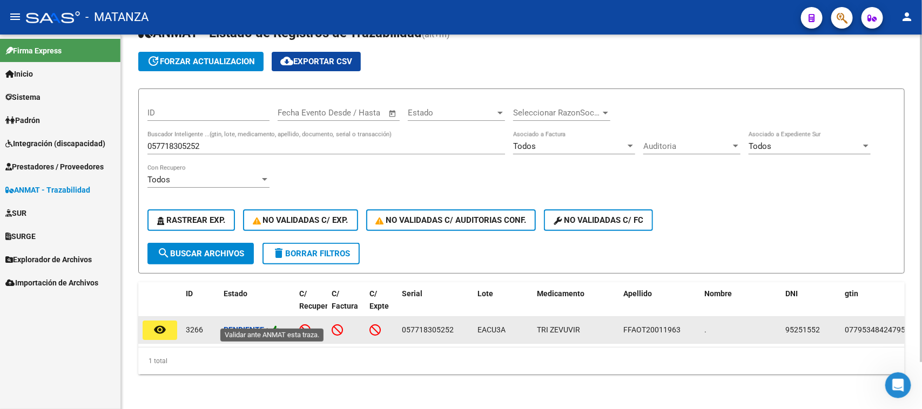
click at [278, 325] on icon at bounding box center [275, 330] width 10 height 10
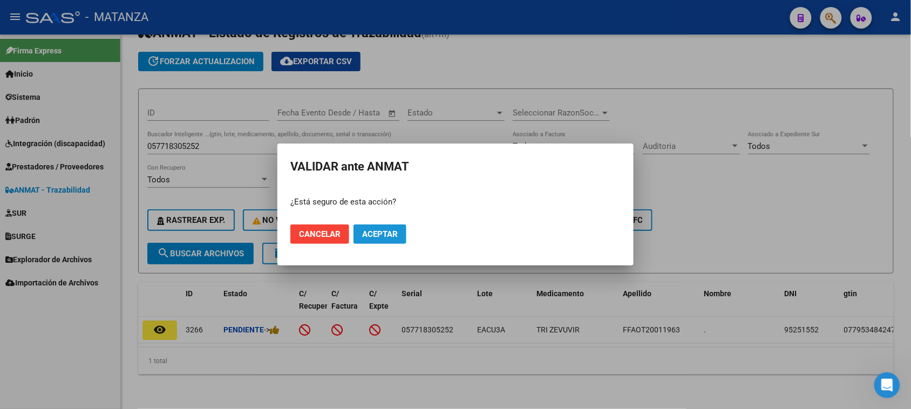
click at [376, 228] on button "Aceptar" at bounding box center [380, 234] width 53 height 19
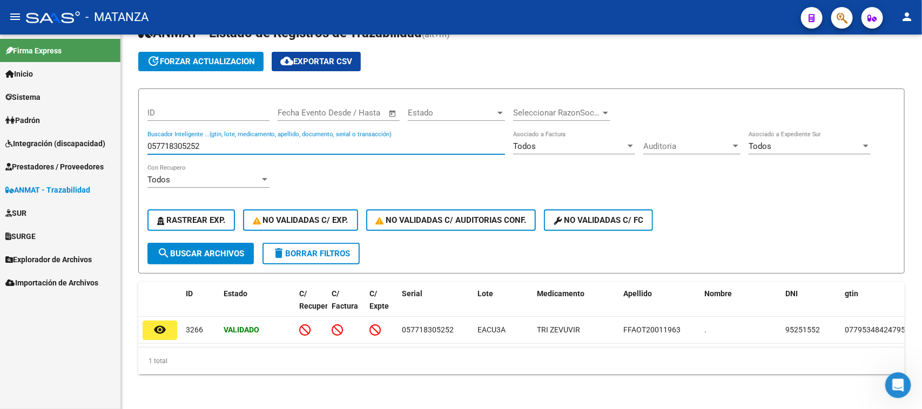
drag, startPoint x: 241, startPoint y: 140, endPoint x: 69, endPoint y: 140, distance: 172.8
click at [69, 140] on mat-sidenav-container "Firma Express Inicio Calendario SSS Instructivos Contacto OS Sistema Usuarios T…" at bounding box center [461, 222] width 922 height 375
click at [194, 249] on span "search Buscar Archivos" at bounding box center [200, 254] width 87 height 10
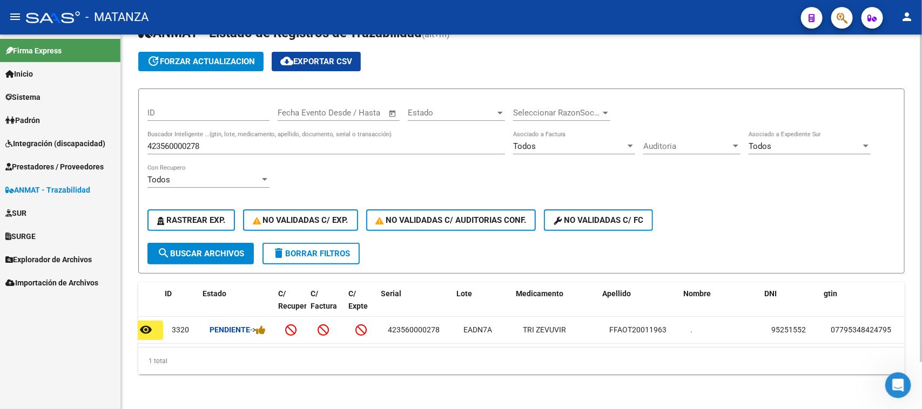
scroll to position [0, 27]
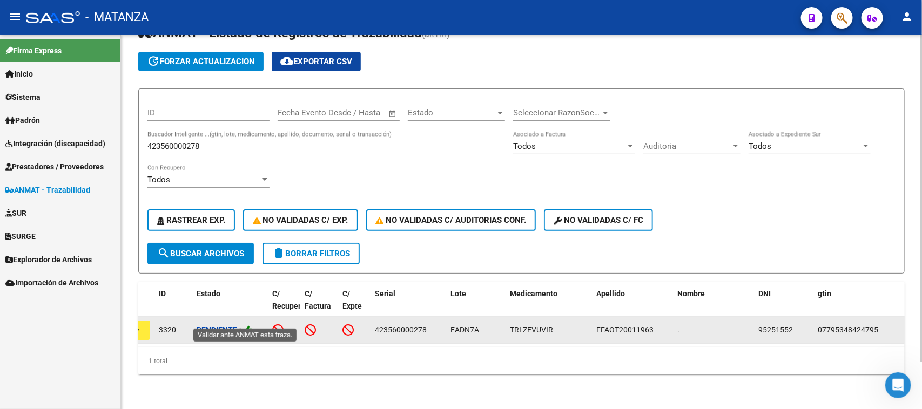
click at [252, 325] on icon at bounding box center [248, 330] width 10 height 10
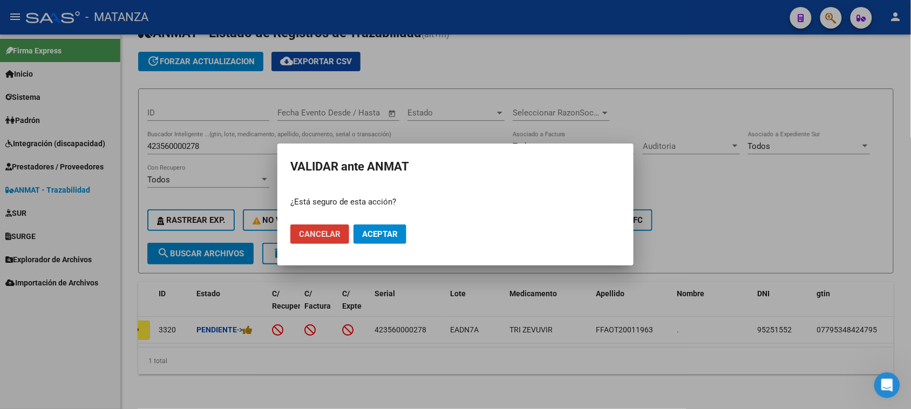
click at [382, 231] on span "Aceptar" at bounding box center [380, 234] width 36 height 10
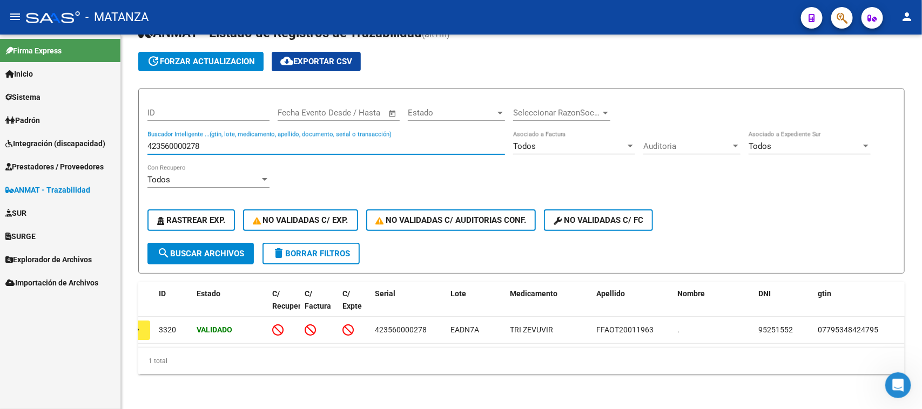
drag, startPoint x: 228, startPoint y: 138, endPoint x: 105, endPoint y: 137, distance: 123.1
click at [105, 137] on mat-sidenav-container "Firma Express Inicio Calendario SSS Instructivos Contacto OS Sistema Usuarios T…" at bounding box center [461, 222] width 922 height 375
click at [214, 249] on span "search Buscar Archivos" at bounding box center [200, 254] width 87 height 10
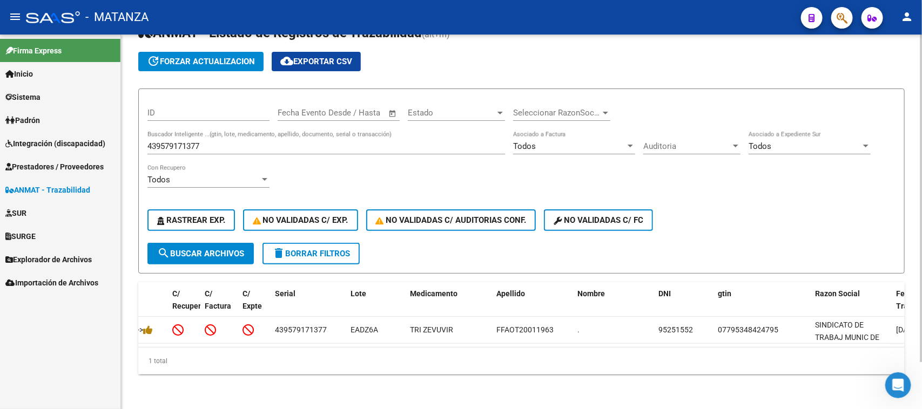
scroll to position [0, 0]
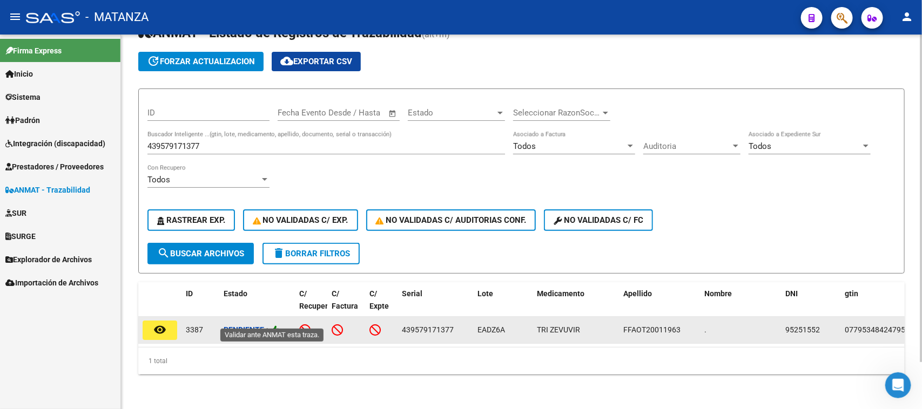
click at [276, 325] on icon at bounding box center [275, 330] width 10 height 10
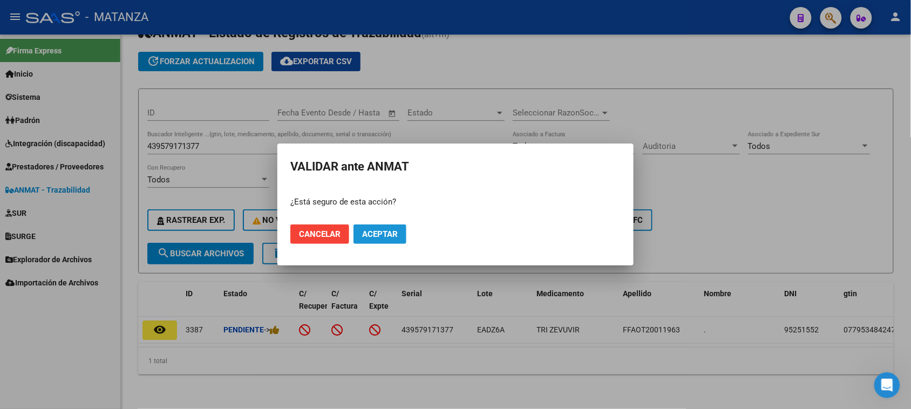
click at [382, 233] on span "Aceptar" at bounding box center [380, 234] width 36 height 10
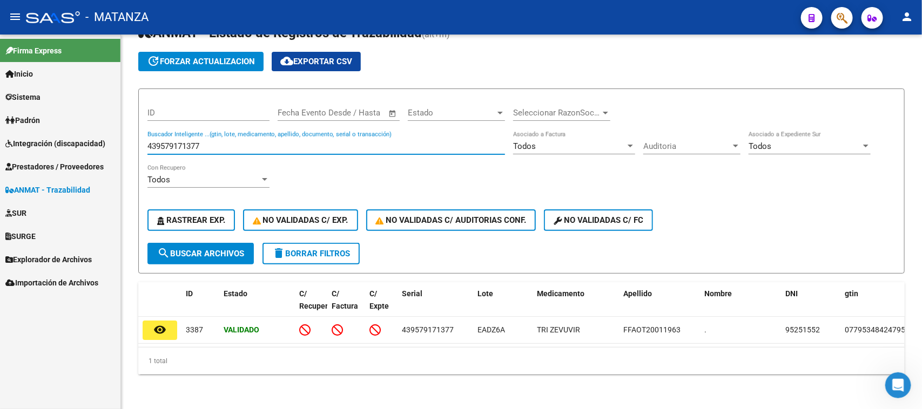
drag, startPoint x: 234, startPoint y: 135, endPoint x: 65, endPoint y: 136, distance: 168.5
click at [65, 136] on mat-sidenav-container "Firma Express Inicio Calendario SSS Instructivos Contacto OS Sistema Usuarios T…" at bounding box center [461, 222] width 922 height 375
click at [185, 249] on span "search Buscar Archivos" at bounding box center [200, 254] width 87 height 10
drag, startPoint x: 204, startPoint y: 139, endPoint x: 57, endPoint y: 135, distance: 146.4
click at [49, 141] on mat-sidenav-container "Firma Express Inicio Calendario SSS Instructivos Contacto OS Sistema Usuarios T…" at bounding box center [461, 222] width 922 height 375
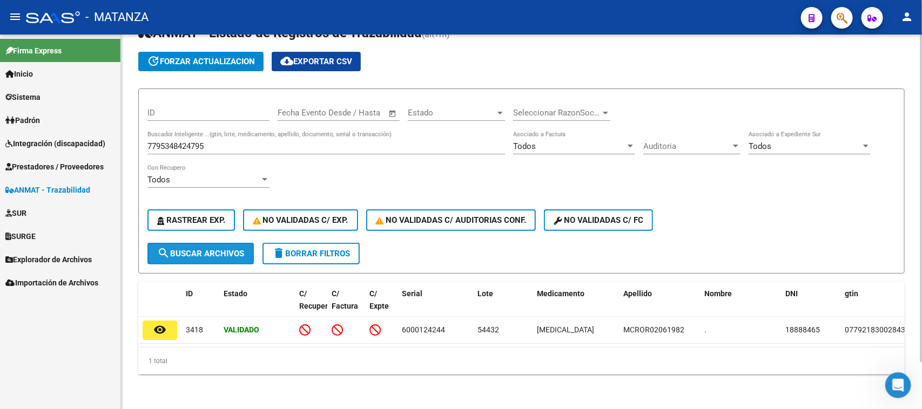
click at [181, 243] on button "search Buscar Archivos" at bounding box center [200, 254] width 106 height 22
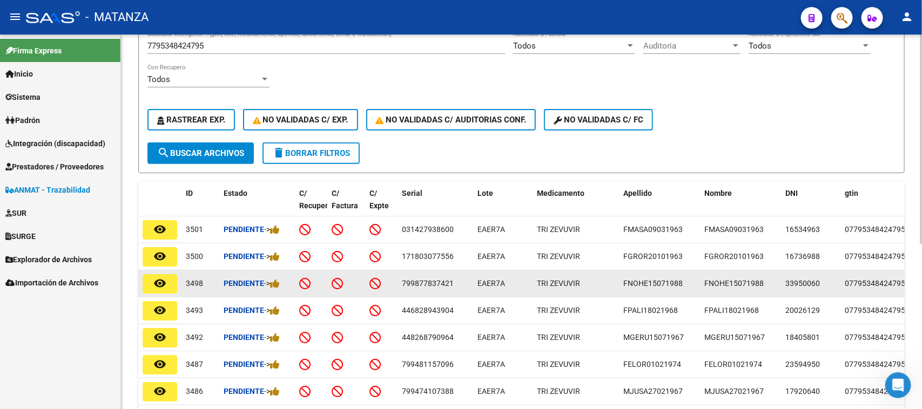
scroll to position [94, 0]
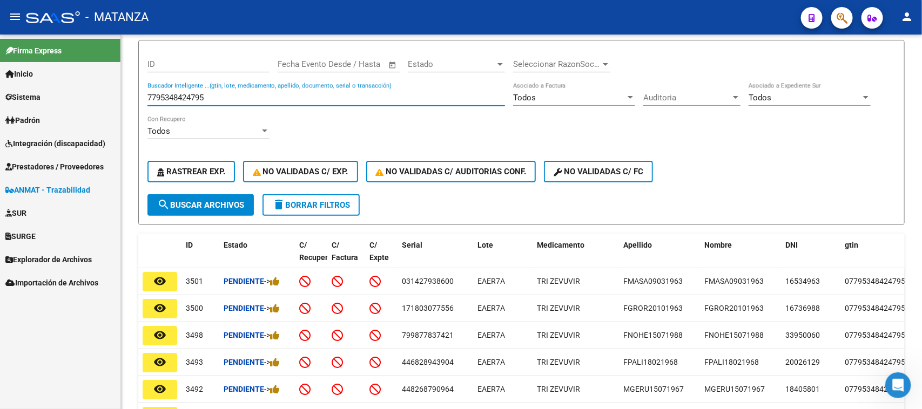
drag, startPoint x: 214, startPoint y: 96, endPoint x: 67, endPoint y: 103, distance: 147.0
click at [68, 102] on mat-sidenav-container "Firma Express Inicio Calendario SSS Instructivos Contacto OS Sistema Usuarios T…" at bounding box center [461, 222] width 922 height 375
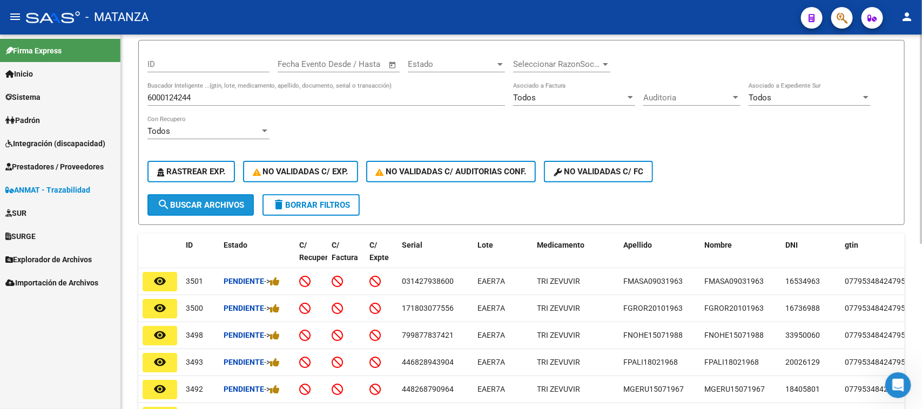
click at [177, 195] on button "search Buscar Archivos" at bounding box center [200, 205] width 106 height 22
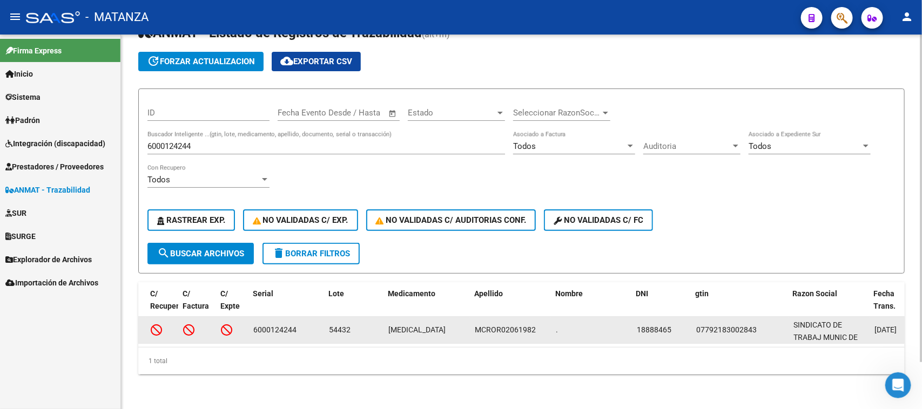
scroll to position [0, 149]
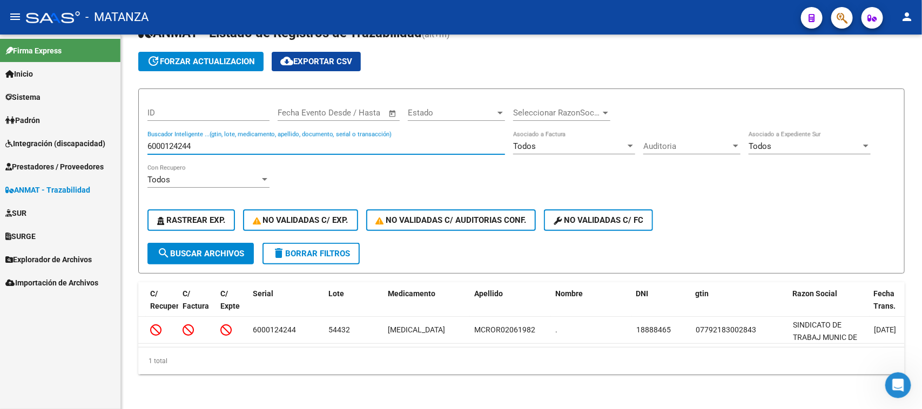
drag, startPoint x: 195, startPoint y: 136, endPoint x: 61, endPoint y: 136, distance: 134.4
click at [61, 136] on mat-sidenav-container "Firma Express Inicio Calendario SSS Instructivos Contacto OS Sistema Usuarios T…" at bounding box center [461, 222] width 922 height 375
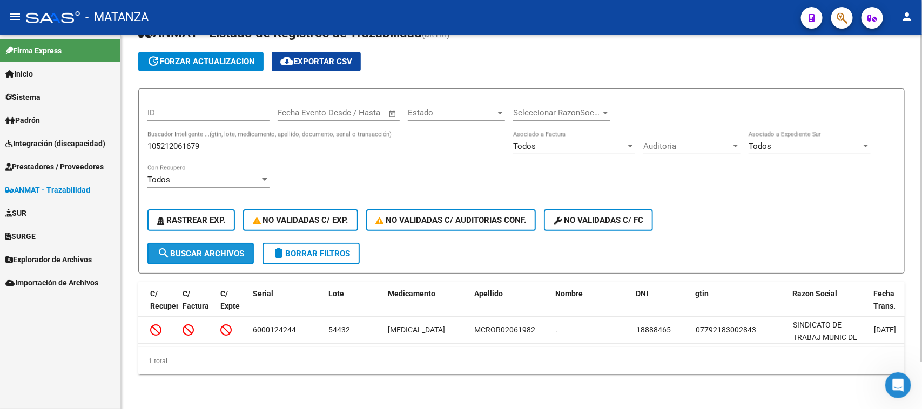
click at [178, 249] on span "search Buscar Archivos" at bounding box center [200, 254] width 87 height 10
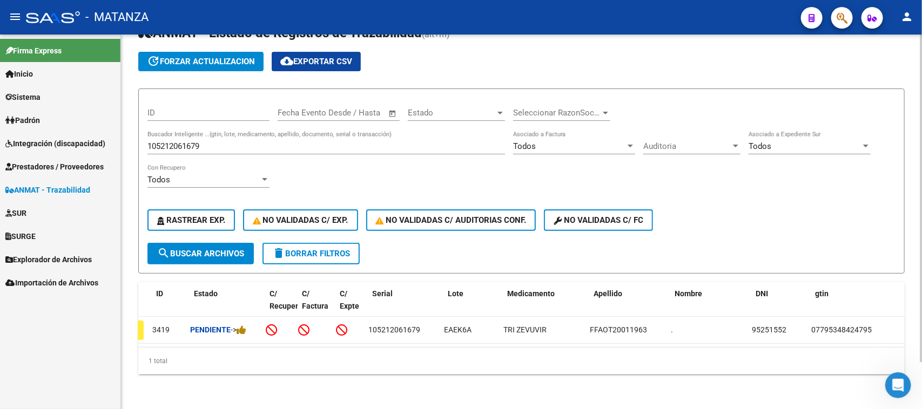
scroll to position [0, 30]
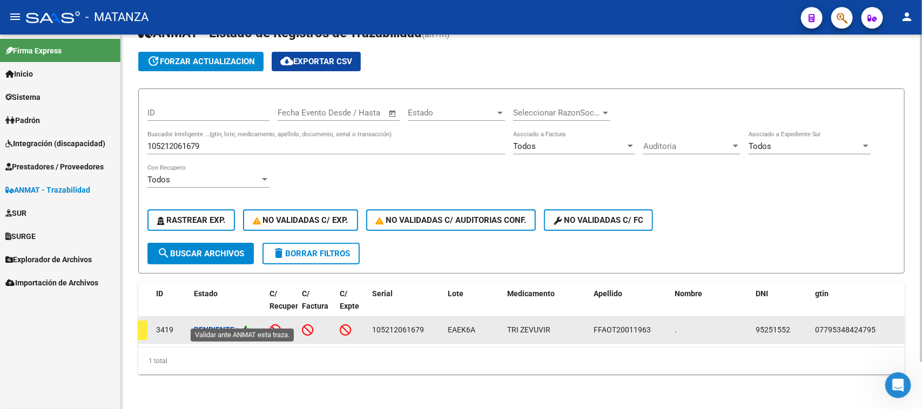
click at [247, 325] on icon at bounding box center [245, 330] width 10 height 10
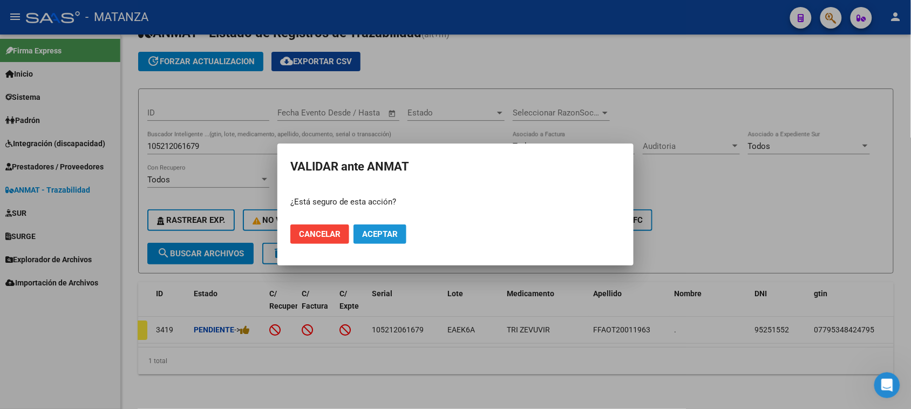
click at [379, 228] on button "Aceptar" at bounding box center [380, 234] width 53 height 19
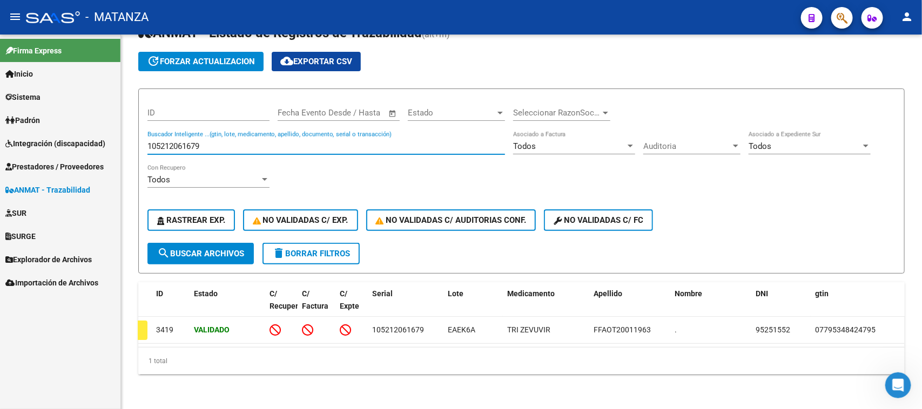
drag, startPoint x: 204, startPoint y: 138, endPoint x: 47, endPoint y: 138, distance: 157.1
click at [47, 139] on mat-sidenav-container "Firma Express Inicio Calendario SSS Instructivos Contacto OS Sistema Usuarios T…" at bounding box center [461, 222] width 922 height 375
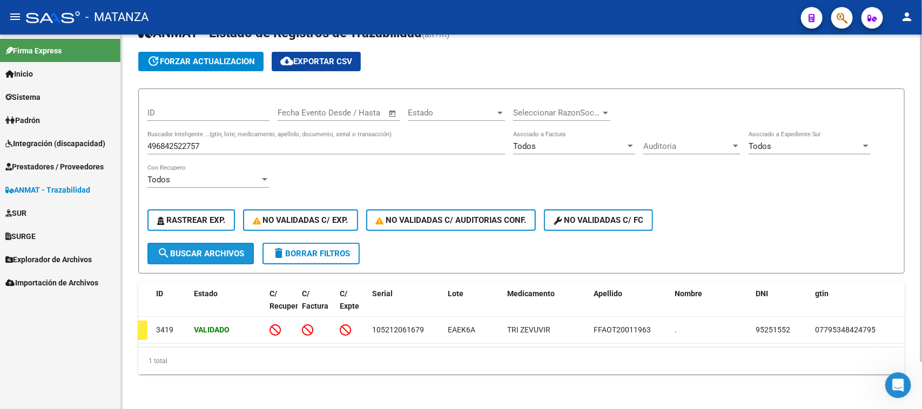
click at [214, 243] on button "search Buscar Archivos" at bounding box center [200, 254] width 106 height 22
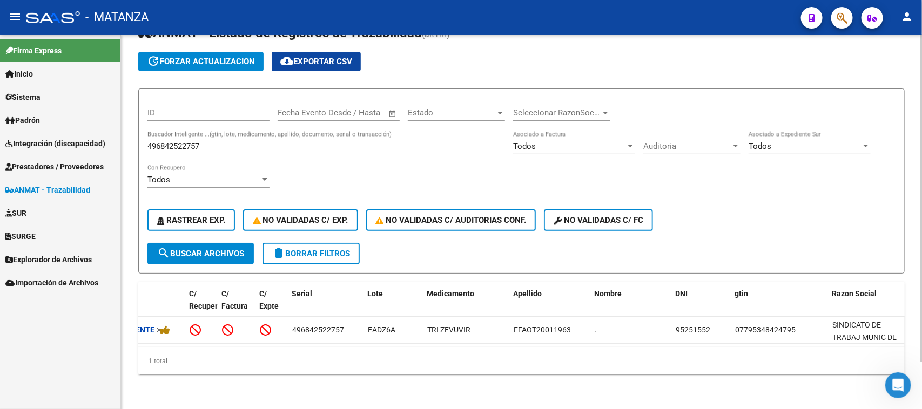
scroll to position [0, 0]
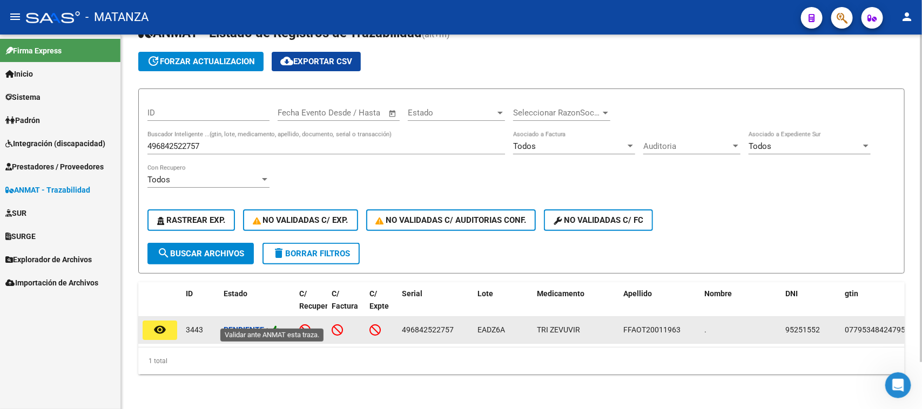
click at [279, 325] on icon at bounding box center [275, 330] width 10 height 10
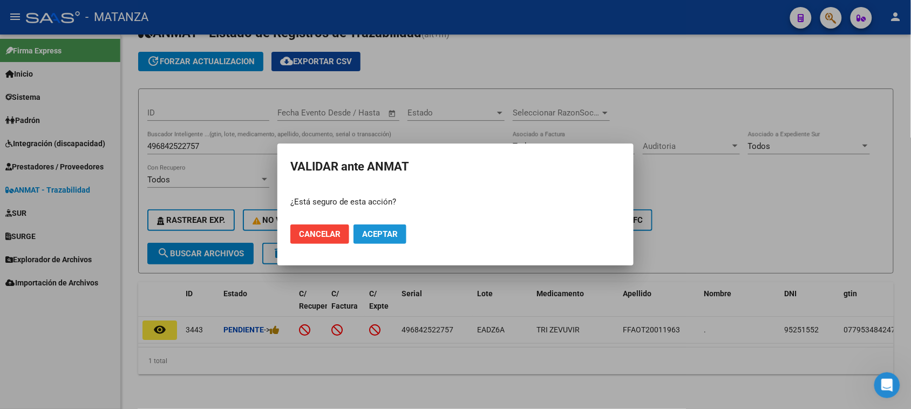
click at [378, 233] on span "Aceptar" at bounding box center [380, 234] width 36 height 10
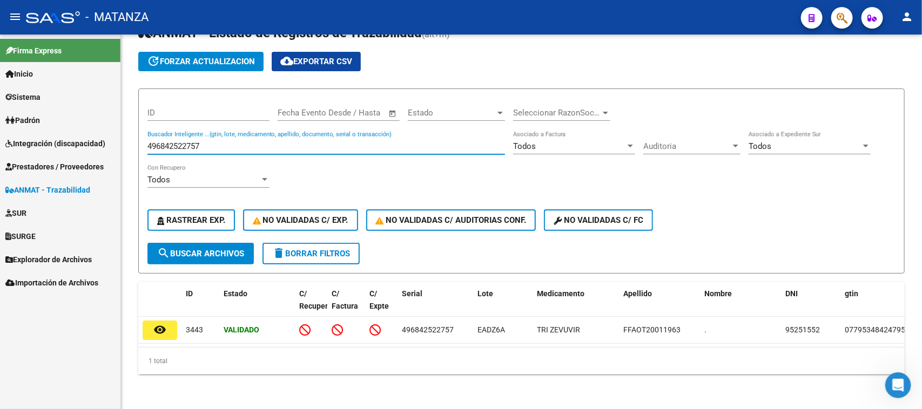
drag, startPoint x: 211, startPoint y: 136, endPoint x: 93, endPoint y: 141, distance: 117.8
click at [89, 143] on mat-sidenav-container "Firma Express Inicio Calendario SSS Instructivos Contacto OS Sistema Usuarios T…" at bounding box center [461, 222] width 922 height 375
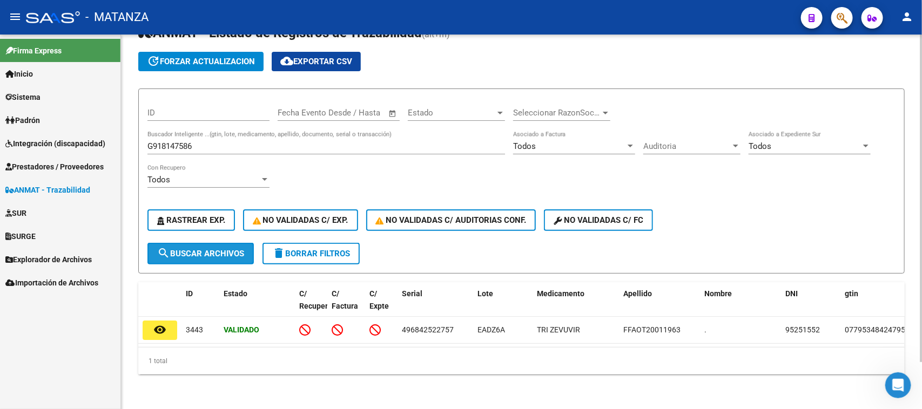
click at [219, 249] on span "search Buscar Archivos" at bounding box center [200, 254] width 87 height 10
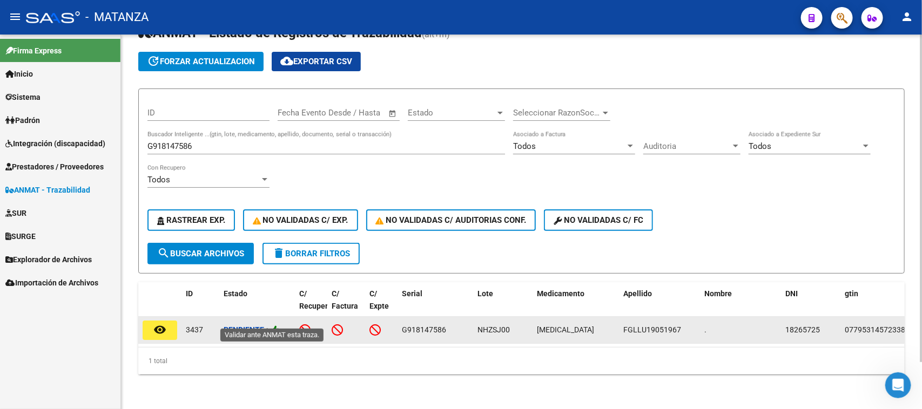
click at [278, 325] on icon at bounding box center [275, 330] width 10 height 10
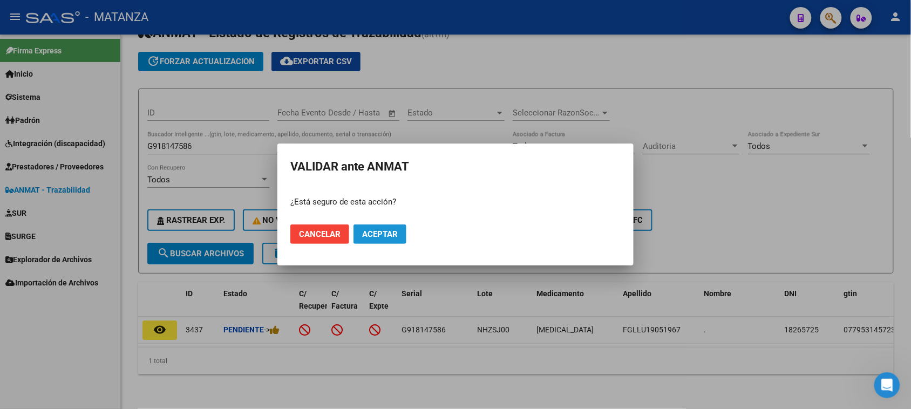
click at [387, 238] on span "Aceptar" at bounding box center [380, 234] width 36 height 10
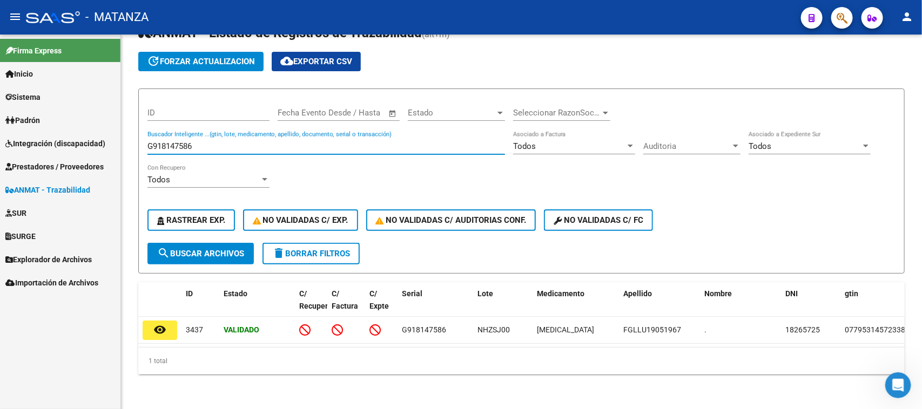
drag, startPoint x: 214, startPoint y: 139, endPoint x: 93, endPoint y: 138, distance: 121.5
click at [93, 138] on mat-sidenav-container "Firma Express Inicio Calendario SSS Instructivos Contacto OS Sistema Usuarios T…" at bounding box center [461, 222] width 922 height 375
click at [206, 243] on button "search Buscar Archivos" at bounding box center [200, 254] width 106 height 22
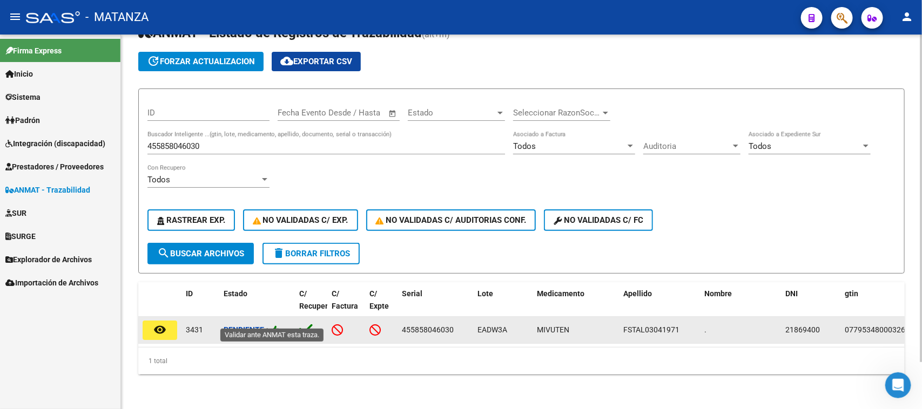
click at [279, 325] on icon at bounding box center [275, 330] width 10 height 10
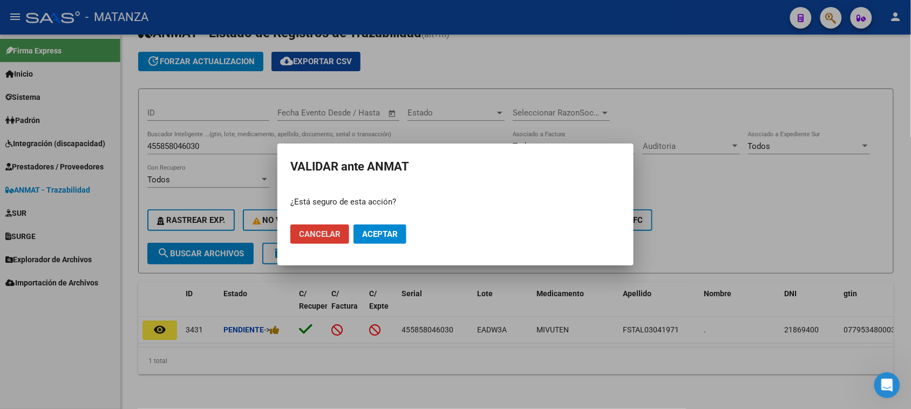
click at [385, 237] on button "Aceptar" at bounding box center [380, 234] width 53 height 19
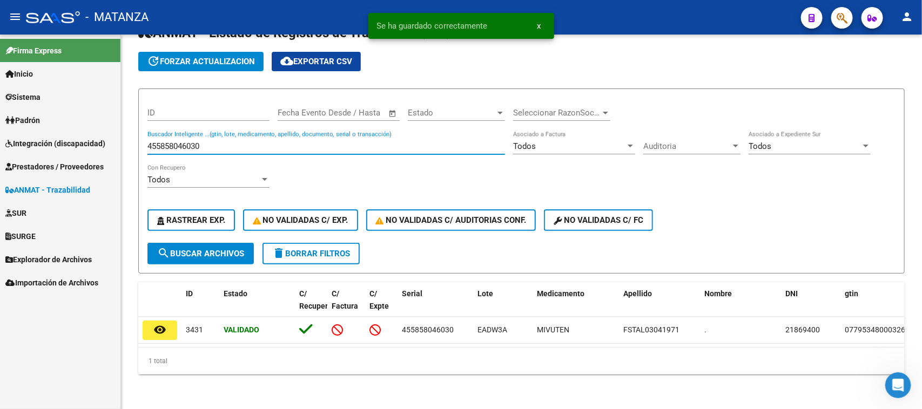
drag, startPoint x: 219, startPoint y: 136, endPoint x: 109, endPoint y: 136, distance: 110.2
click at [111, 136] on mat-sidenav-container "Firma Express Inicio Calendario SSS Instructivos Contacto OS Sistema Usuarios T…" at bounding box center [461, 222] width 922 height 375
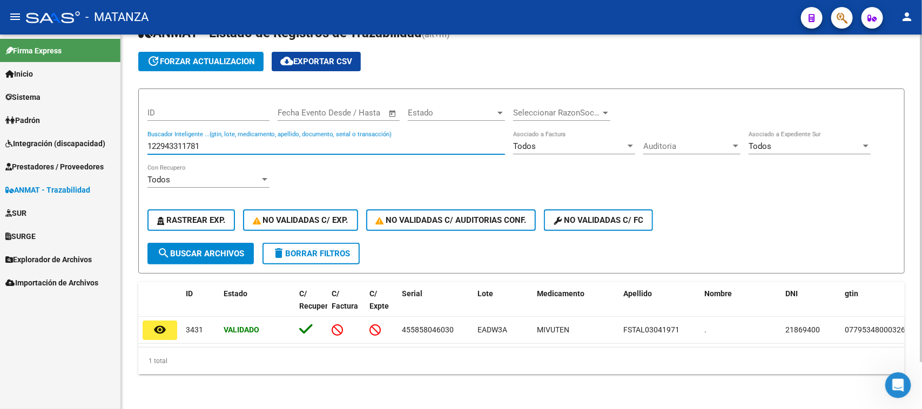
click at [204, 249] on span "search Buscar Archivos" at bounding box center [200, 254] width 87 height 10
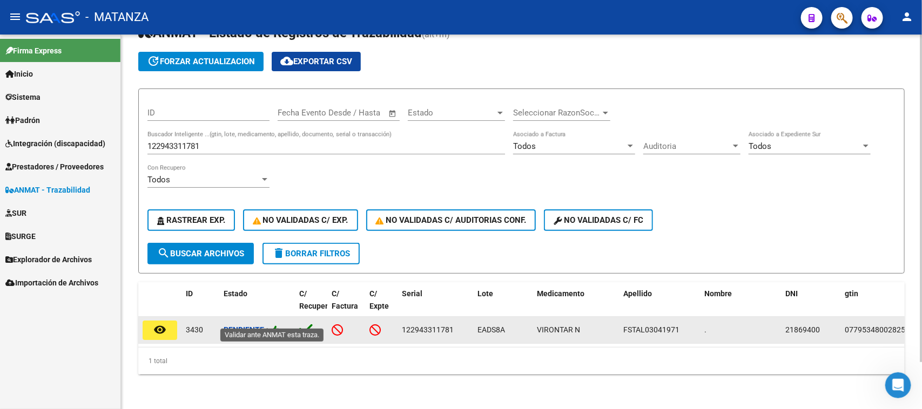
click at [279, 325] on icon at bounding box center [275, 330] width 10 height 10
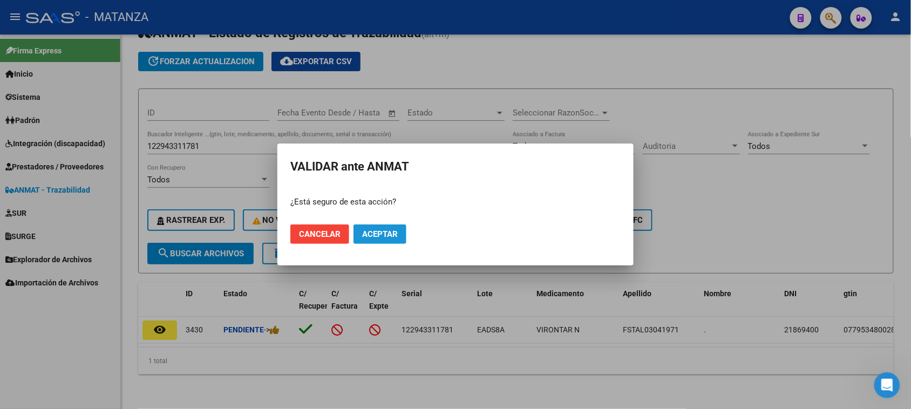
click at [392, 238] on span "Aceptar" at bounding box center [380, 234] width 36 height 10
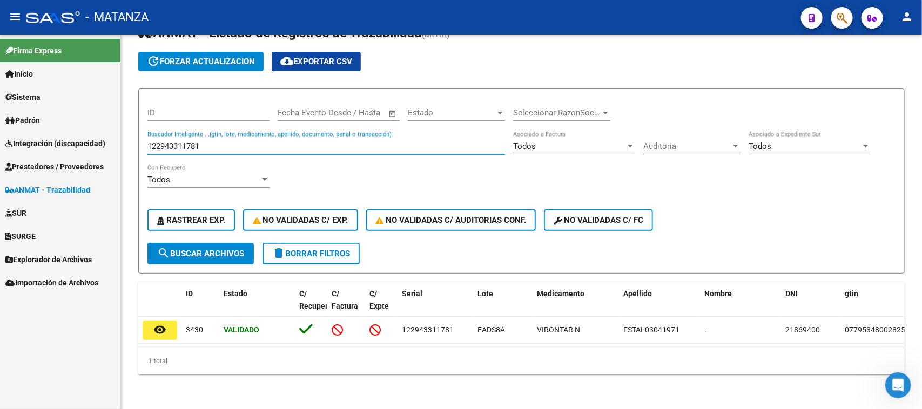
drag, startPoint x: 219, startPoint y: 136, endPoint x: 39, endPoint y: 136, distance: 179.8
click at [39, 136] on mat-sidenav-container "Firma Express Inicio Calendario SSS Instructivos Contacto OS Sistema Usuarios T…" at bounding box center [461, 222] width 922 height 375
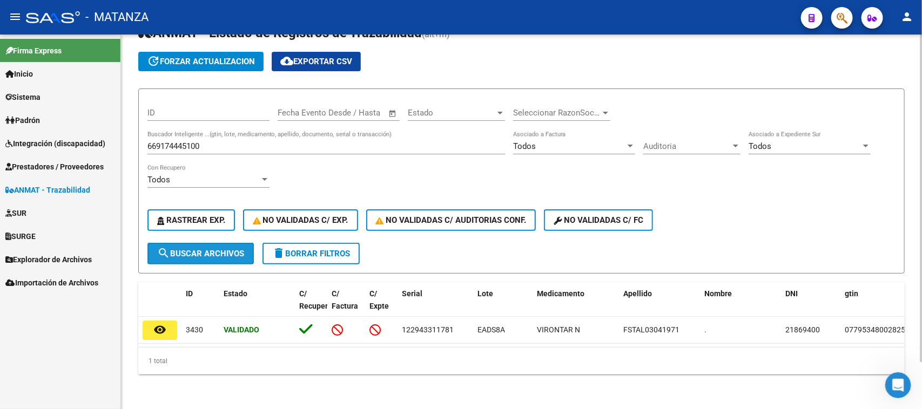
click at [210, 249] on span "search Buscar Archivos" at bounding box center [200, 254] width 87 height 10
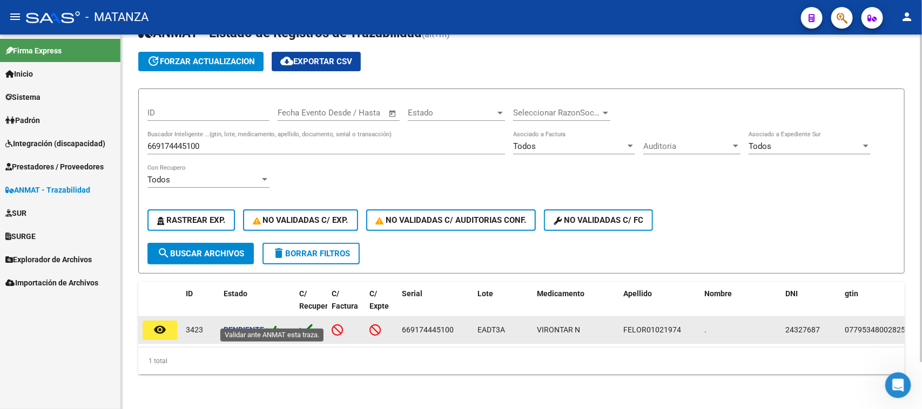
click at [278, 325] on icon at bounding box center [275, 330] width 10 height 10
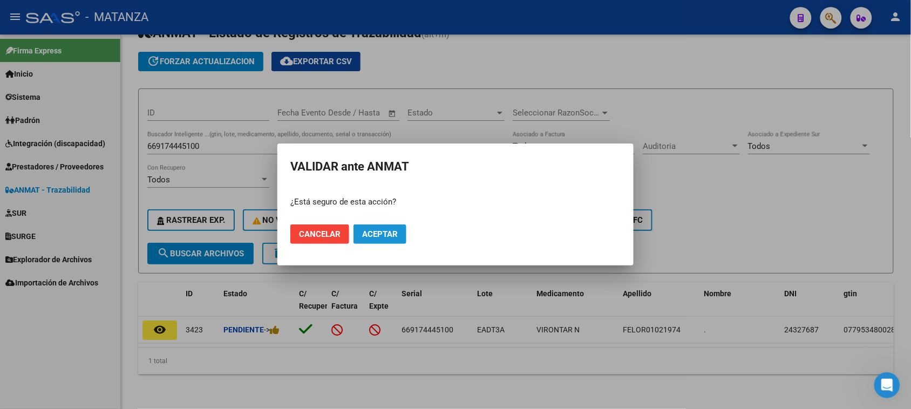
click at [402, 233] on button "Aceptar" at bounding box center [380, 234] width 53 height 19
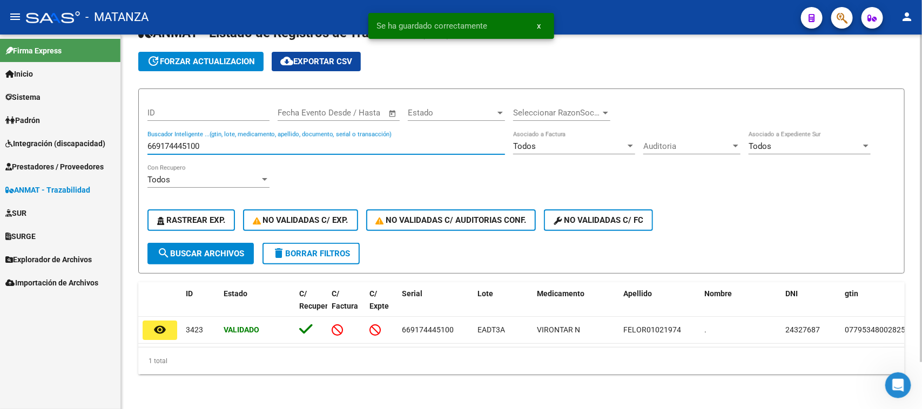
drag, startPoint x: 224, startPoint y: 137, endPoint x: 133, endPoint y: 139, distance: 90.7
click at [133, 141] on div "Circular SSS Anmat - Como Registrarse - Acceso ANMAT Obras Sociales Documentaci…" at bounding box center [521, 199] width 801 height 421
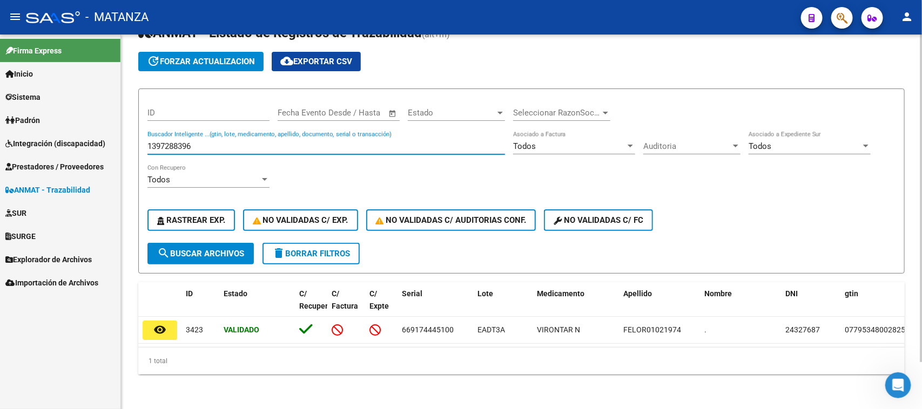
click at [228, 243] on button "search Buscar Archivos" at bounding box center [200, 254] width 106 height 22
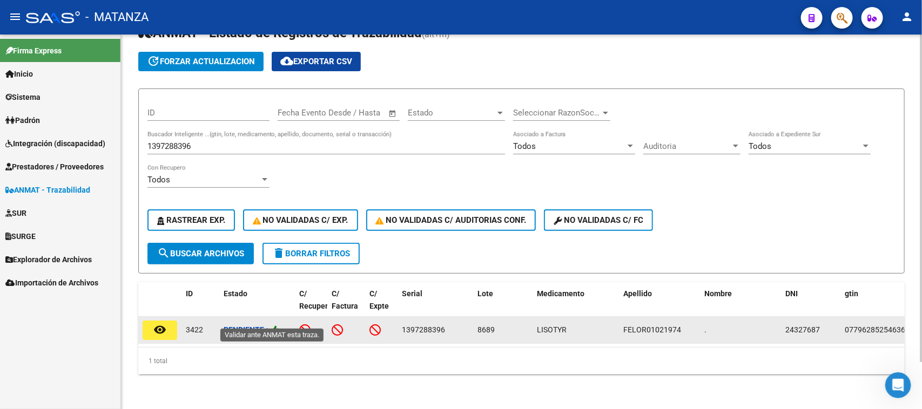
click at [279, 325] on icon at bounding box center [275, 330] width 10 height 10
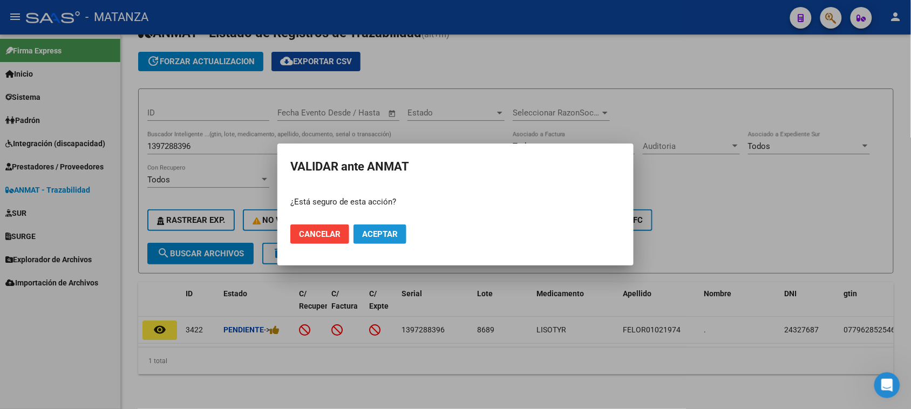
click at [360, 231] on button "Aceptar" at bounding box center [380, 234] width 53 height 19
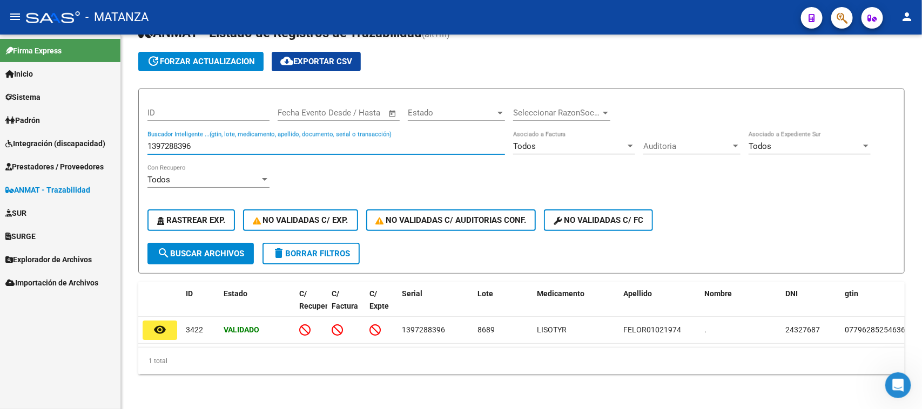
drag, startPoint x: 177, startPoint y: 133, endPoint x: 105, endPoint y: 132, distance: 71.3
click at [106, 132] on mat-sidenav-container "Firma Express Inicio Calendario SSS Instructivos Contacto OS Sistema Usuarios T…" at bounding box center [461, 222] width 922 height 375
click at [197, 249] on span "search Buscar Archivos" at bounding box center [200, 254] width 87 height 10
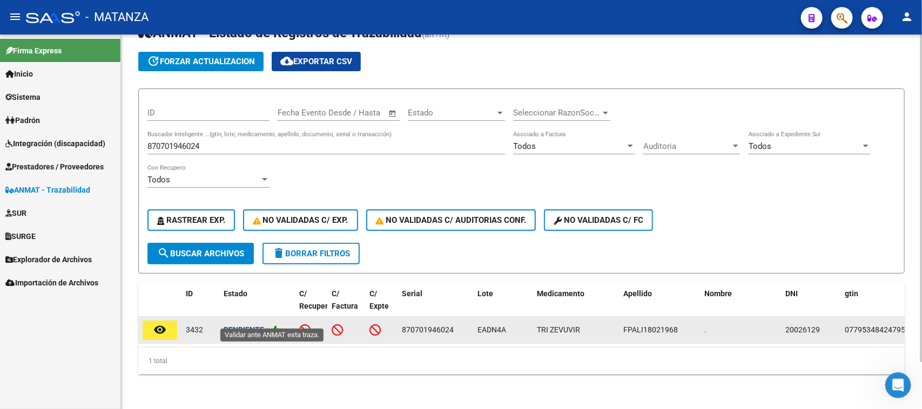
click at [274, 325] on icon at bounding box center [275, 330] width 10 height 10
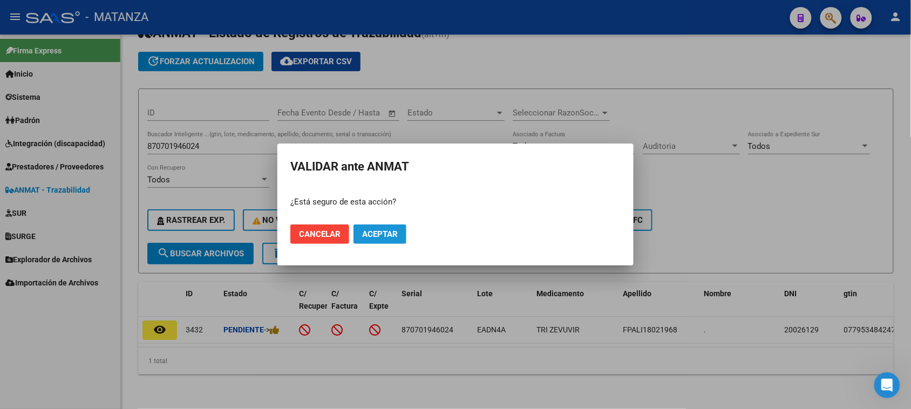
click at [373, 228] on button "Aceptar" at bounding box center [380, 234] width 53 height 19
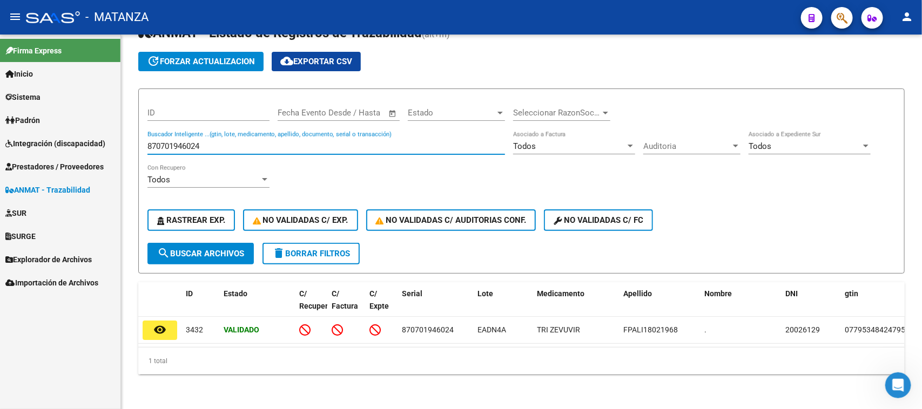
drag, startPoint x: 206, startPoint y: 138, endPoint x: 73, endPoint y: 133, distance: 132.9
click at [73, 133] on mat-sidenav-container "Firma Express Inicio Calendario SSS Instructivos Contacto OS Sistema Usuarios T…" at bounding box center [461, 222] width 922 height 375
click at [222, 249] on span "search Buscar Archivos" at bounding box center [200, 254] width 87 height 10
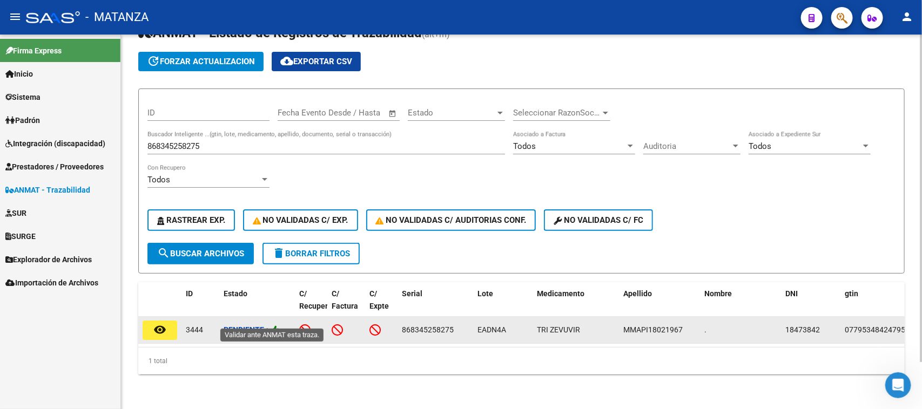
click at [279, 325] on icon at bounding box center [275, 330] width 10 height 10
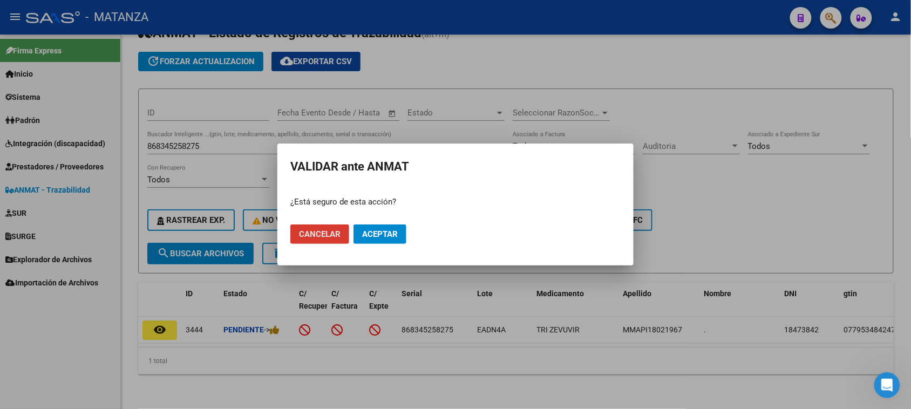
click at [400, 237] on button "Aceptar" at bounding box center [380, 234] width 53 height 19
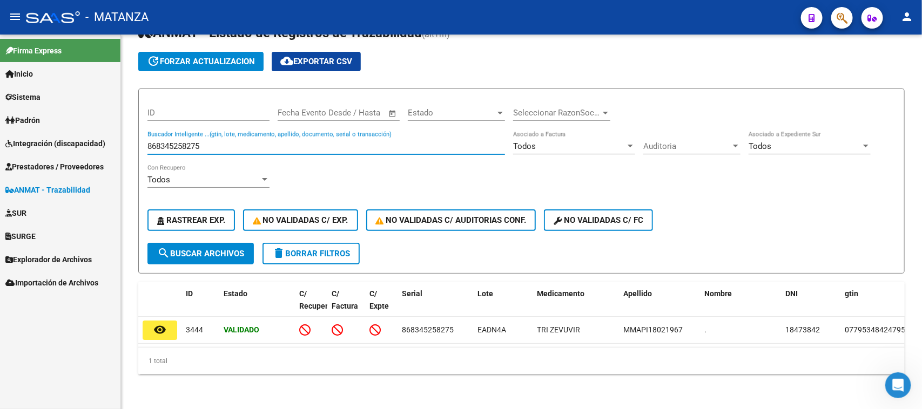
drag, startPoint x: 180, startPoint y: 138, endPoint x: 100, endPoint y: 139, distance: 79.4
click at [101, 138] on mat-sidenav-container "Firma Express Inicio Calendario SSS Instructivos Contacto OS Sistema Usuarios T…" at bounding box center [461, 222] width 922 height 375
click at [194, 249] on span "search Buscar Archivos" at bounding box center [200, 254] width 87 height 10
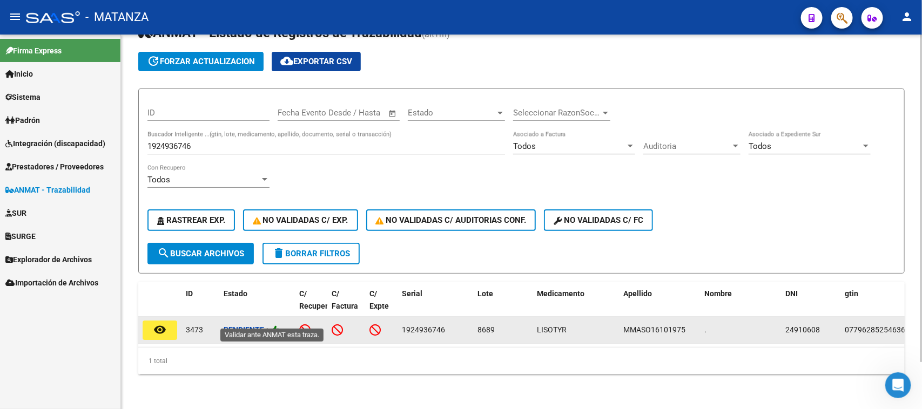
click at [278, 325] on icon at bounding box center [275, 330] width 10 height 10
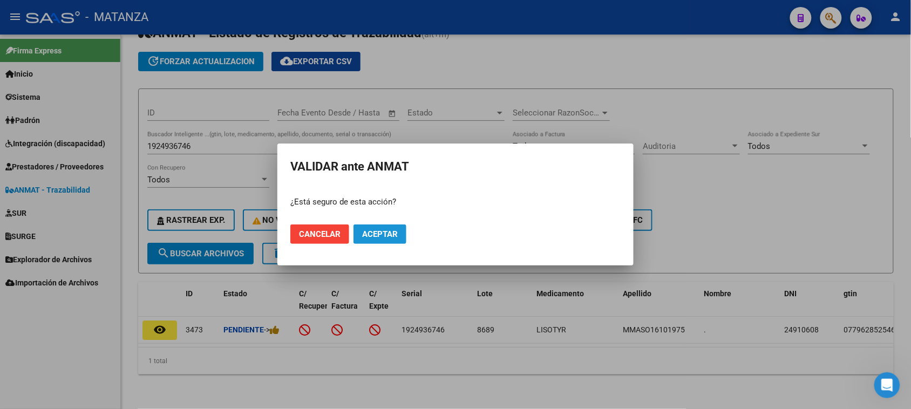
click at [394, 233] on span "Aceptar" at bounding box center [380, 234] width 36 height 10
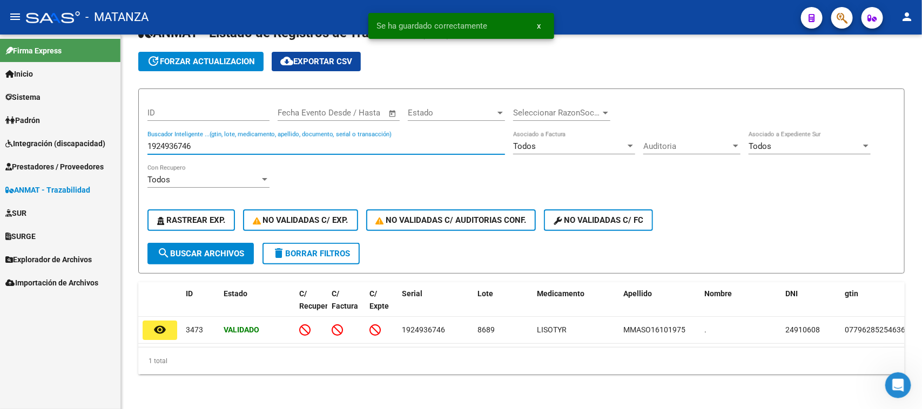
drag, startPoint x: 216, startPoint y: 137, endPoint x: 93, endPoint y: 129, distance: 122.8
click at [93, 129] on mat-sidenav-container "Firma Express Inicio Calendario SSS Instructivos Contacto OS Sistema Usuarios T…" at bounding box center [461, 222] width 922 height 375
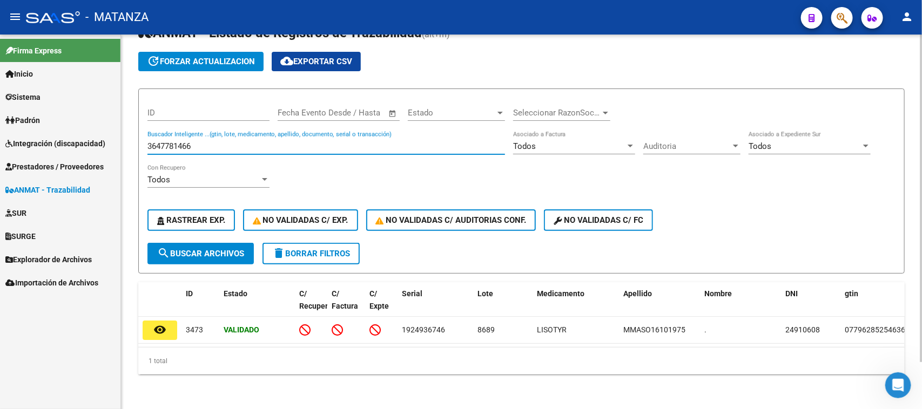
type input "3647781466"
click at [214, 249] on span "search Buscar Archivos" at bounding box center [200, 254] width 87 height 10
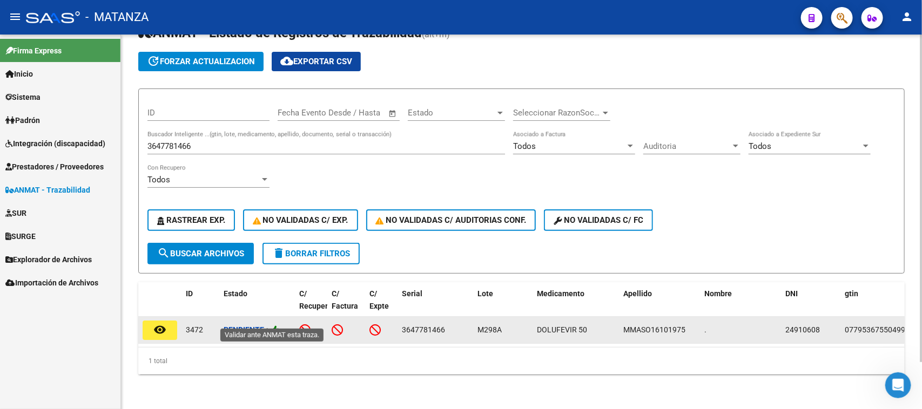
click at [279, 325] on icon at bounding box center [275, 330] width 10 height 10
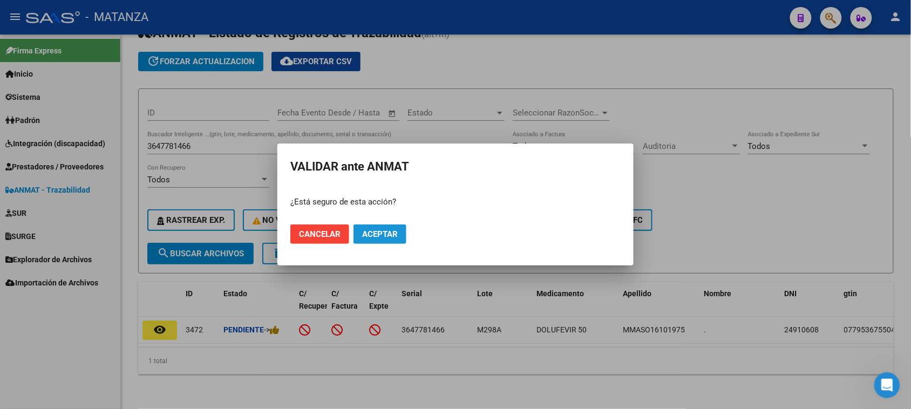
click at [379, 233] on span "Aceptar" at bounding box center [380, 234] width 36 height 10
